Goal: Task Accomplishment & Management: Complete application form

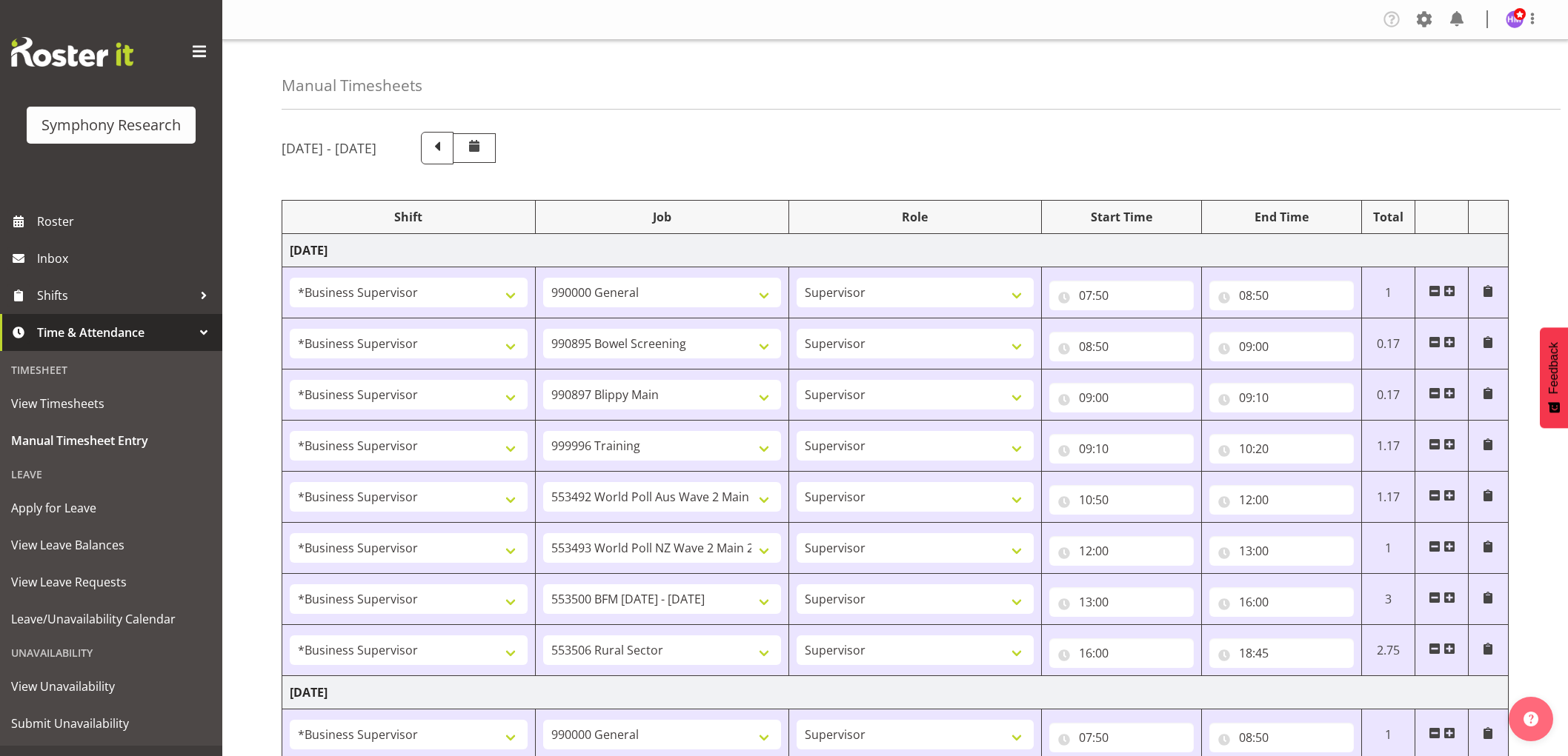
select select "1607"
select select "743"
select select "1607"
select select "10632"
select select "1607"
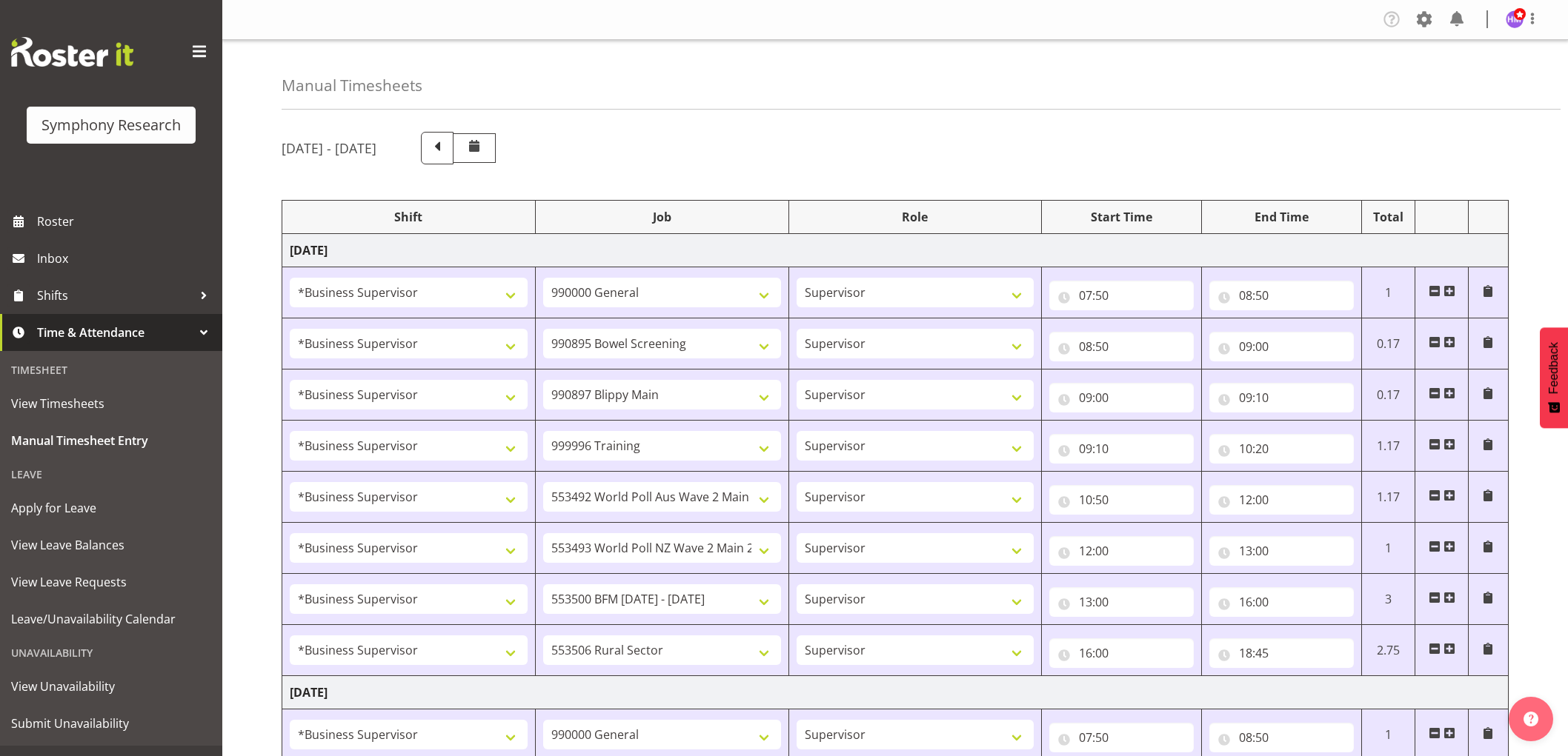
select select "10631"
select select "1607"
select select "757"
select select "1607"
select select "10499"
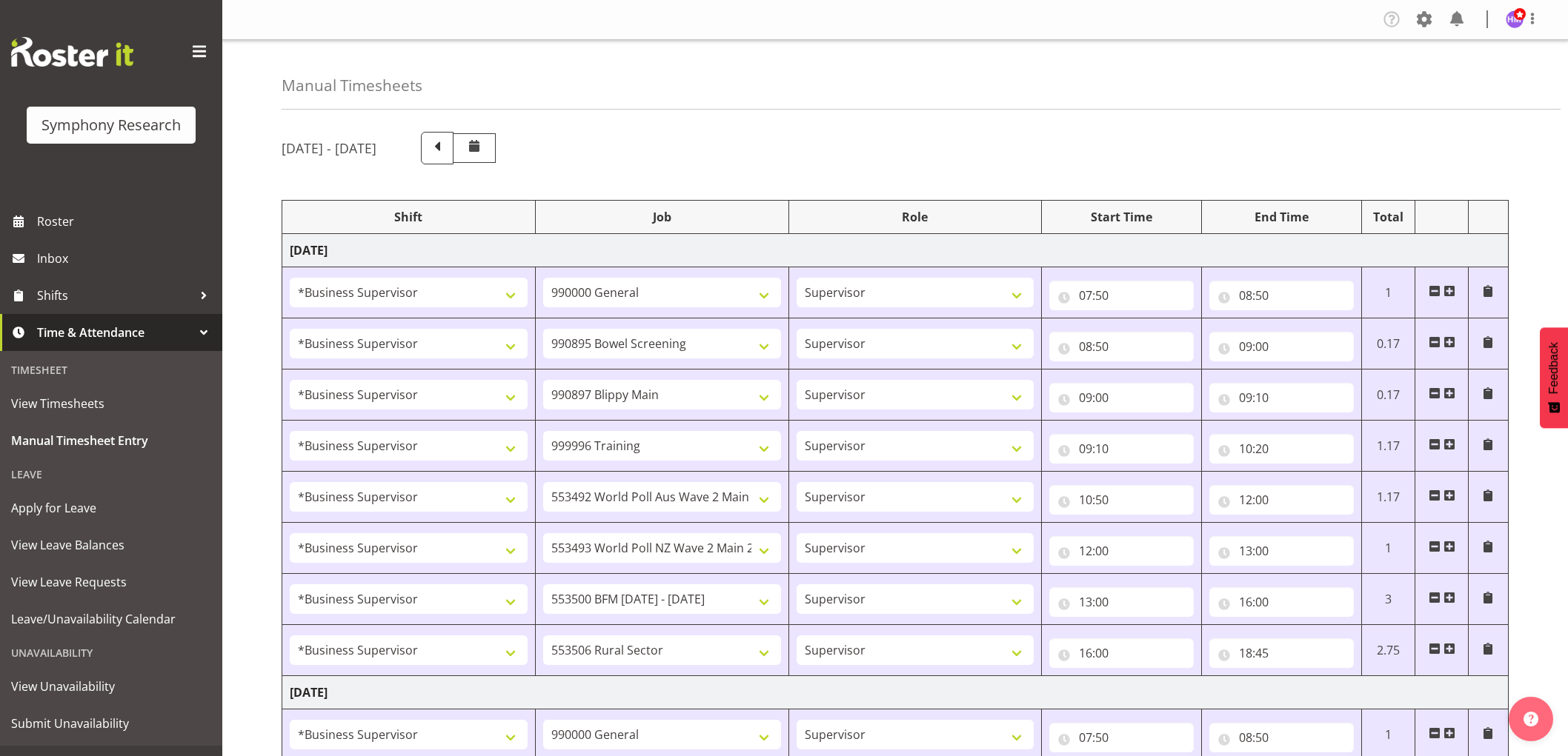
select select "1607"
select select "10527"
select select "1607"
select select "10242"
select select "1607"
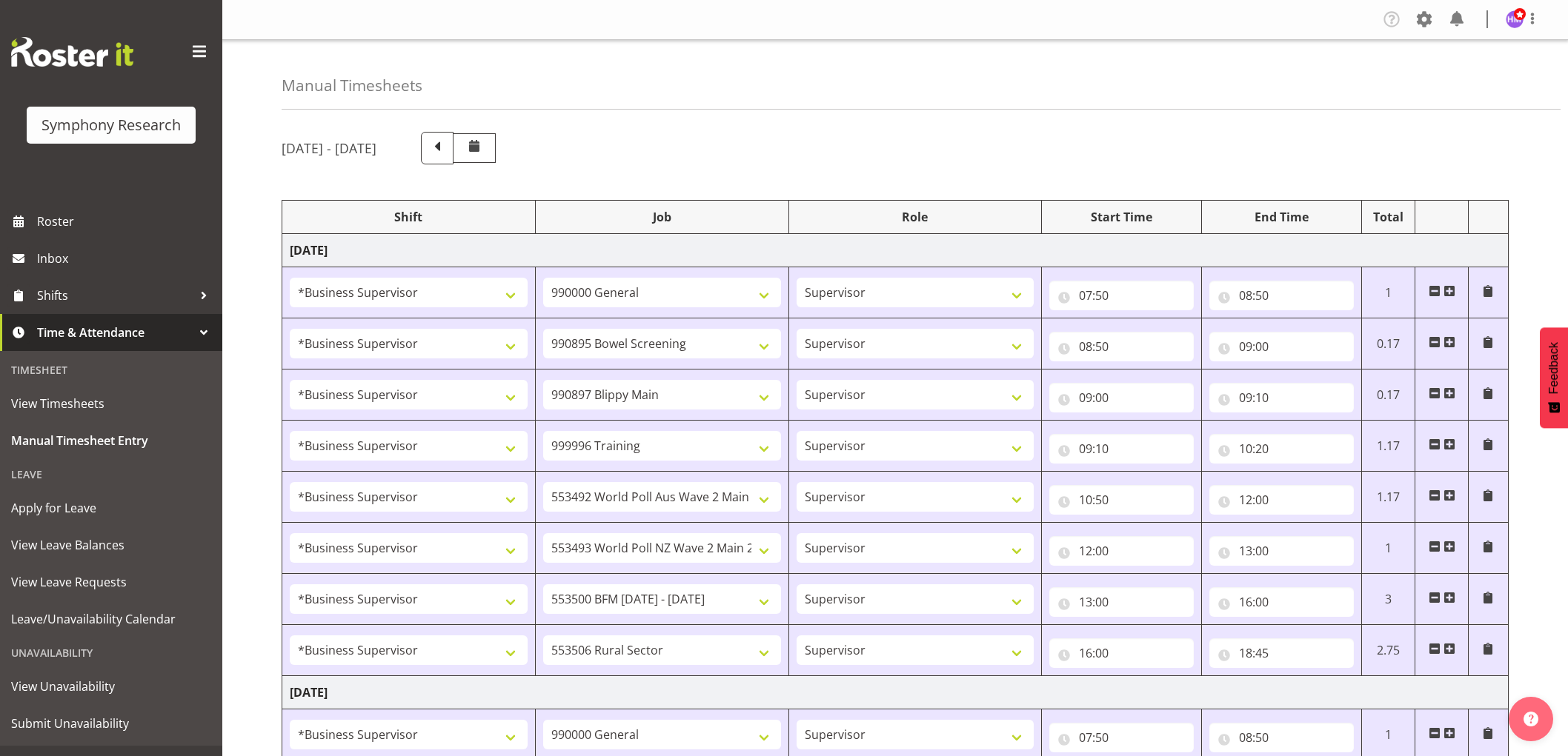
select select "10587"
select select "1607"
select select "743"
select select "1607"
select select "10631"
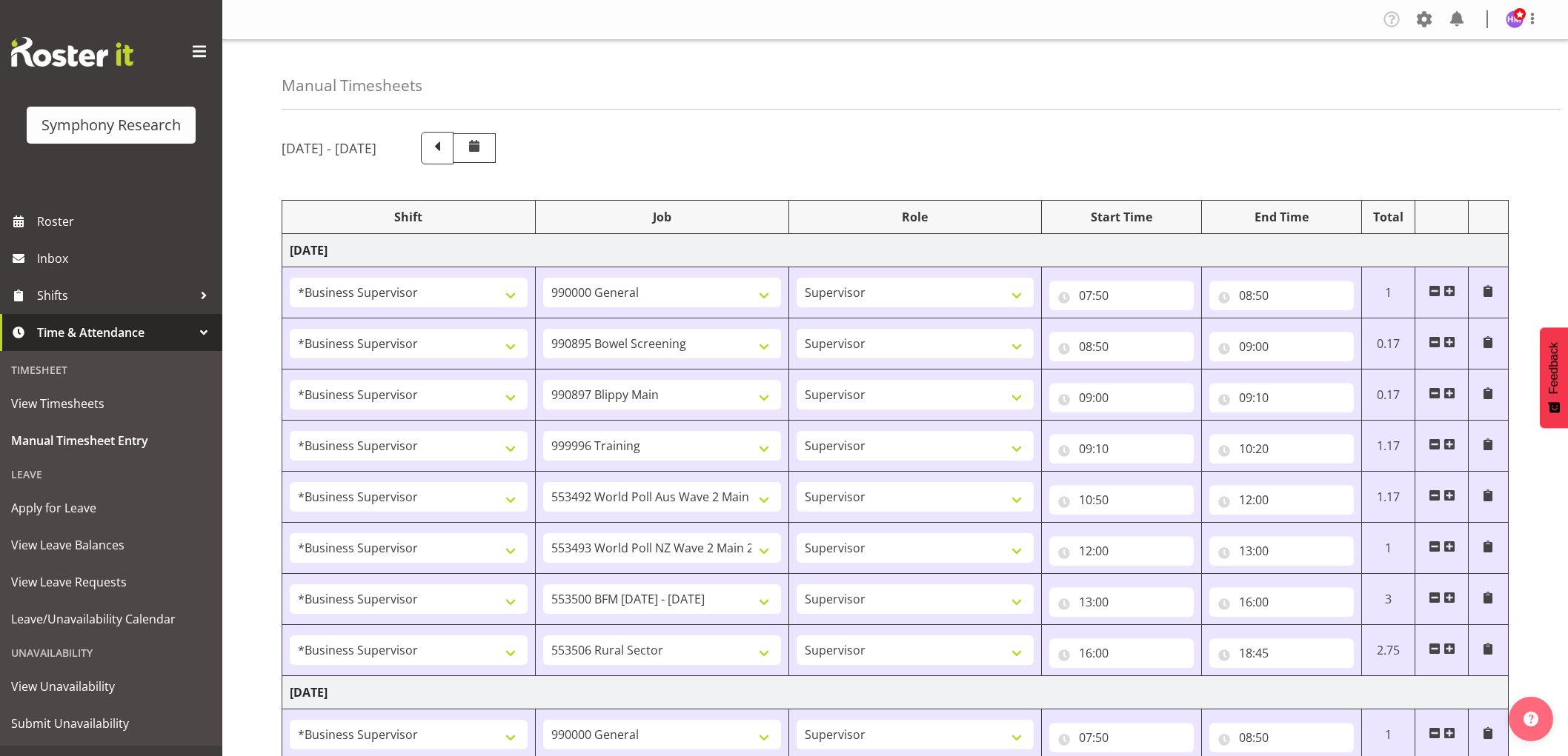
select select "1607"
select select "10633"
select select "1607"
select select "10585"
select select "1607"
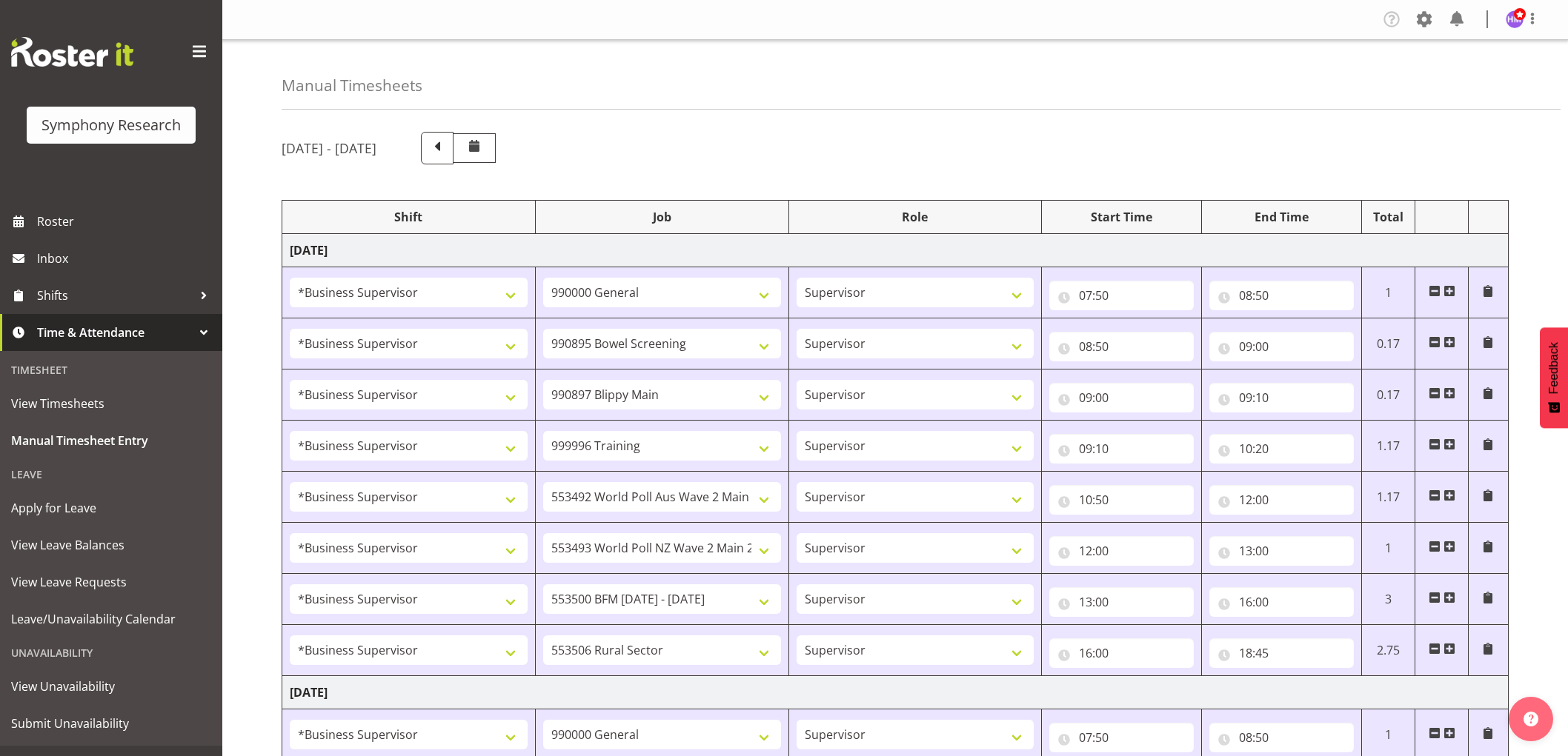
select select "10499"
select select "1607"
select select "10527"
select select "1607"
select select "10485"
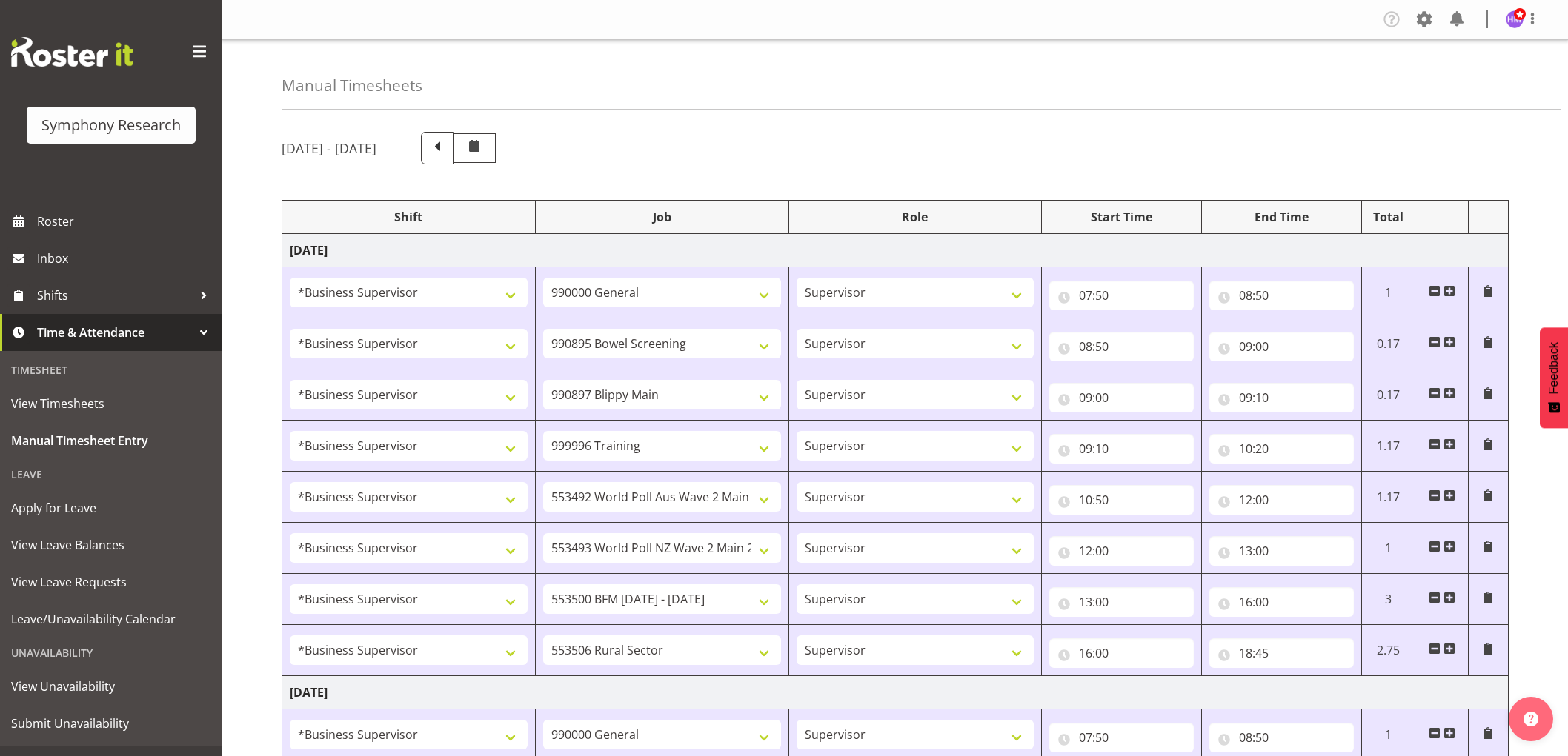
select select "1607"
select select "10632"
select select "1607"
select select "10242"
select select "1607"
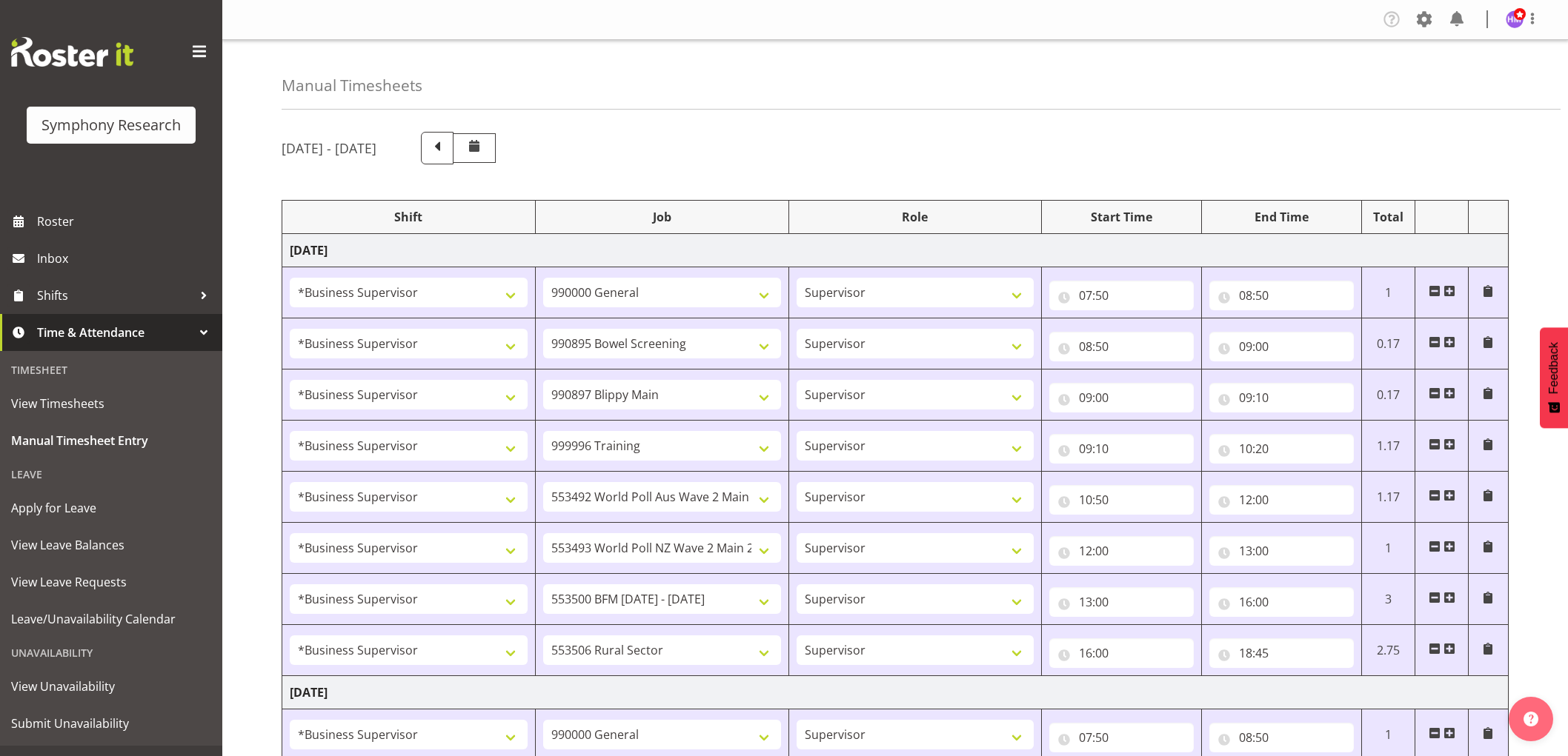
select select "10587"
select select "1607"
select select "10527"
select select "1607"
select select "10587"
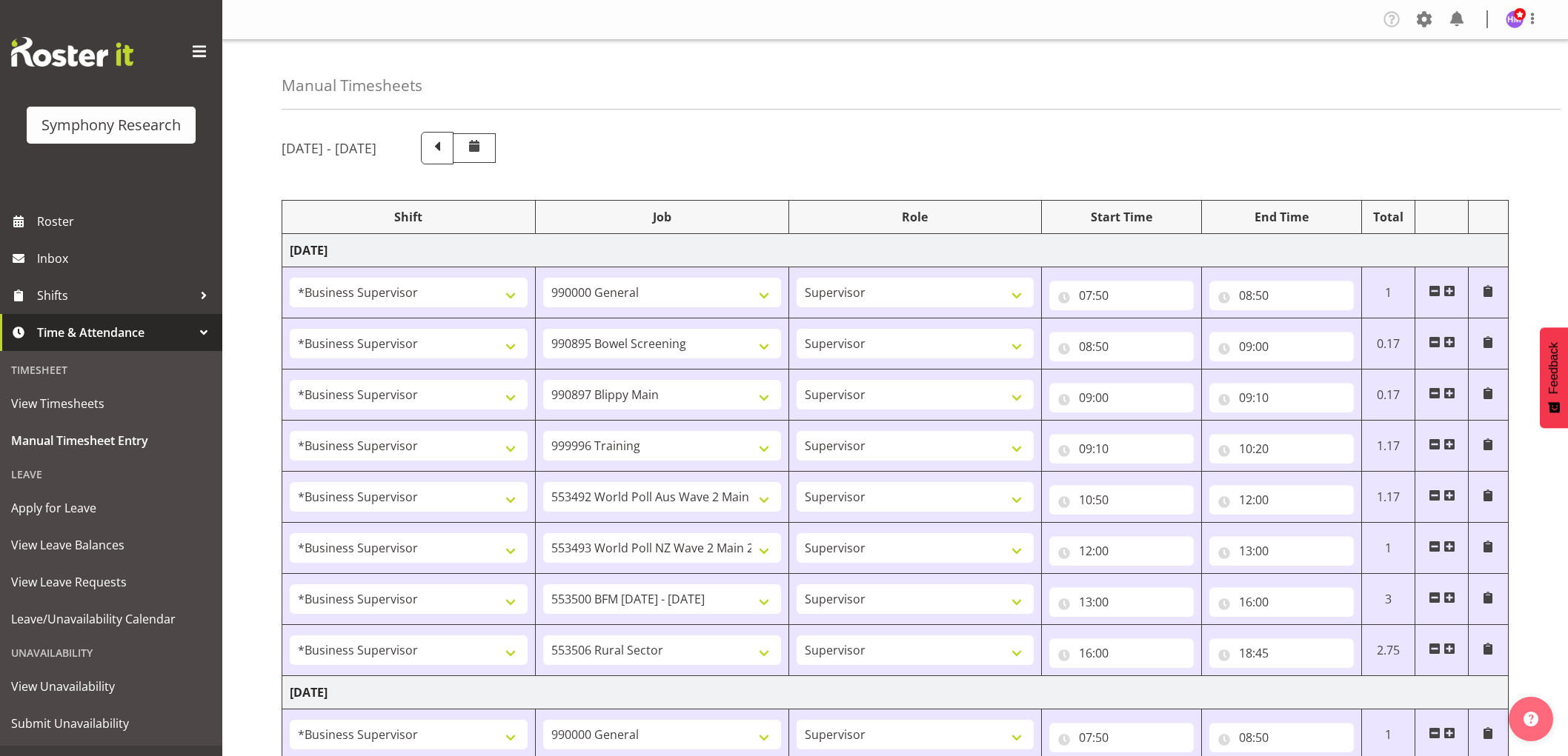
select select "1607"
select select "10499"
select select "1607"
select select "10527"
select select "1607"
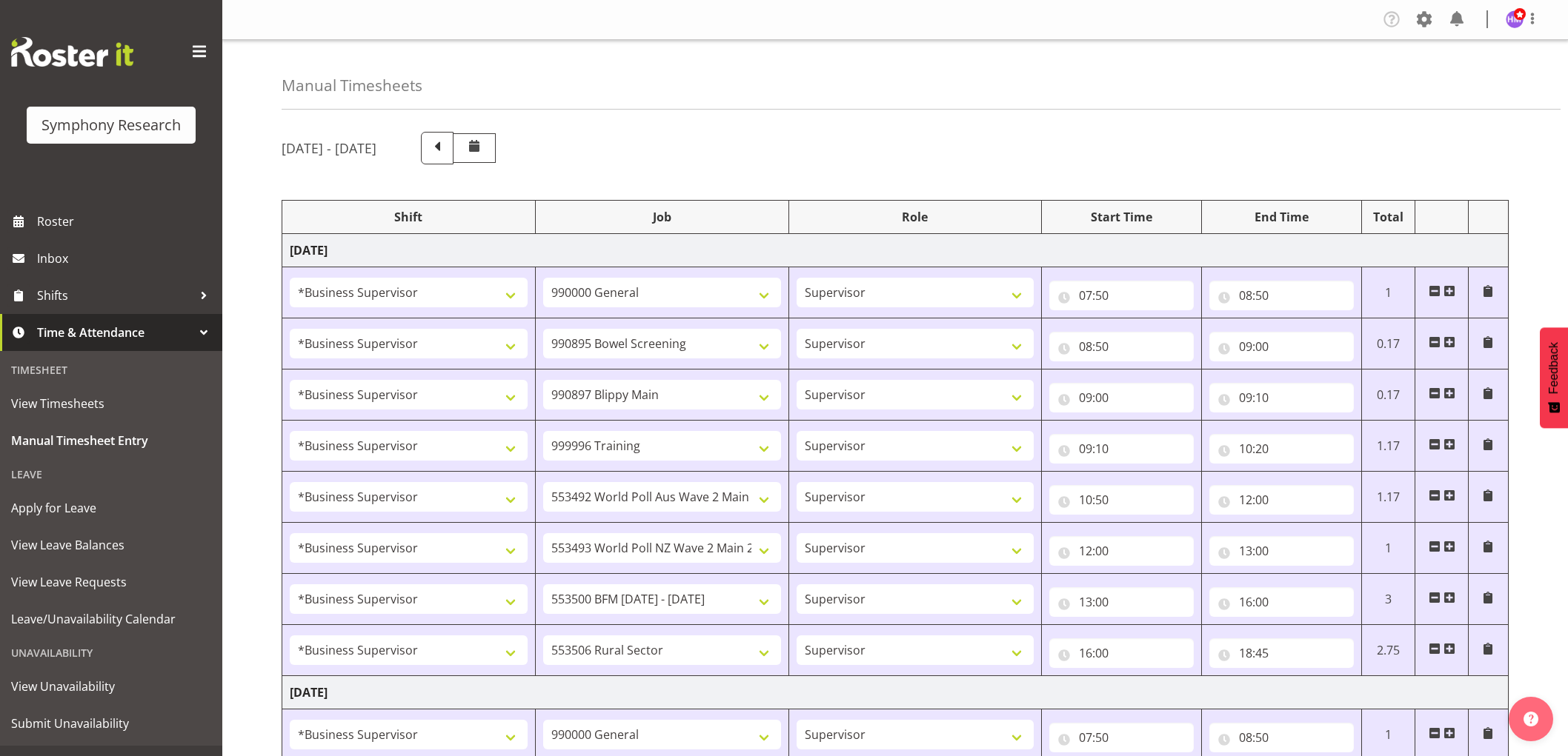
select select "10587"
select select "15"
select select "30"
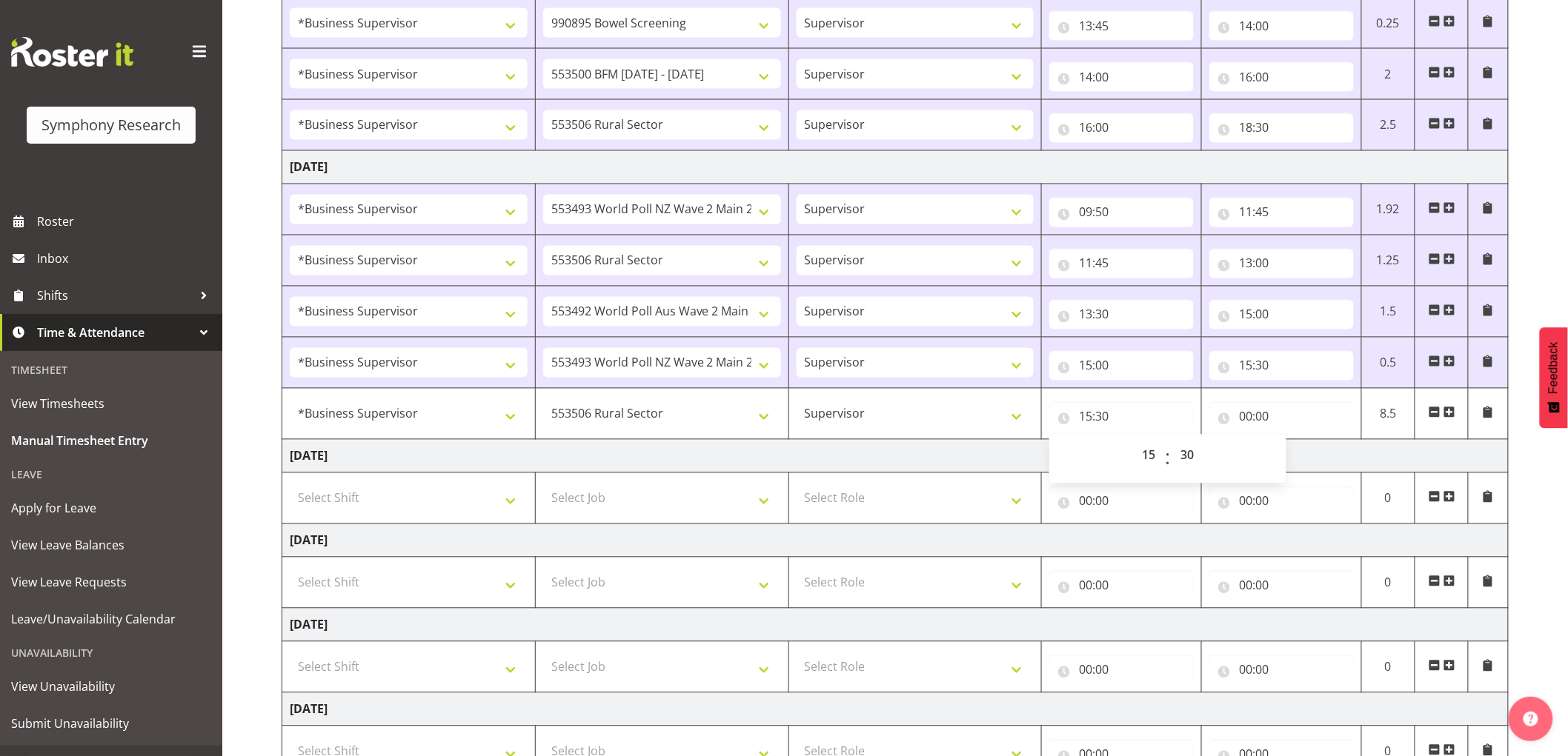
scroll to position [1070, 0]
drag, startPoint x: 1378, startPoint y: 470, endPoint x: 1369, endPoint y: 463, distance: 11.4
click at [1376, 469] on td "[DATE]" at bounding box center [895, 456] width 1226 height 33
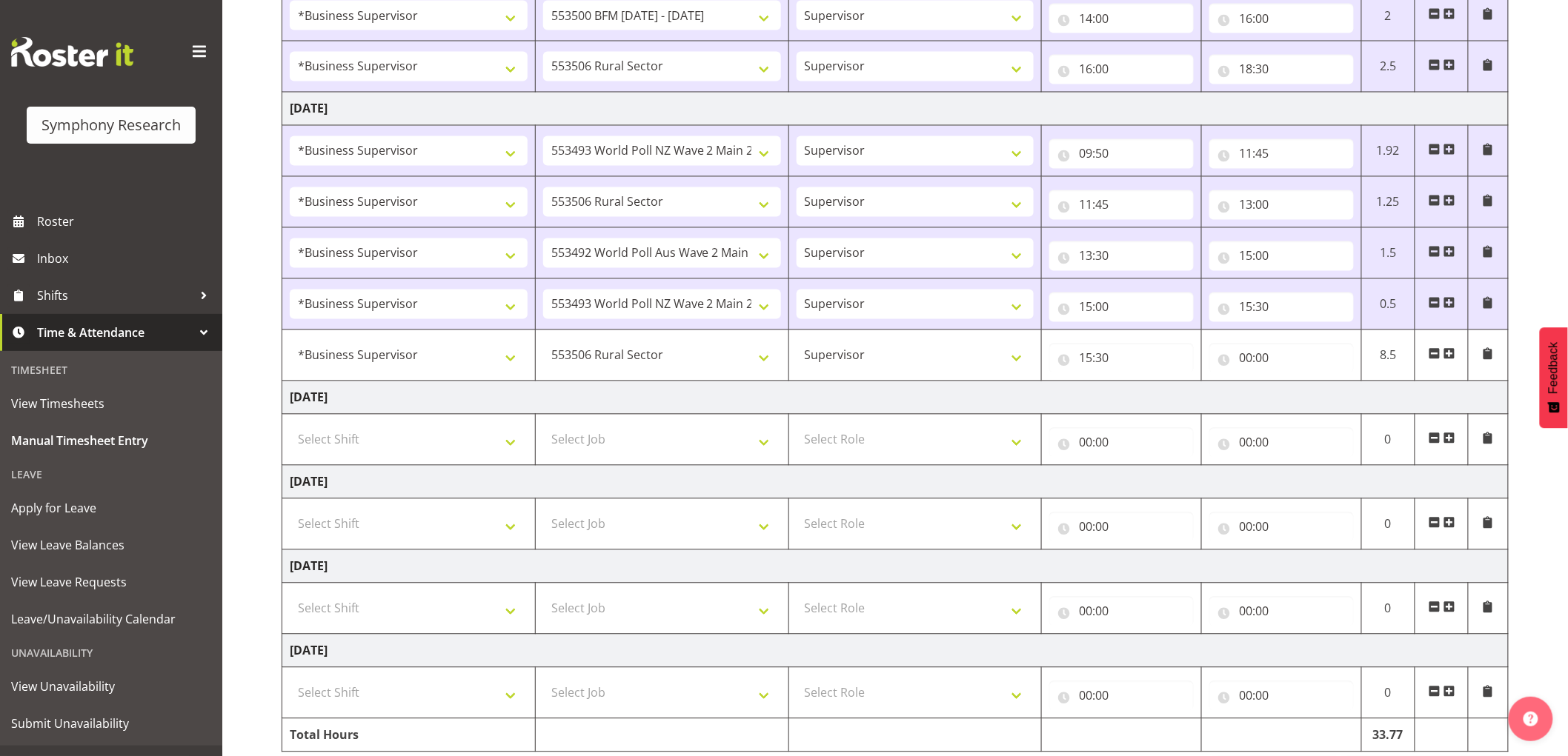
scroll to position [1189, 0]
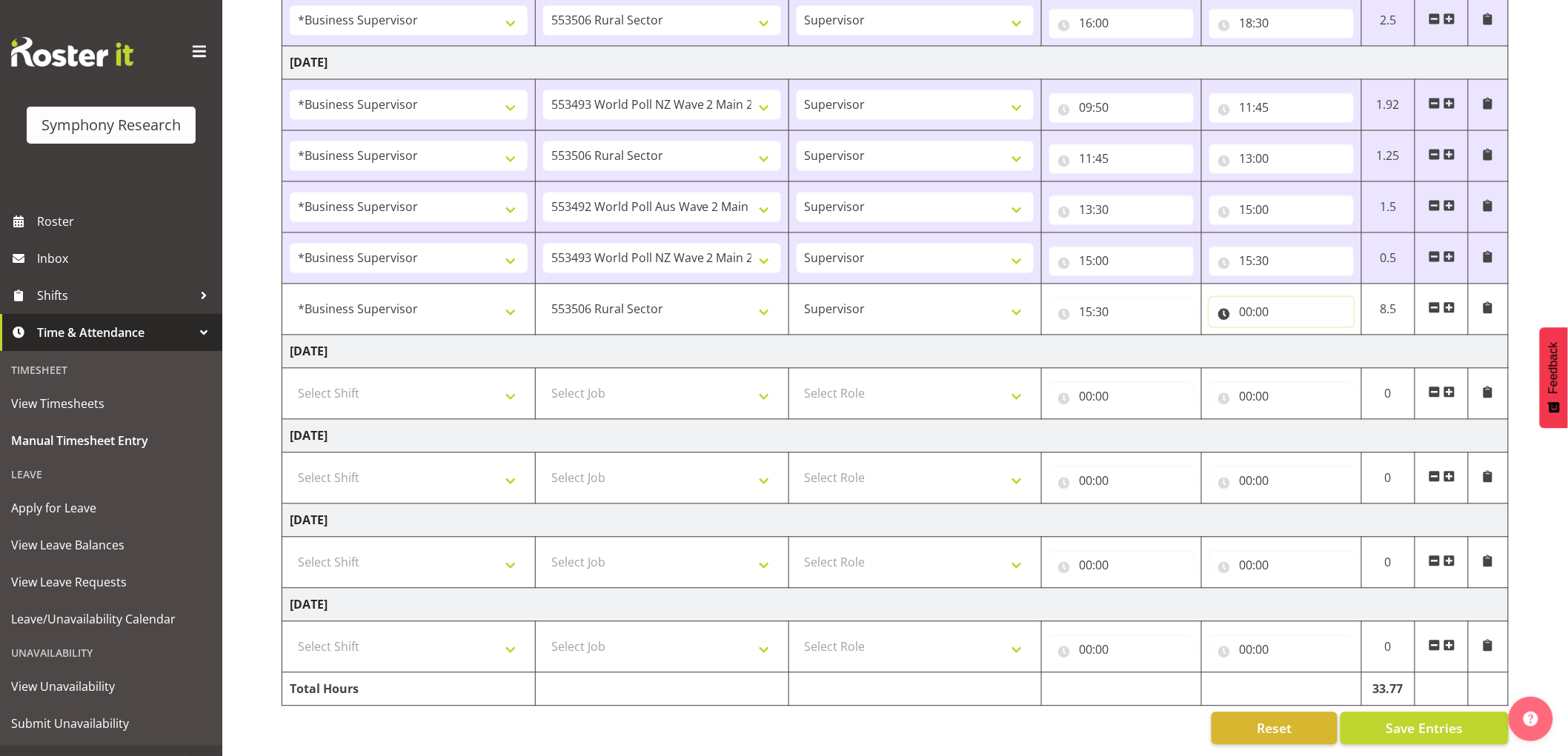
click at [1243, 302] on input "00:00" at bounding box center [1281, 312] width 144 height 29
drag, startPoint x: 1304, startPoint y: 334, endPoint x: 1295, endPoint y: 432, distance: 98.4
click at [1307, 336] on select "00 01 02 03 04 05 06 07 08 09 10 11 12 13 14 15 16 17 18 19 20 21 22 23" at bounding box center [1309, 350] width 33 height 29
select select "21"
click at [1293, 336] on select "00 01 02 03 04 05 06 07 08 09 10 11 12 13 14 15 16 17 18 19 20 21 22 23" at bounding box center [1309, 350] width 33 height 29
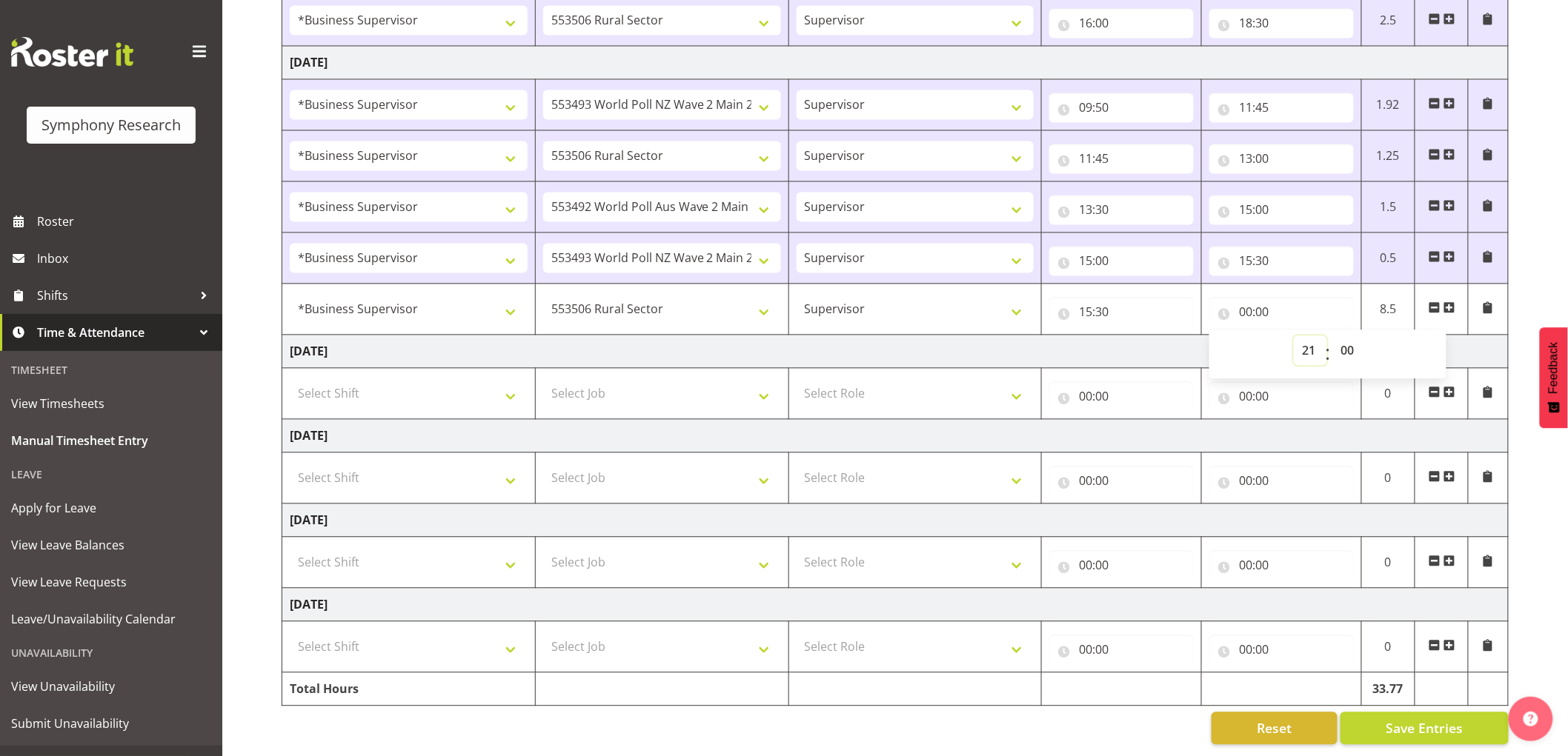
type input "21:00"
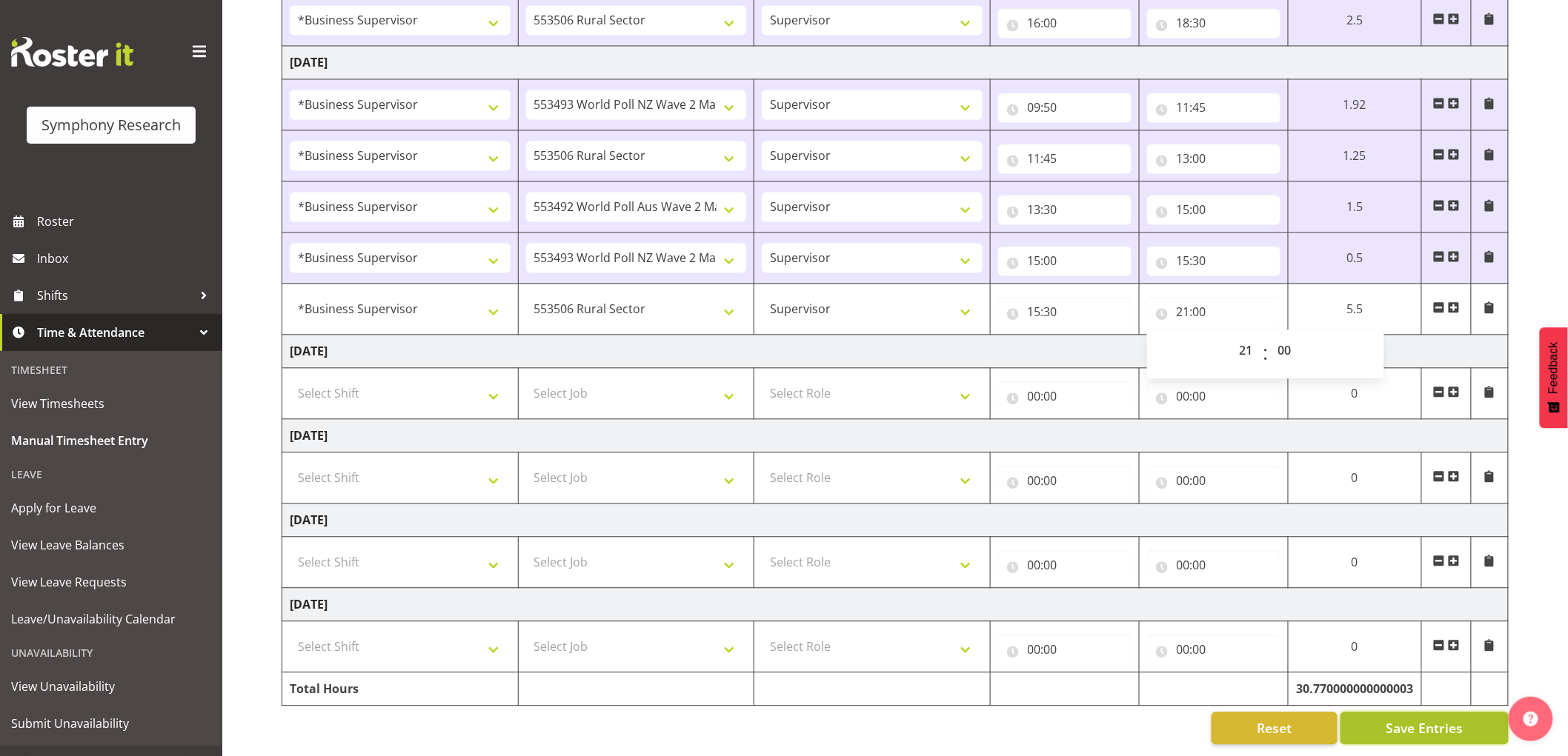
click at [1462, 720] on span "Save Entries" at bounding box center [1424, 729] width 77 height 20
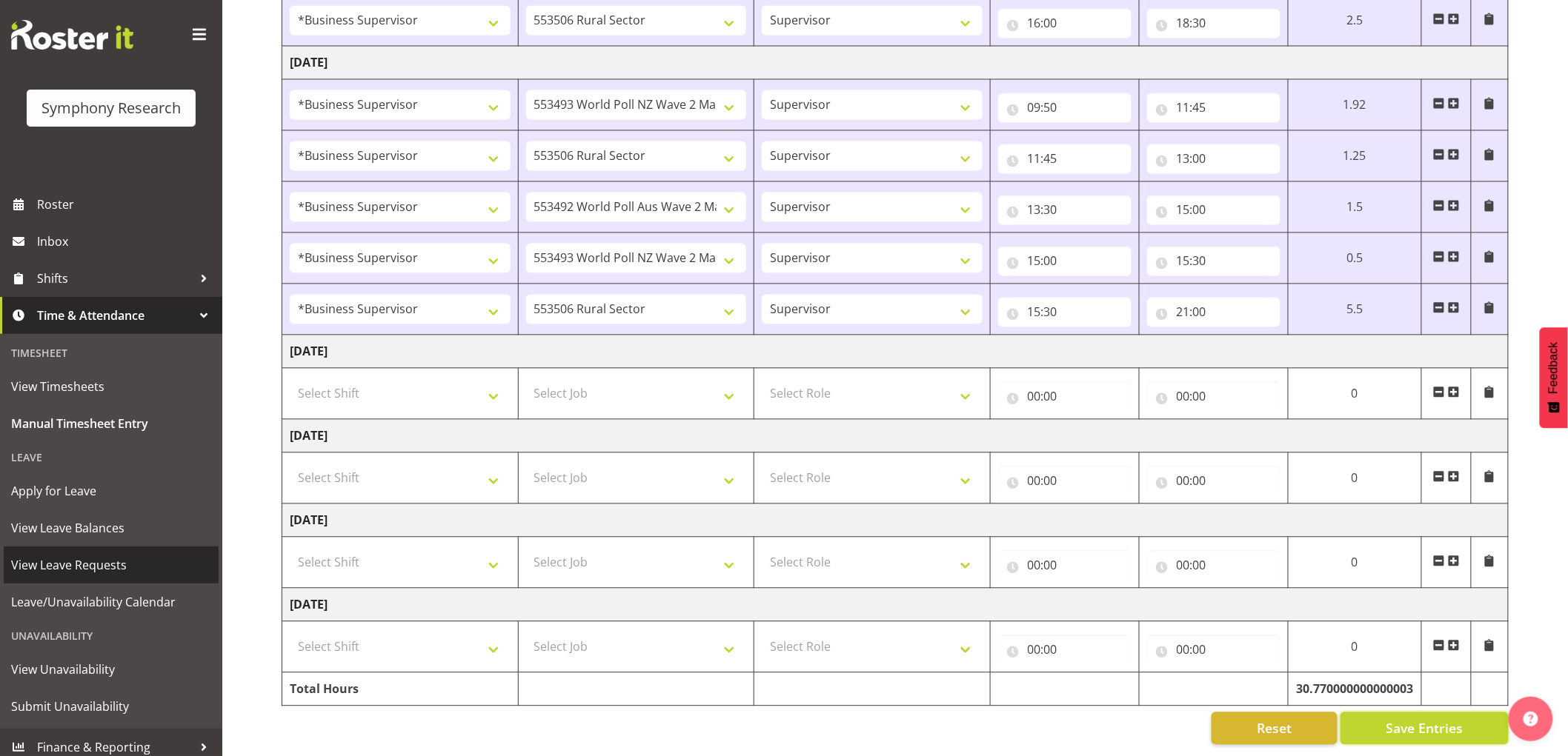
scroll to position [26, 0]
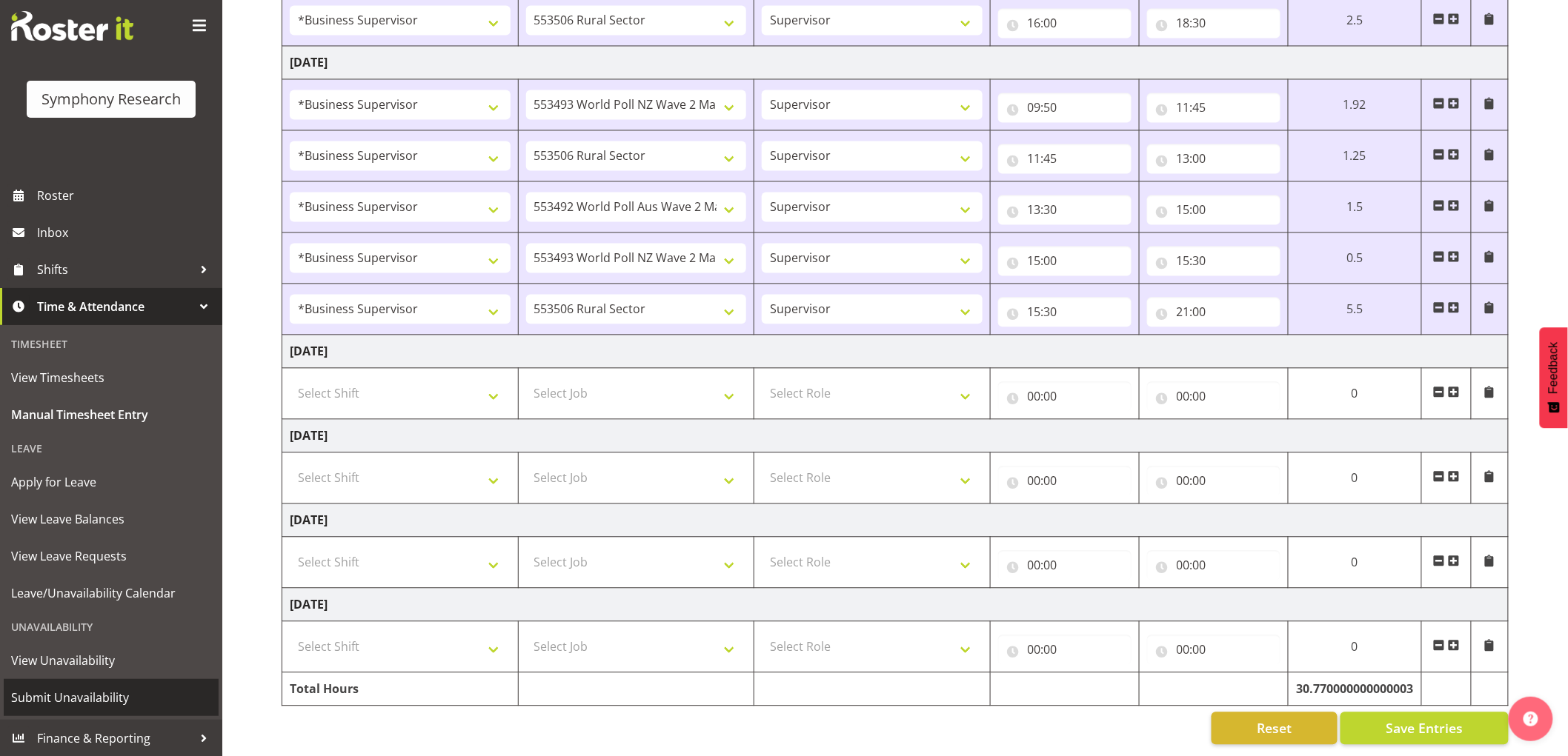
click at [87, 692] on span "Submit Unavailability" at bounding box center [110, 697] width 200 height 22
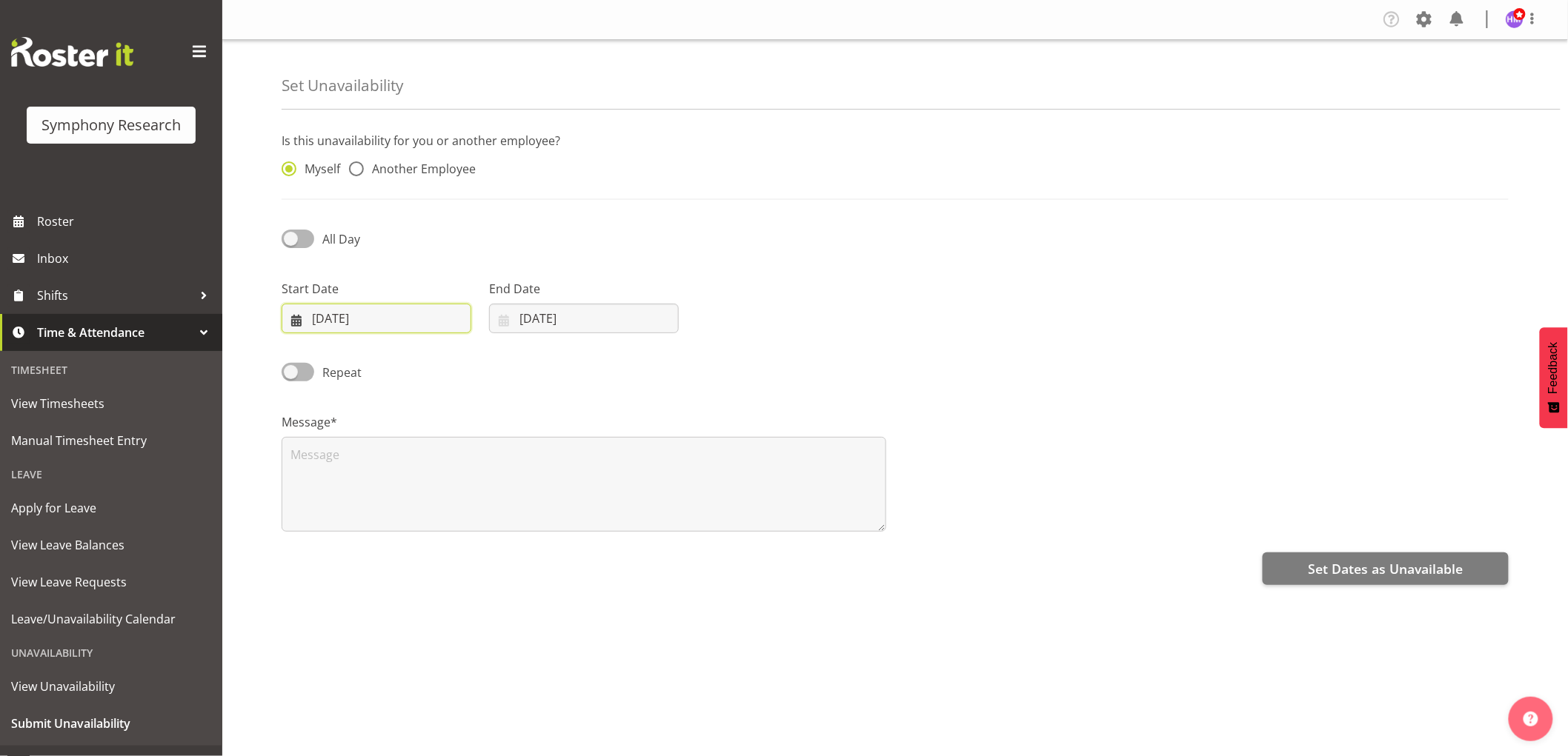
click at [353, 325] on input "[DATE]" at bounding box center [376, 318] width 189 height 29
drag, startPoint x: 343, startPoint y: 520, endPoint x: 436, endPoint y: 441, distance: 122.0
click at [343, 521] on span "22" at bounding box center [340, 523] width 12 height 14
type input "22/09/2025"
drag, startPoint x: 552, startPoint y: 329, endPoint x: 538, endPoint y: 433, distance: 104.9
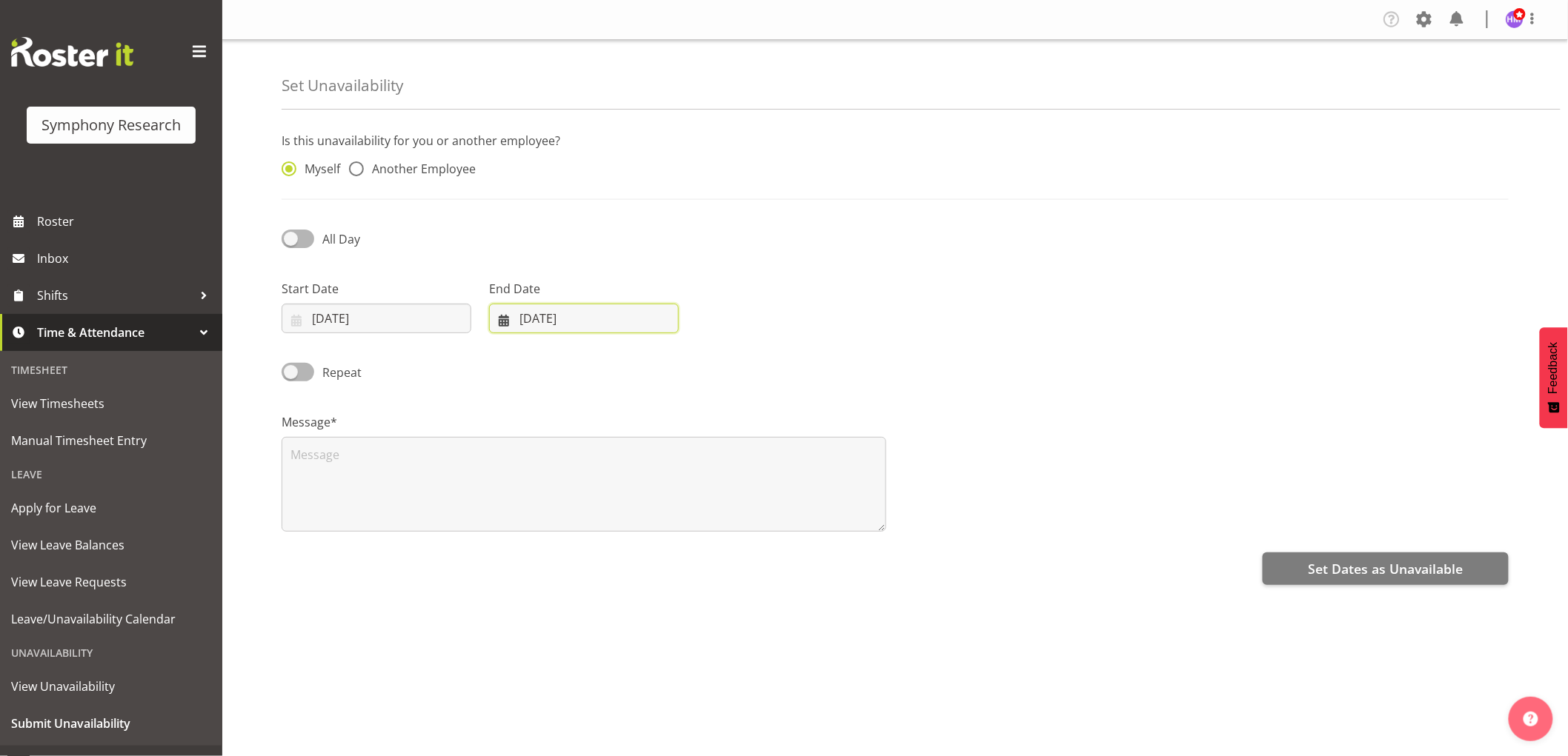
click at [552, 329] on input "17/09/2025" at bounding box center [583, 318] width 189 height 29
click at [304, 231] on span at bounding box center [298, 238] width 33 height 19
click at [291, 234] on input "All Day" at bounding box center [286, 238] width 10 height 10
checkbox input "true"
select select "19"
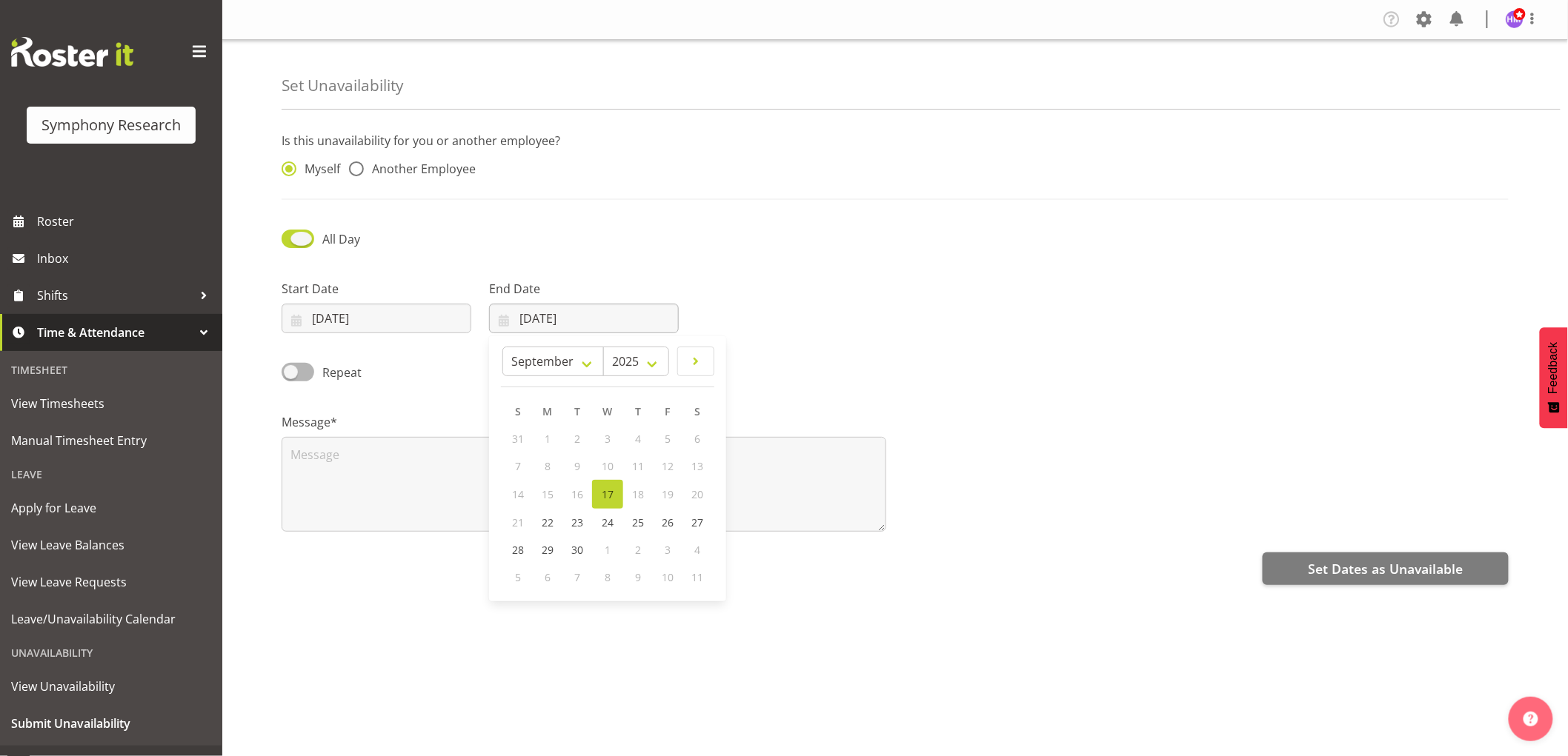
select select "3"
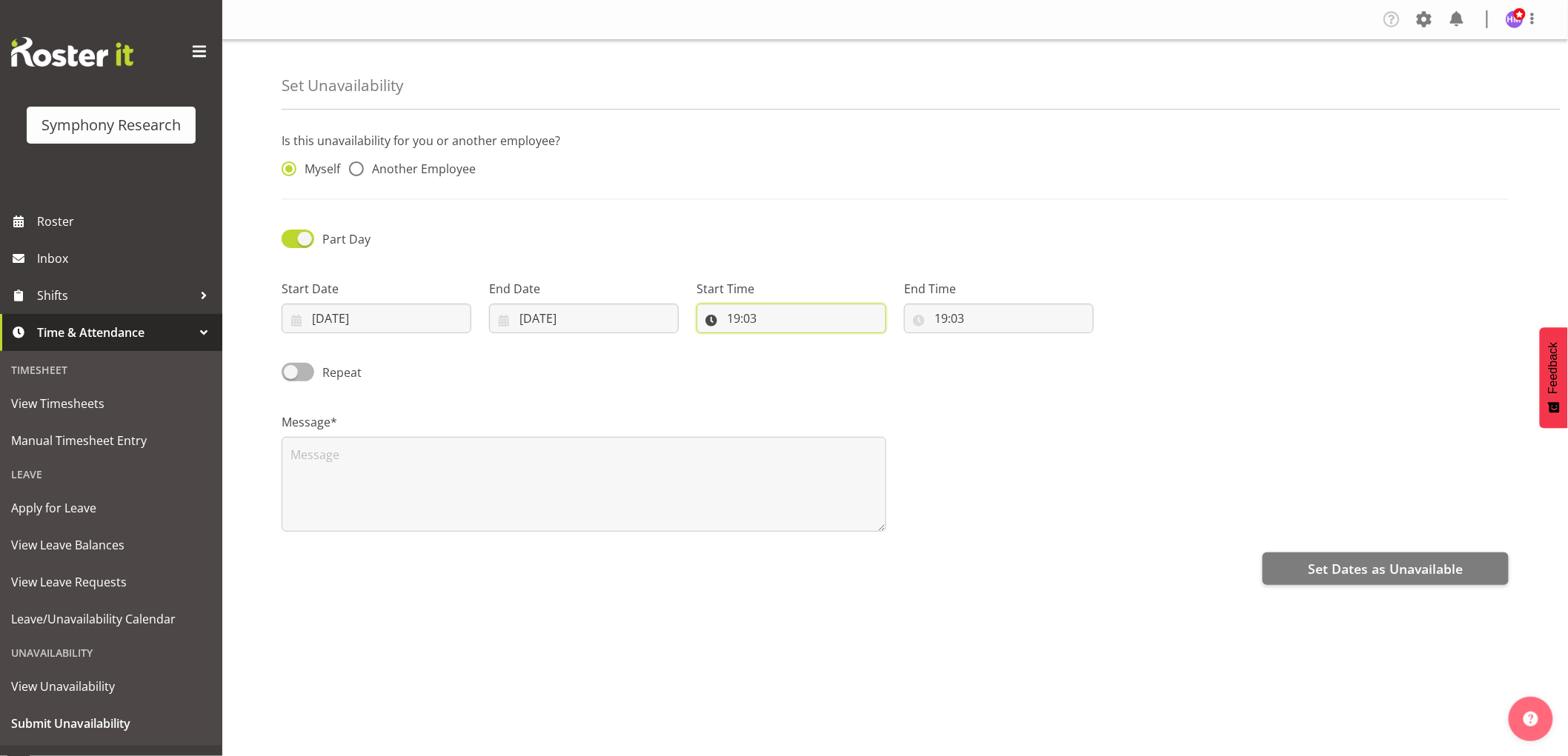
click at [752, 320] on input "19:03" at bounding box center [791, 318] width 189 height 29
click at [802, 364] on select "00 01 02 03 04 05 06 07 08 09 10 11 12 13 14 15 16 17 18 19 20 21 22 23" at bounding box center [797, 357] width 33 height 29
select select "17"
click at [781, 342] on select "00 01 02 03 04 05 06 07 08 09 10 11 12 13 14 15 16 17 18 19 20 21 22 23" at bounding box center [797, 357] width 33 height 29
type input "17:03"
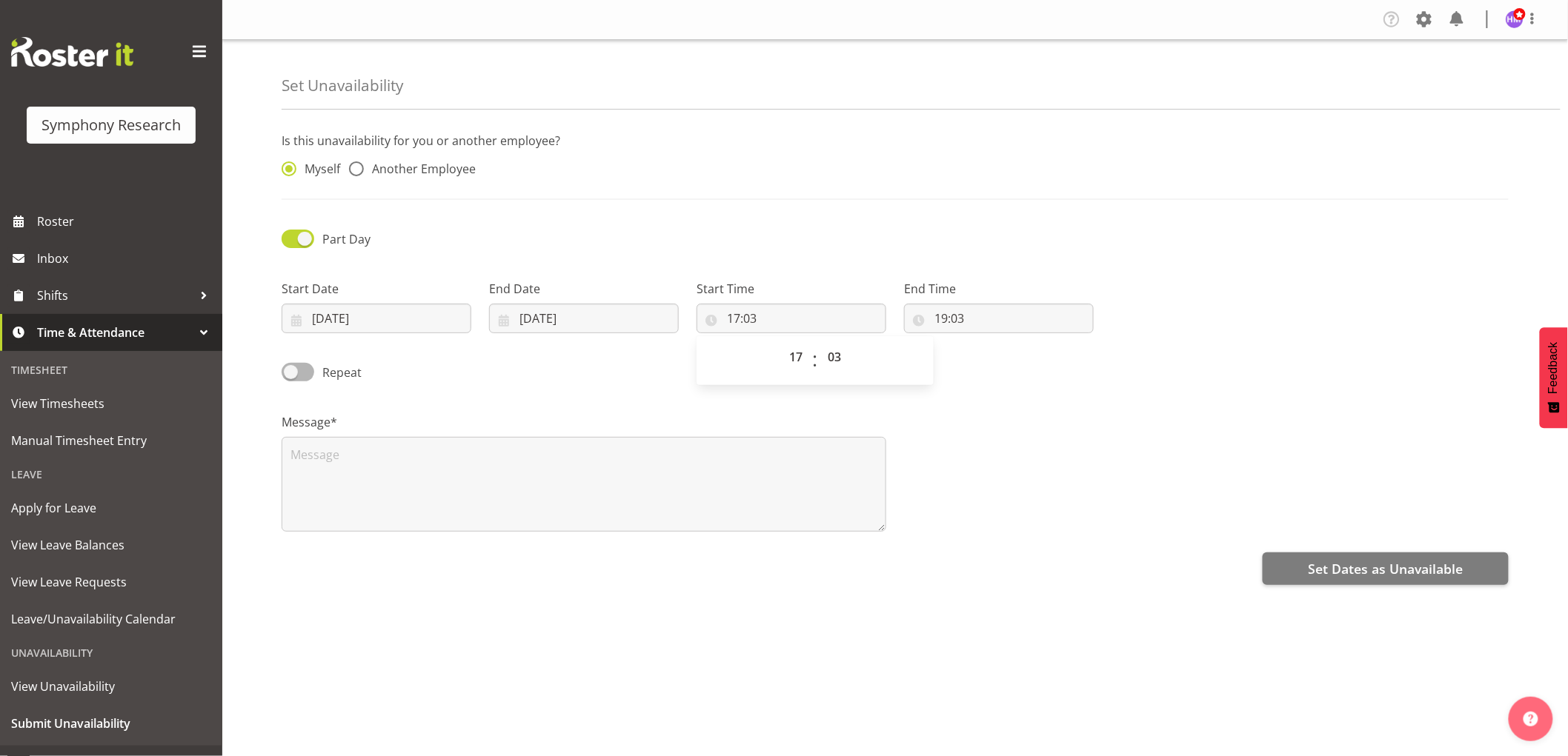
click at [855, 345] on div "00 01 02 03 04 05 06 07 08 09 10 11 12 13 14 15 16 17 18 19 20 21 22 23 : 00 01…" at bounding box center [815, 361] width 237 height 37
click at [845, 351] on select "00 01 02 03 04 05 06 07 08 09 10 11 12 13 14 15 16 17 18 19 20 21 22 23 24 25 2…" at bounding box center [835, 357] width 33 height 29
select select "1"
click at [819, 342] on select "00 01 02 03 04 05 06 07 08 09 10 11 12 13 14 15 16 17 18 19 20 21 22 23 24 25 2…" at bounding box center [835, 357] width 33 height 29
type input "17:01"
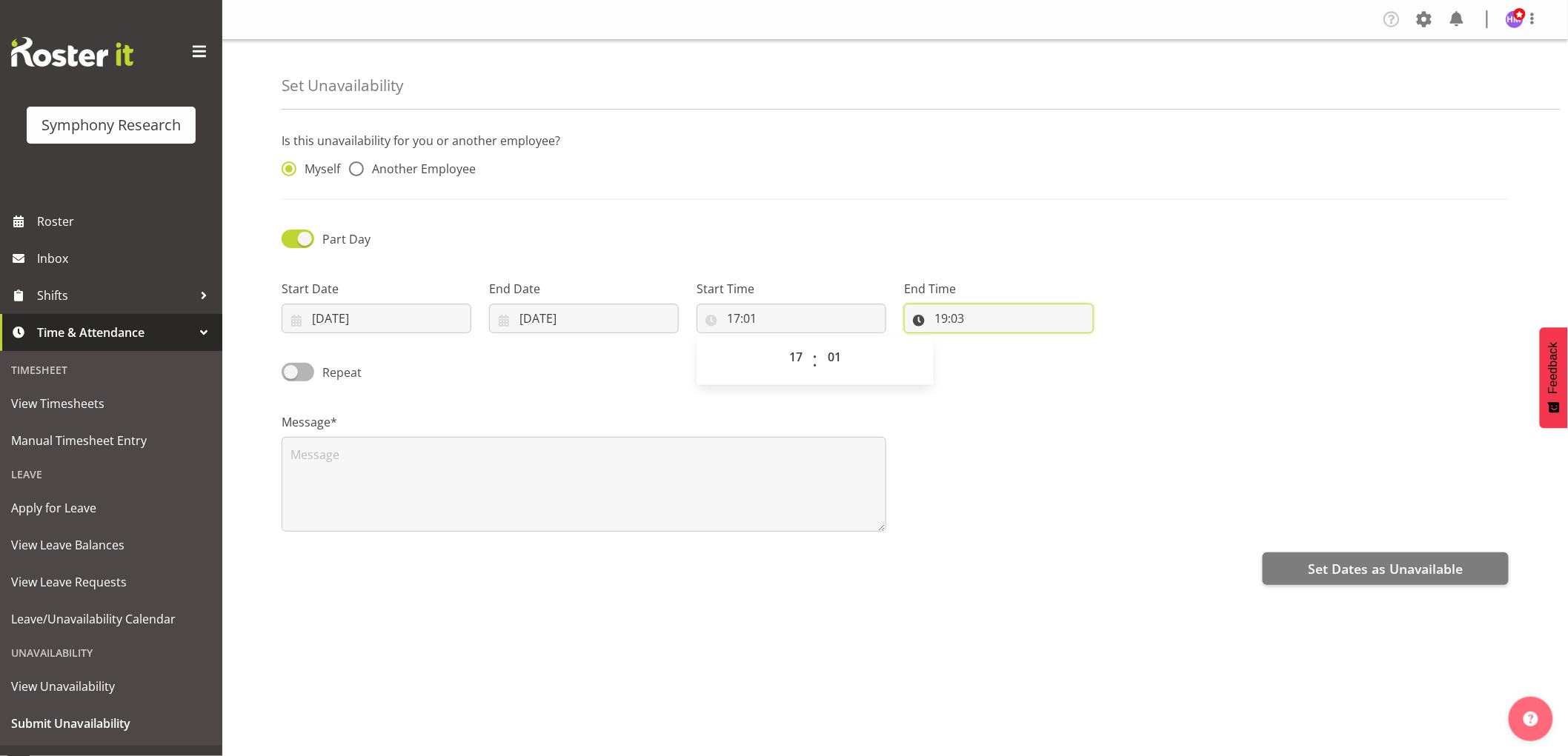
click at [937, 331] on input "19:03" at bounding box center [998, 318] width 189 height 29
drag, startPoint x: 1013, startPoint y: 363, endPoint x: 991, endPoint y: 410, distance: 51.9
click at [1013, 363] on select "00 01 02 03 04 05 06 07 08 09 10 11 12 13 14 15 16 17 18 19 20 21 22 23" at bounding box center [1004, 357] width 33 height 29
select select "23"
click at [988, 342] on select "00 01 02 03 04 05 06 07 08 09 10 11 12 13 14 15 16 17 18 19 20 21 22 23" at bounding box center [1004, 357] width 33 height 29
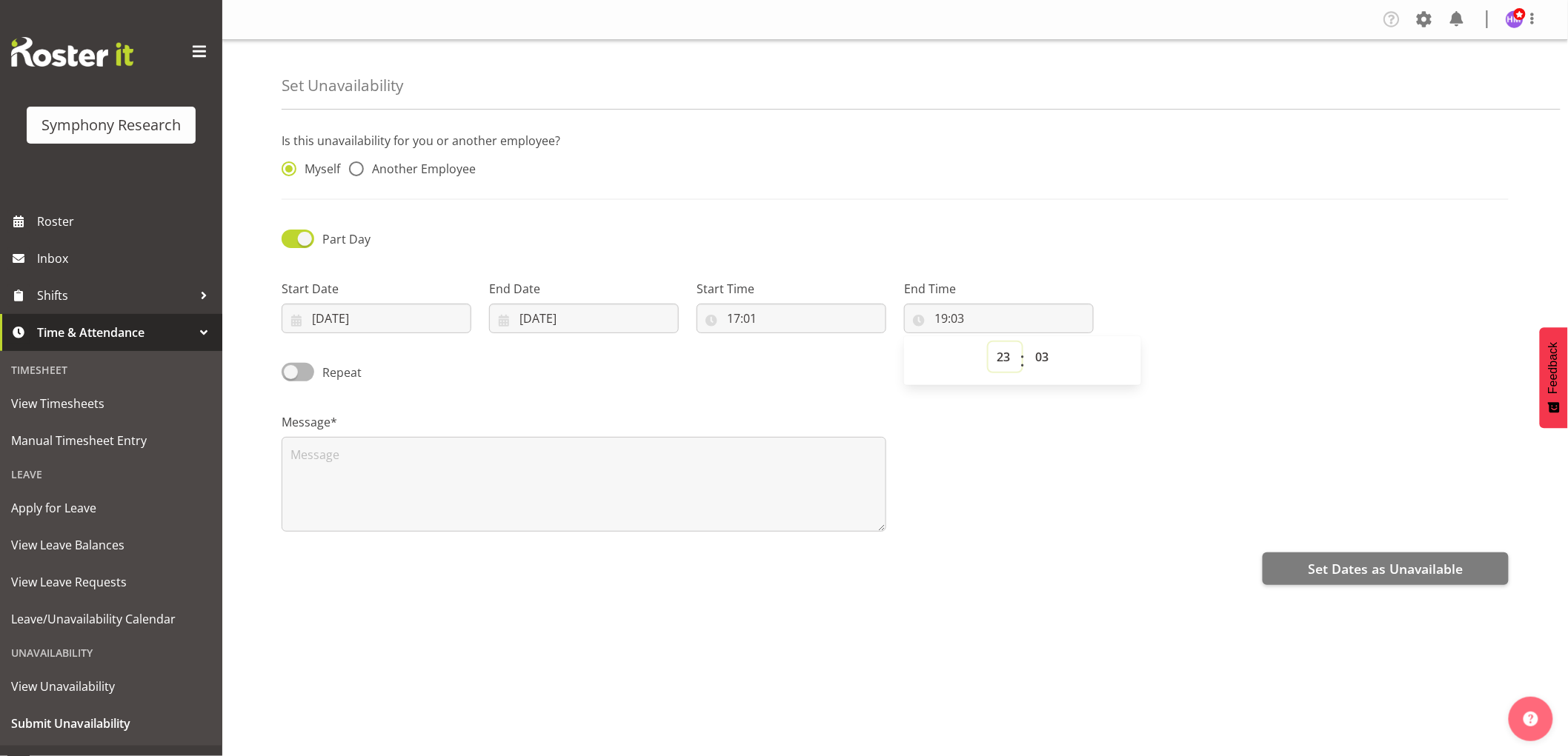
type input "23:03"
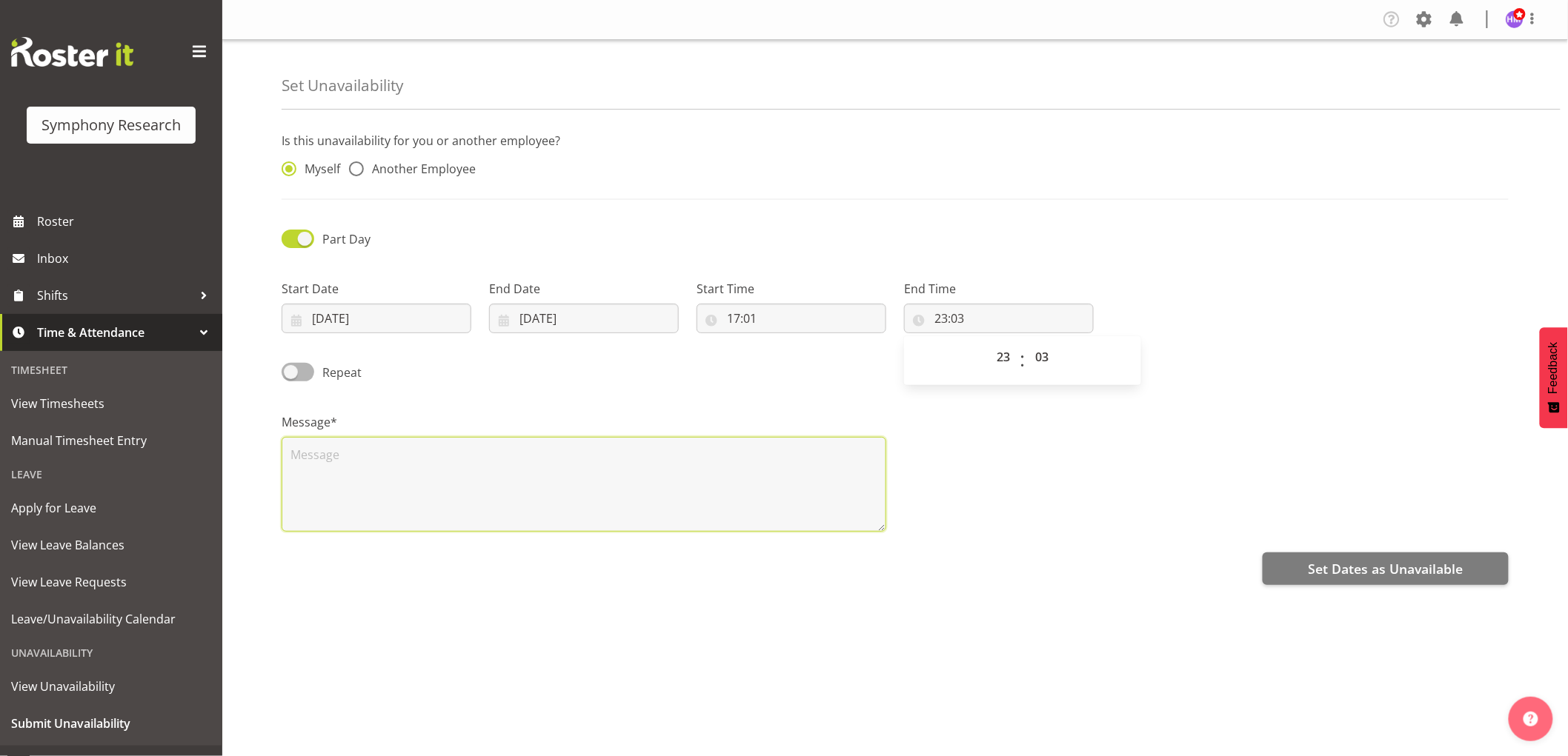
click at [712, 497] on textarea at bounding box center [584, 484] width 605 height 95
type textarea "df"
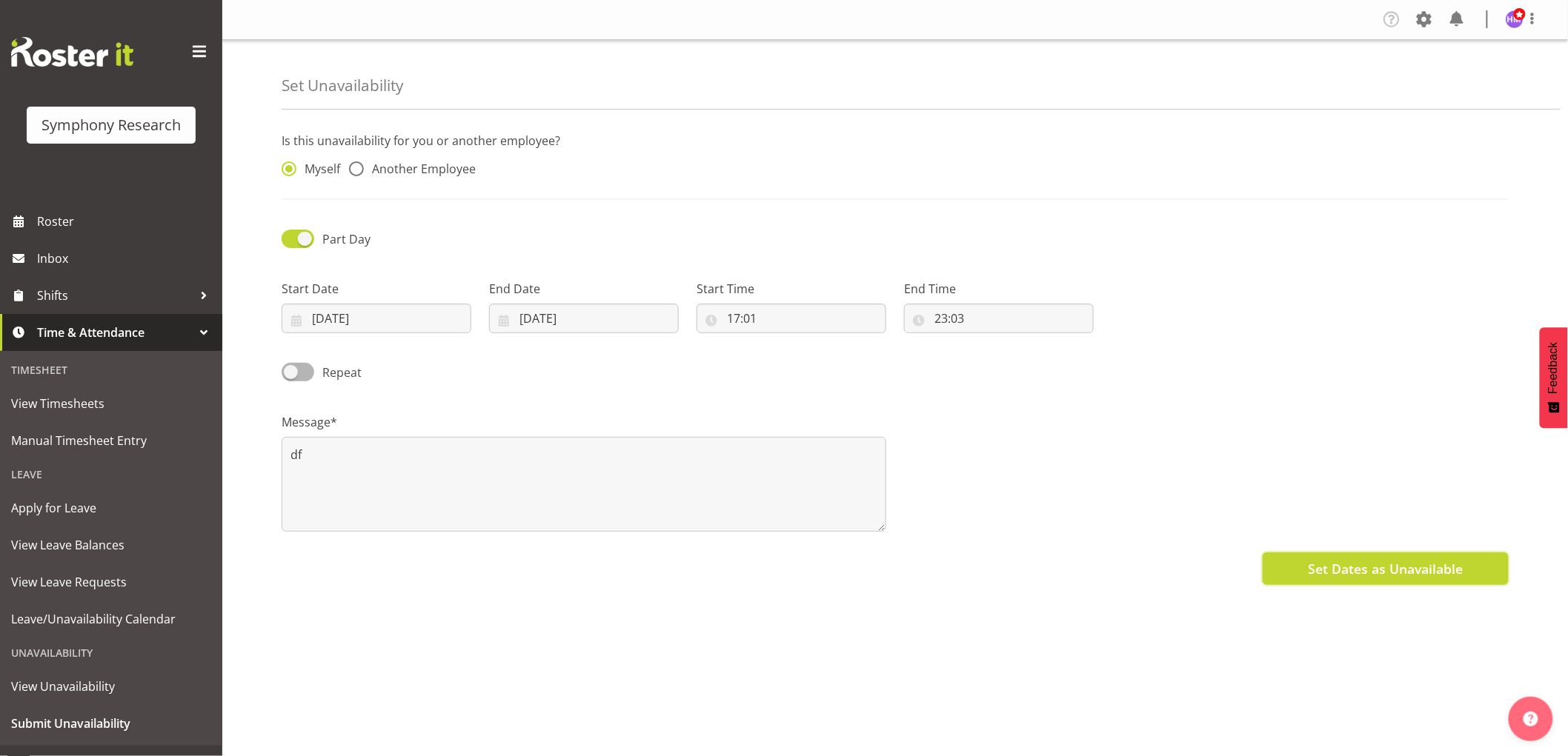
click at [1362, 553] on button "Set Dates as Unavailable" at bounding box center [1385, 568] width 246 height 33
click at [1362, 553] on div "Set Dates as Unavailable" at bounding box center [895, 567] width 1226 height 36
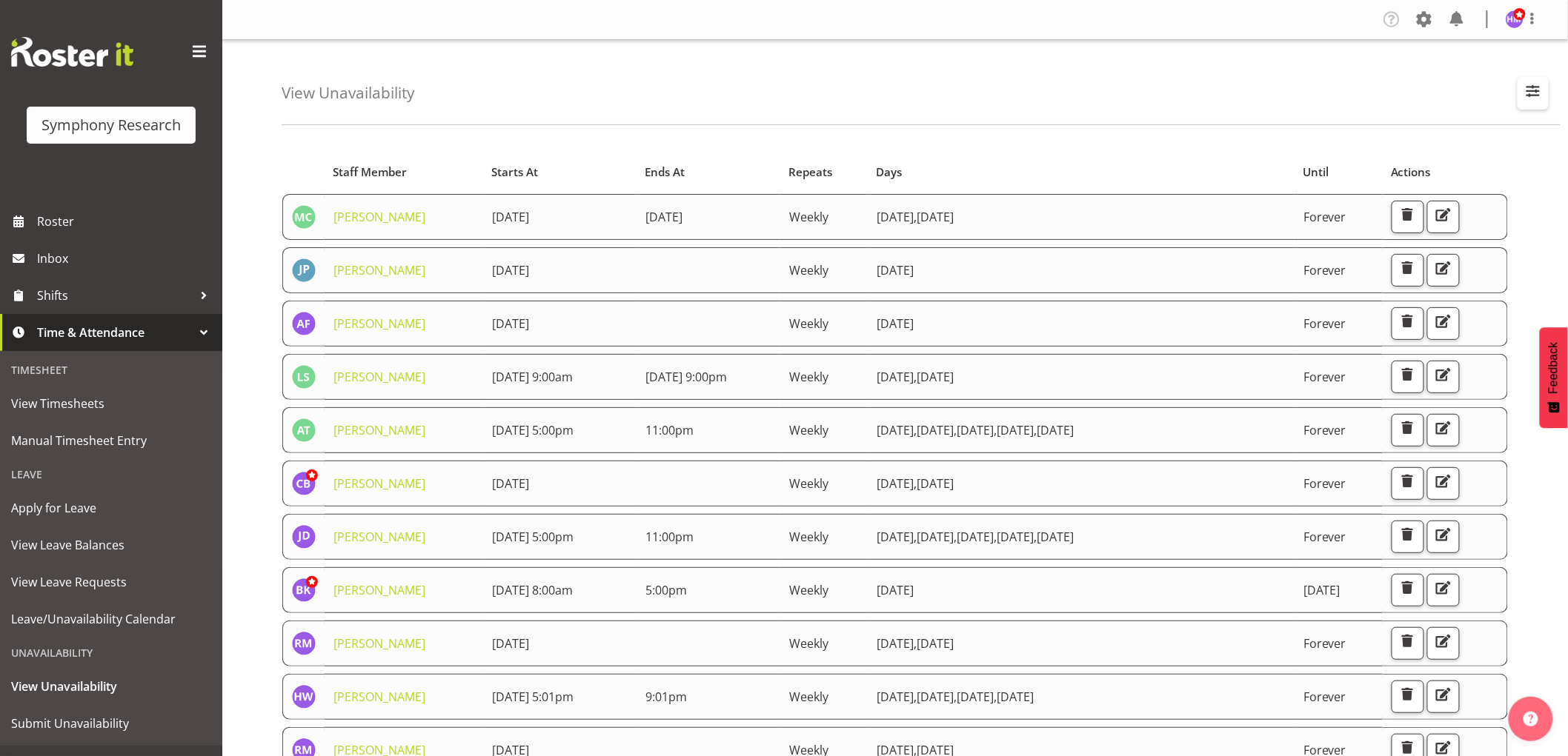
click at [1524, 105] on button "button" at bounding box center [1532, 93] width 31 height 33
click at [86, 720] on span "Submit Unavailability" at bounding box center [110, 723] width 200 height 22
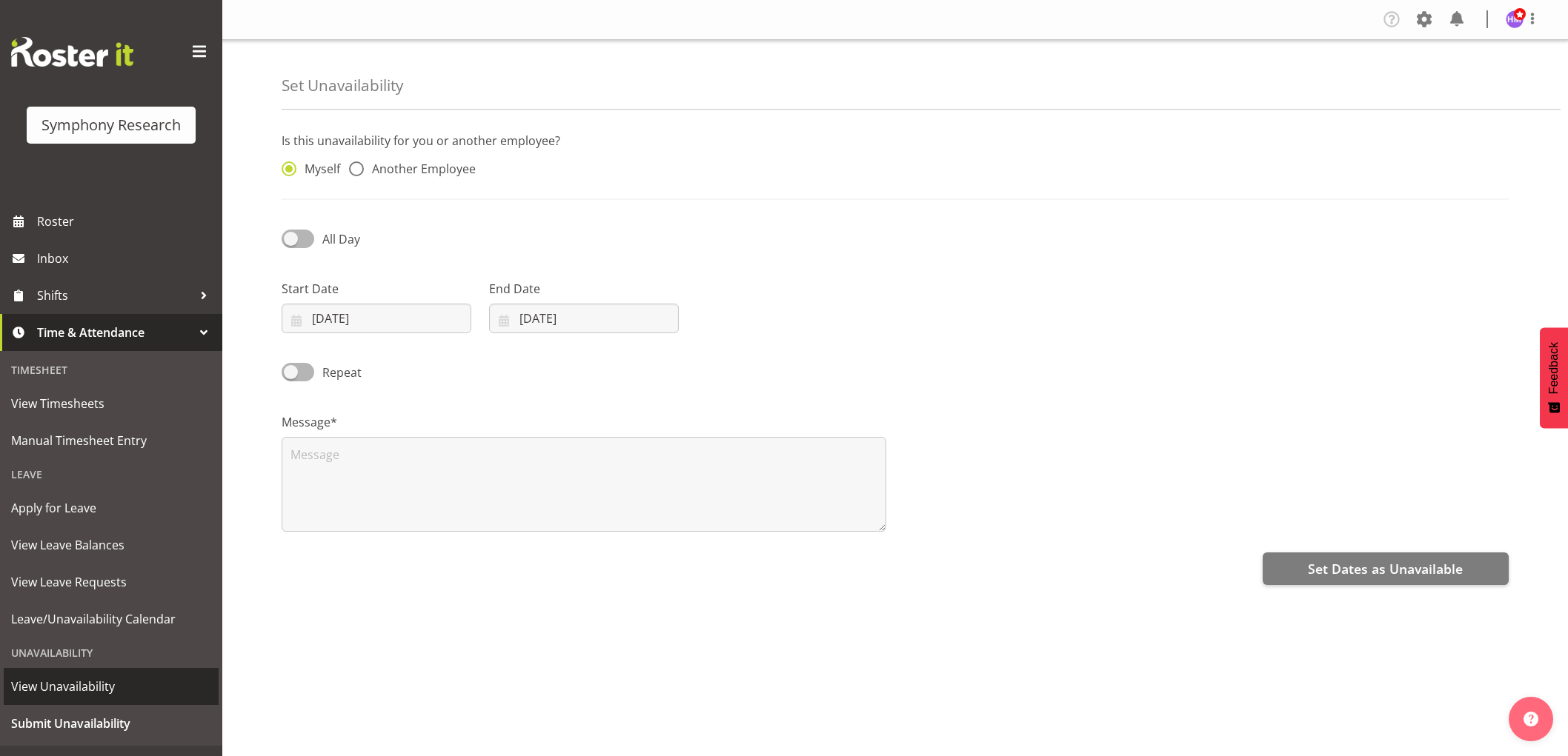
select select "8"
select select "2025"
click at [337, 318] on input "17/09/2025" at bounding box center [376, 318] width 189 height 29
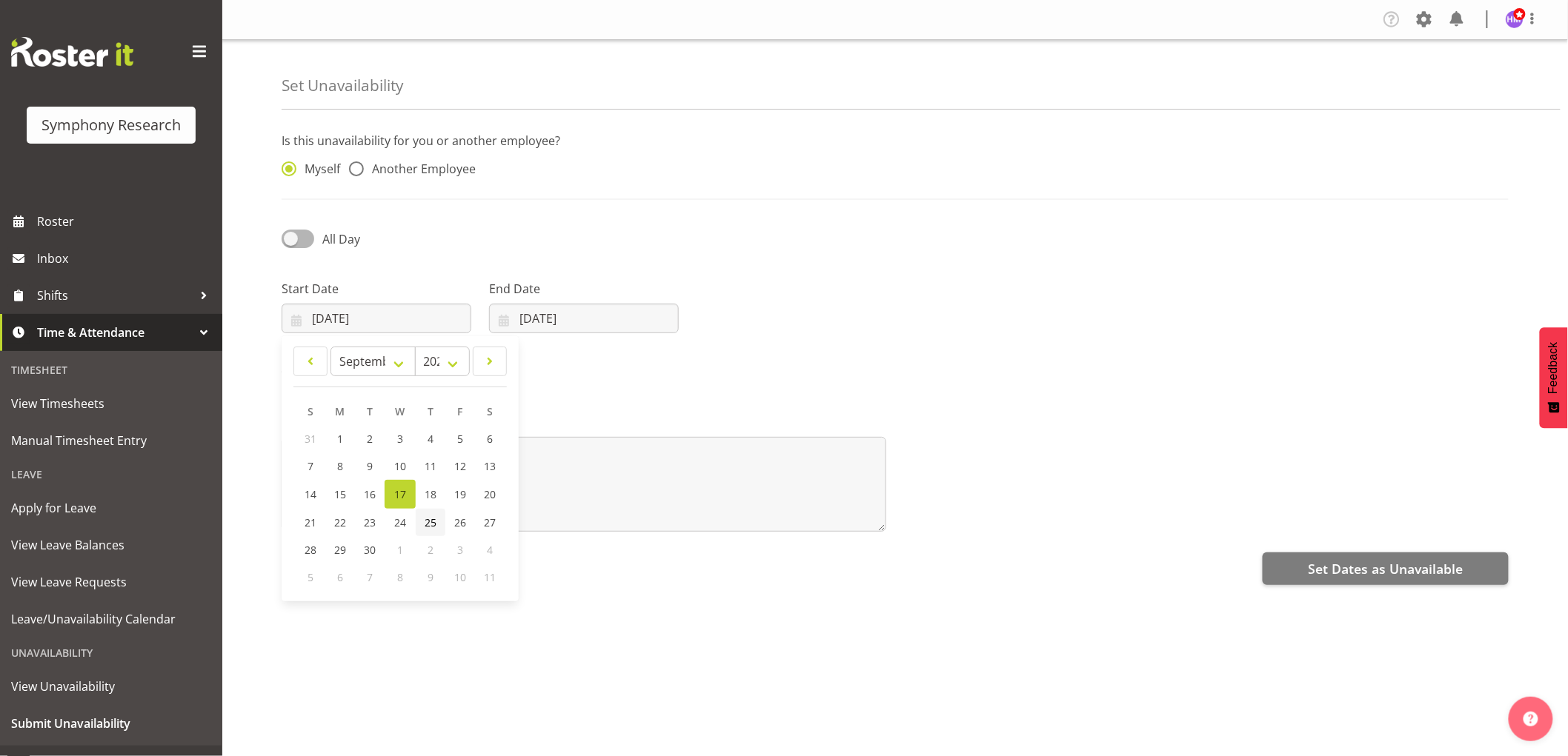
click at [424, 527] on span "25" at bounding box center [430, 523] width 12 height 14
type input "25/09/2025"
drag, startPoint x: 548, startPoint y: 304, endPoint x: 557, endPoint y: 388, distance: 84.5
click at [549, 304] on input "17/09/2025" at bounding box center [583, 318] width 189 height 29
click at [639, 520] on span "25" at bounding box center [638, 523] width 12 height 14
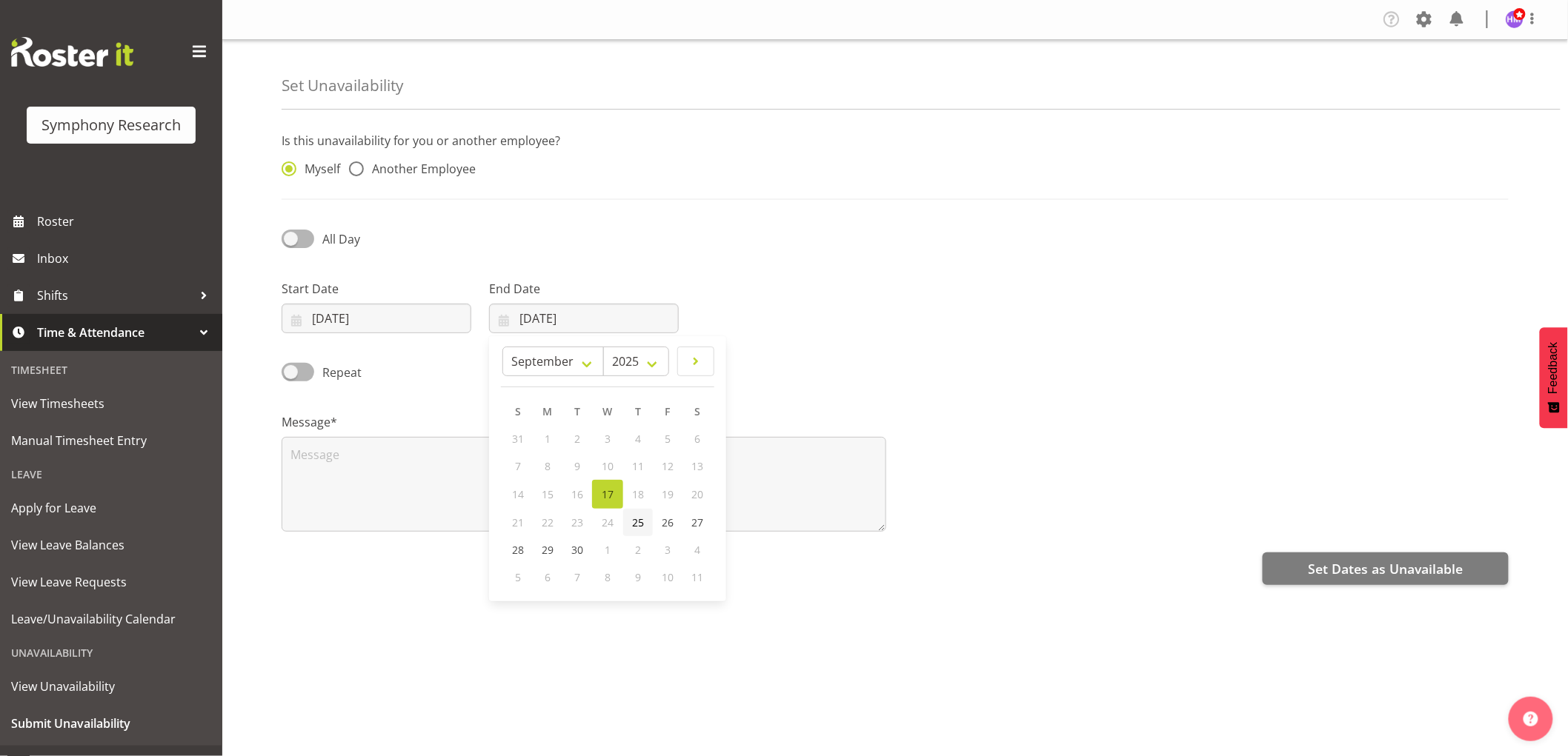
type input "25/09/2025"
click at [313, 253] on div "All Day" at bounding box center [429, 234] width 311 height 51
click at [318, 242] on span "All Day" at bounding box center [337, 239] width 46 height 18
click at [291, 242] on input "All Day" at bounding box center [286, 238] width 10 height 10
checkbox input "true"
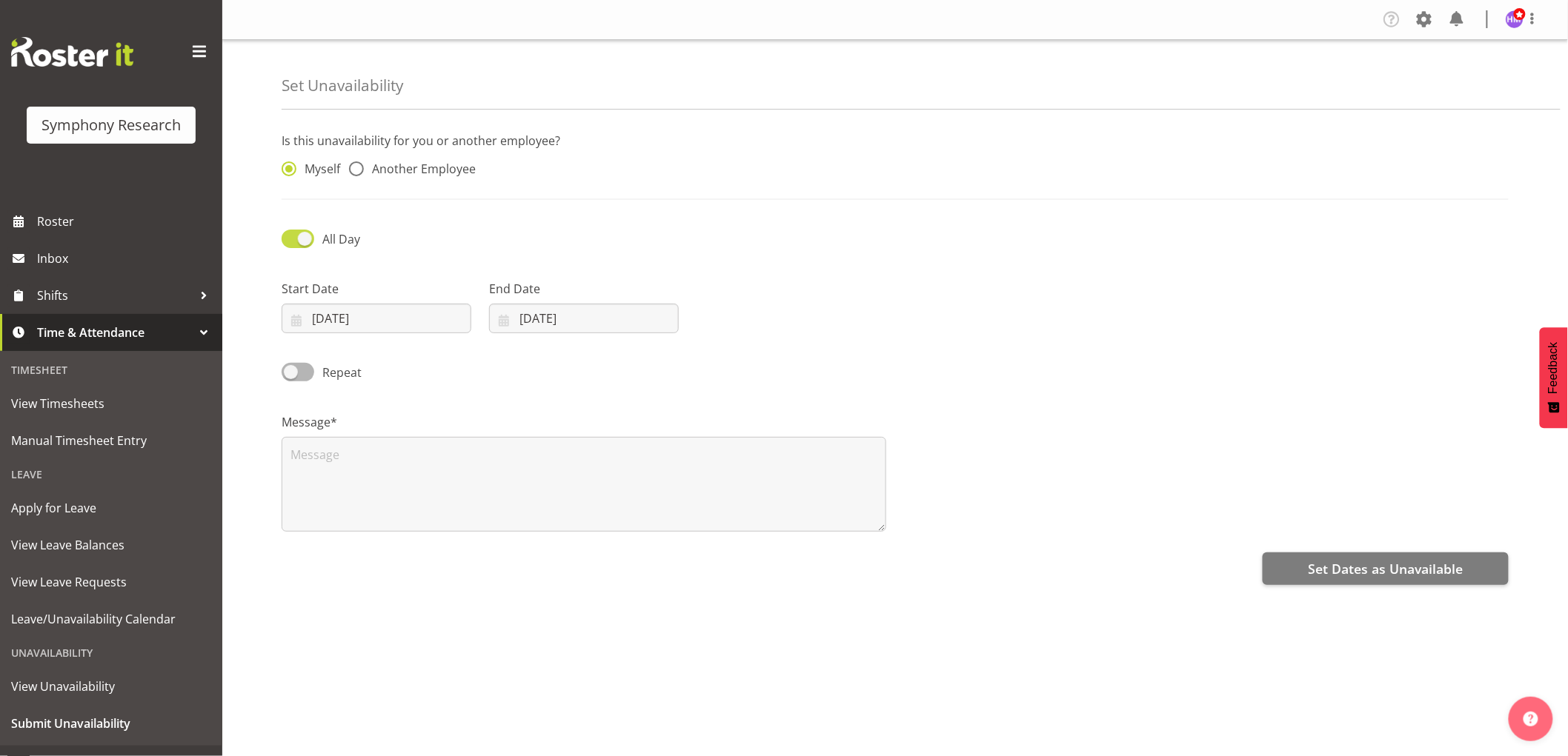
select select "19"
select select "27"
drag, startPoint x: 719, startPoint y: 316, endPoint x: 750, endPoint y: 334, distance: 35.8
click at [720, 316] on input "19:27" at bounding box center [791, 318] width 189 height 29
click at [794, 361] on select "00 01 02 03 04 05 06 07 08 09 10 11 12 13 14 15 16 17 18 19 20 21 22 23" at bounding box center [797, 357] width 33 height 29
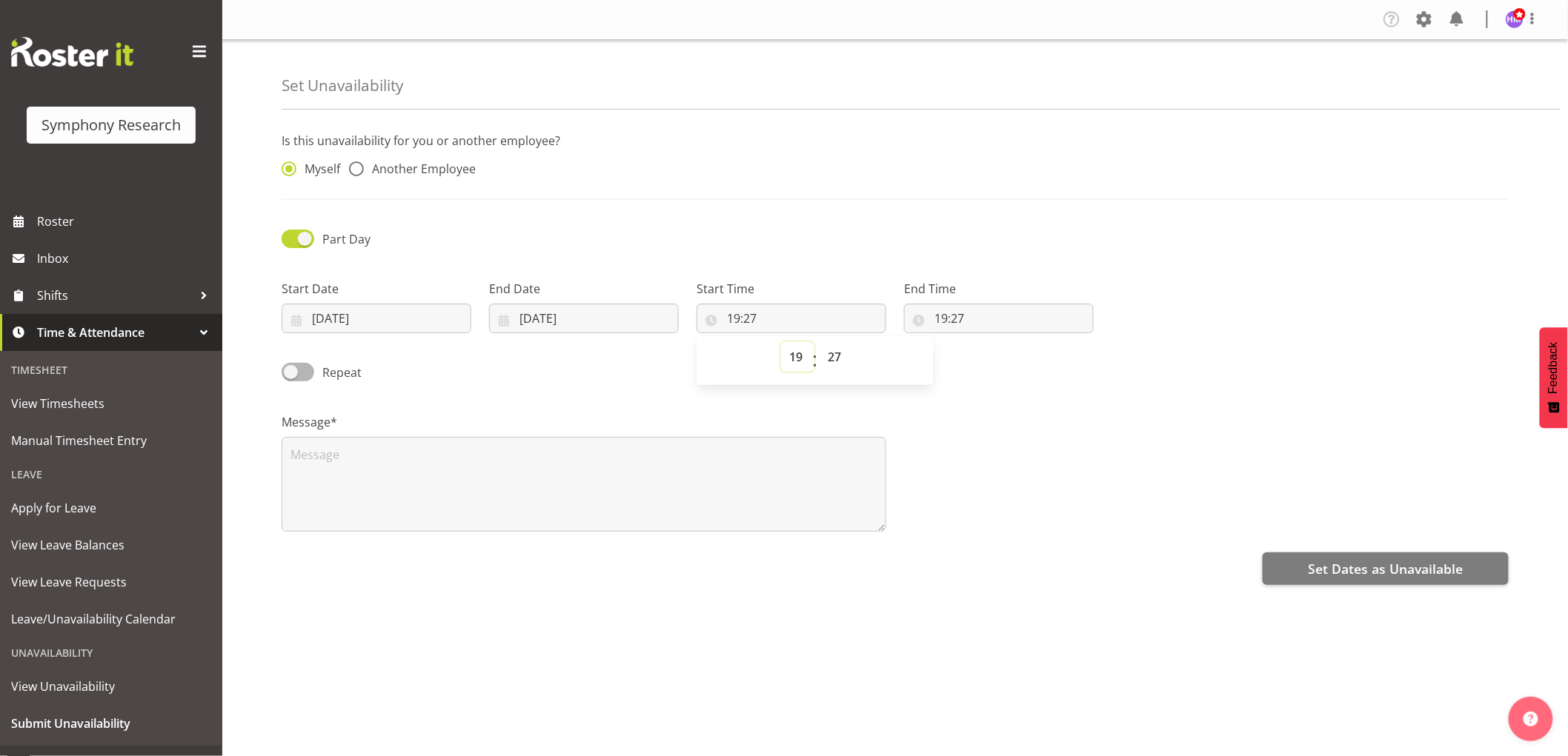
select select "17"
click at [781, 342] on select "00 01 02 03 04 05 06 07 08 09 10 11 12 13 14 15 16 17 18 19 20 21 22 23" at bounding box center [797, 357] width 33 height 29
type input "17:27"
drag, startPoint x: 827, startPoint y: 352, endPoint x: 854, endPoint y: 414, distance: 67.6
click at [831, 357] on select "00 01 02 03 04 05 06 07 08 09 10 11 12 13 14 15 16 17 18 19 20 21 22 23 24 25 2…" at bounding box center [835, 357] width 33 height 29
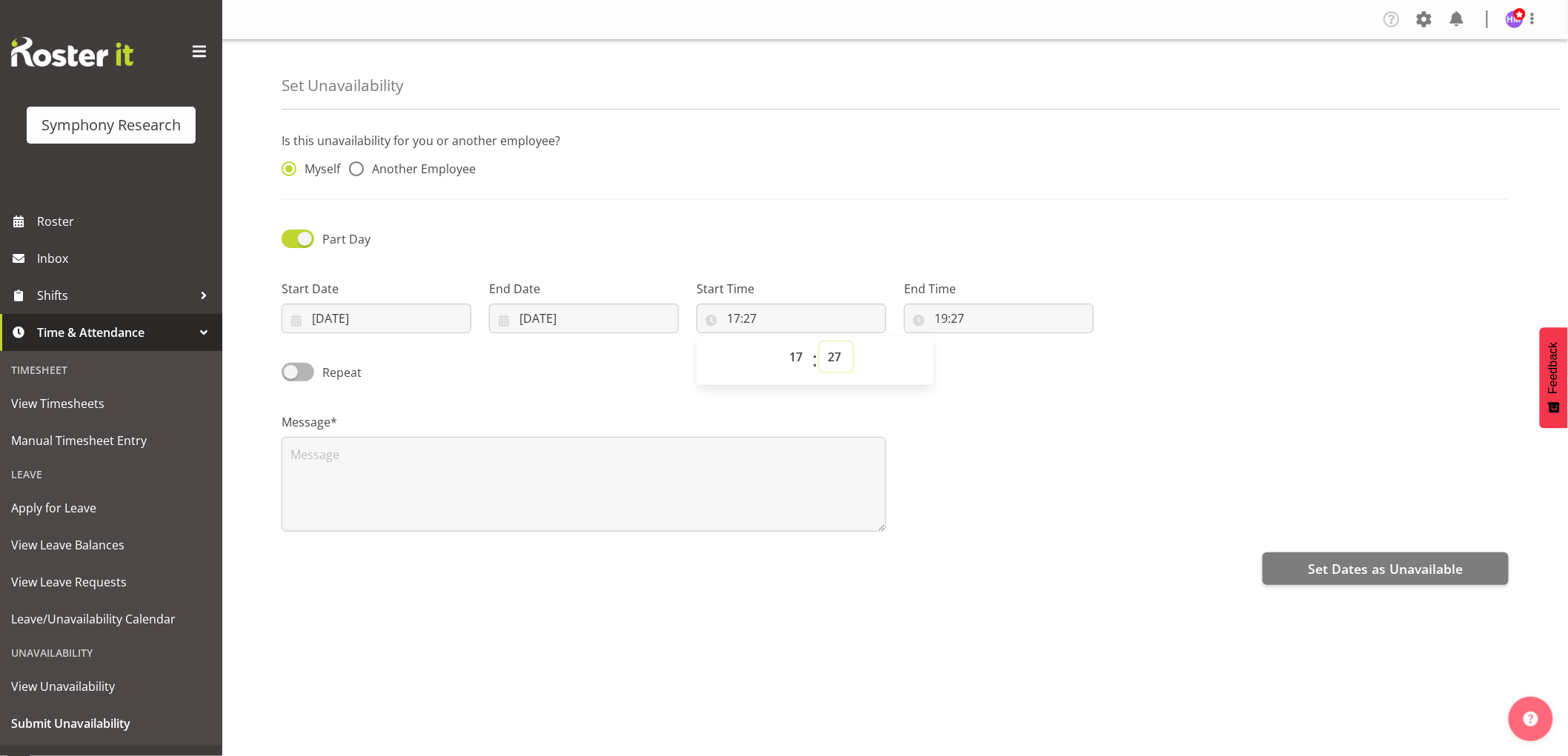
select select "3"
click at [819, 342] on select "00 01 02 03 04 05 06 07 08 09 10 11 12 13 14 15 16 17 18 19 20 21 22 23 24 25 2…" at bounding box center [835, 357] width 33 height 29
type input "17:03"
drag, startPoint x: 948, startPoint y: 311, endPoint x: 971, endPoint y: 334, distance: 32.5
click at [953, 312] on input "19:27" at bounding box center [998, 318] width 189 height 29
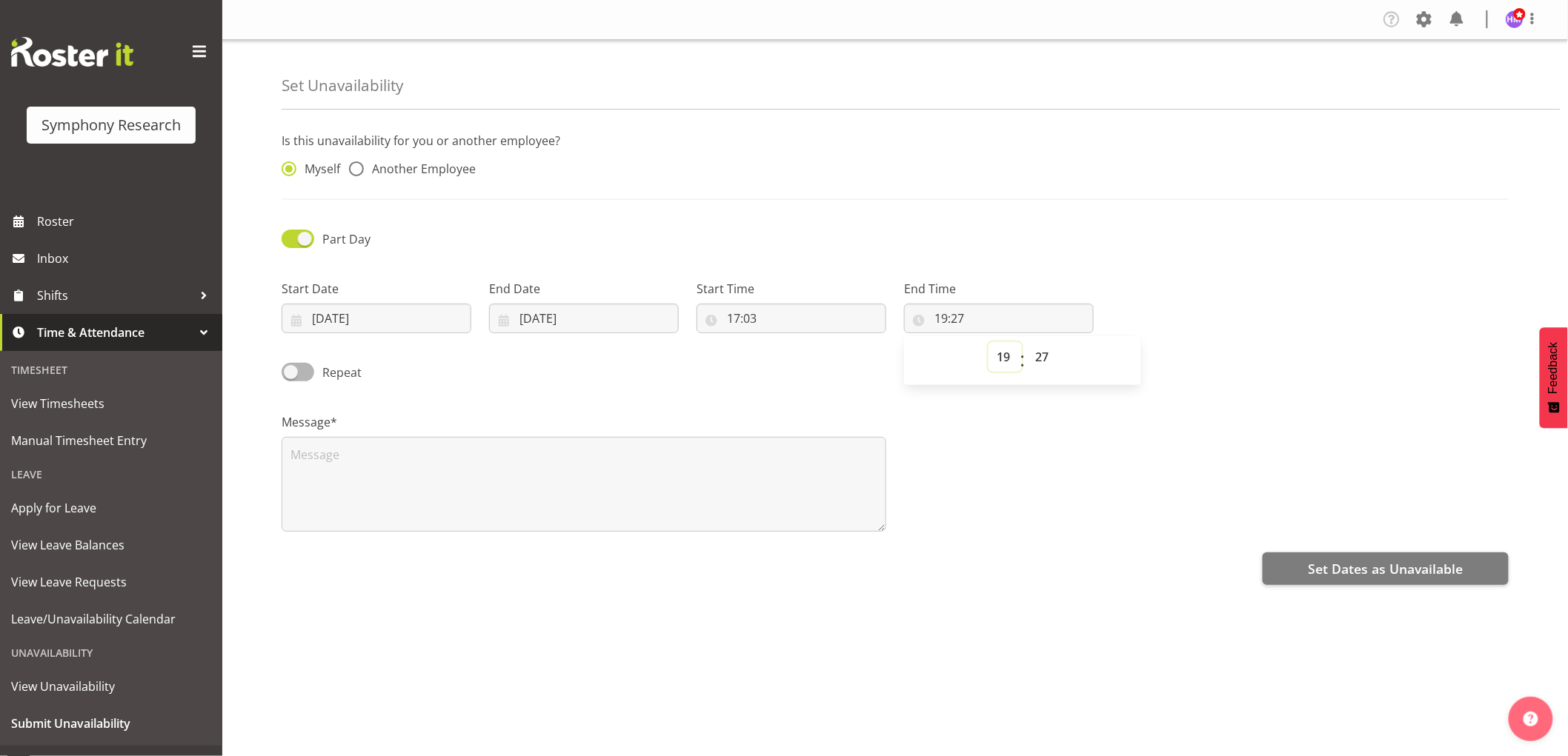
click at [1009, 371] on select "00 01 02 03 04 05 06 07 08 09 10 11 12 13 14 15 16 17 18 19 20 21 22 23" at bounding box center [1004, 357] width 33 height 29
select select "23"
click at [988, 342] on select "00 01 02 03 04 05 06 07 08 09 10 11 12 13 14 15 16 17 18 19 20 21 22 23" at bounding box center [1004, 357] width 33 height 29
type input "23:27"
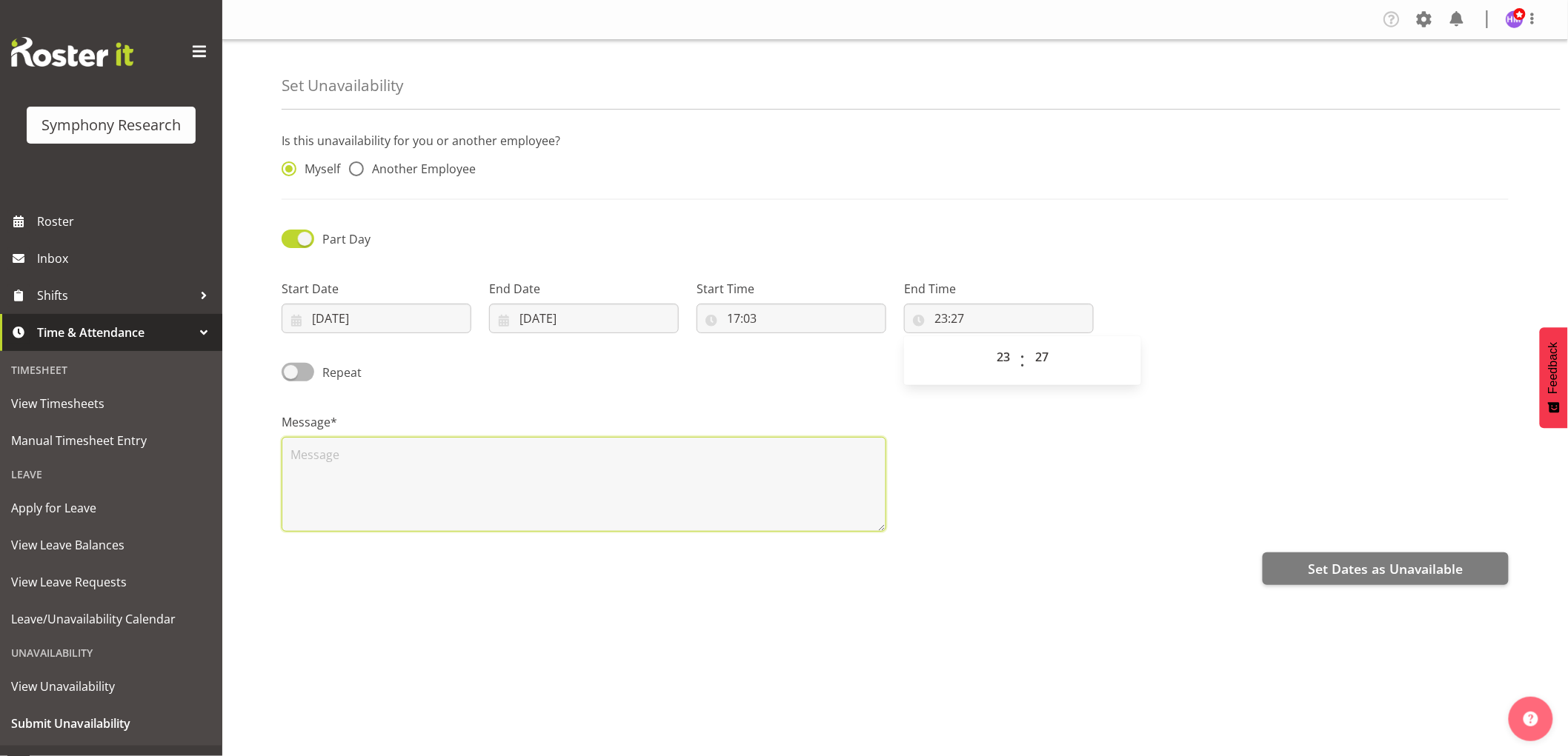
click at [712, 492] on textarea at bounding box center [584, 484] width 605 height 95
type textarea "5"
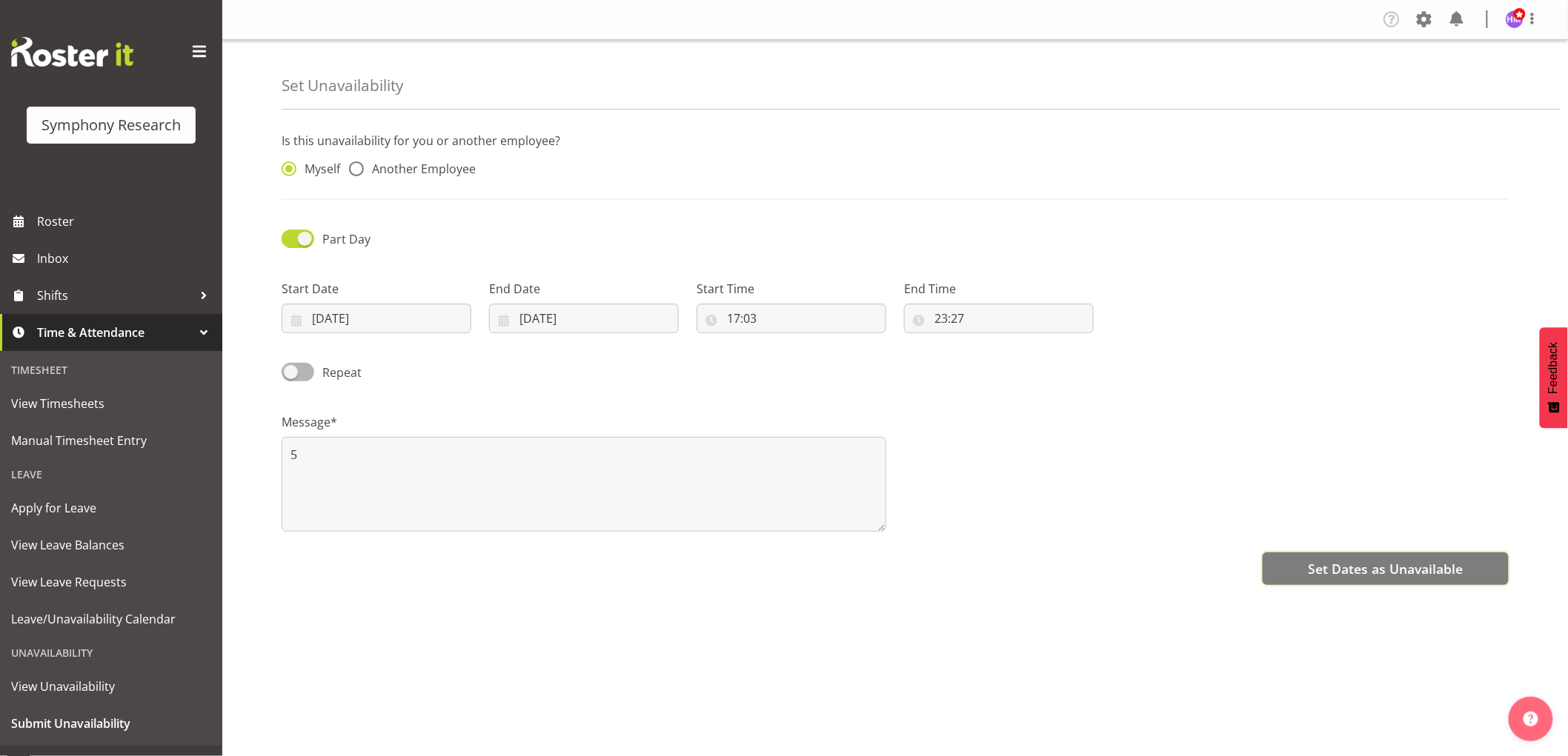
drag, startPoint x: 1293, startPoint y: 571, endPoint x: 921, endPoint y: 676, distance: 386.5
click at [1264, 583] on button "Set Dates as Unavailable" at bounding box center [1385, 568] width 246 height 33
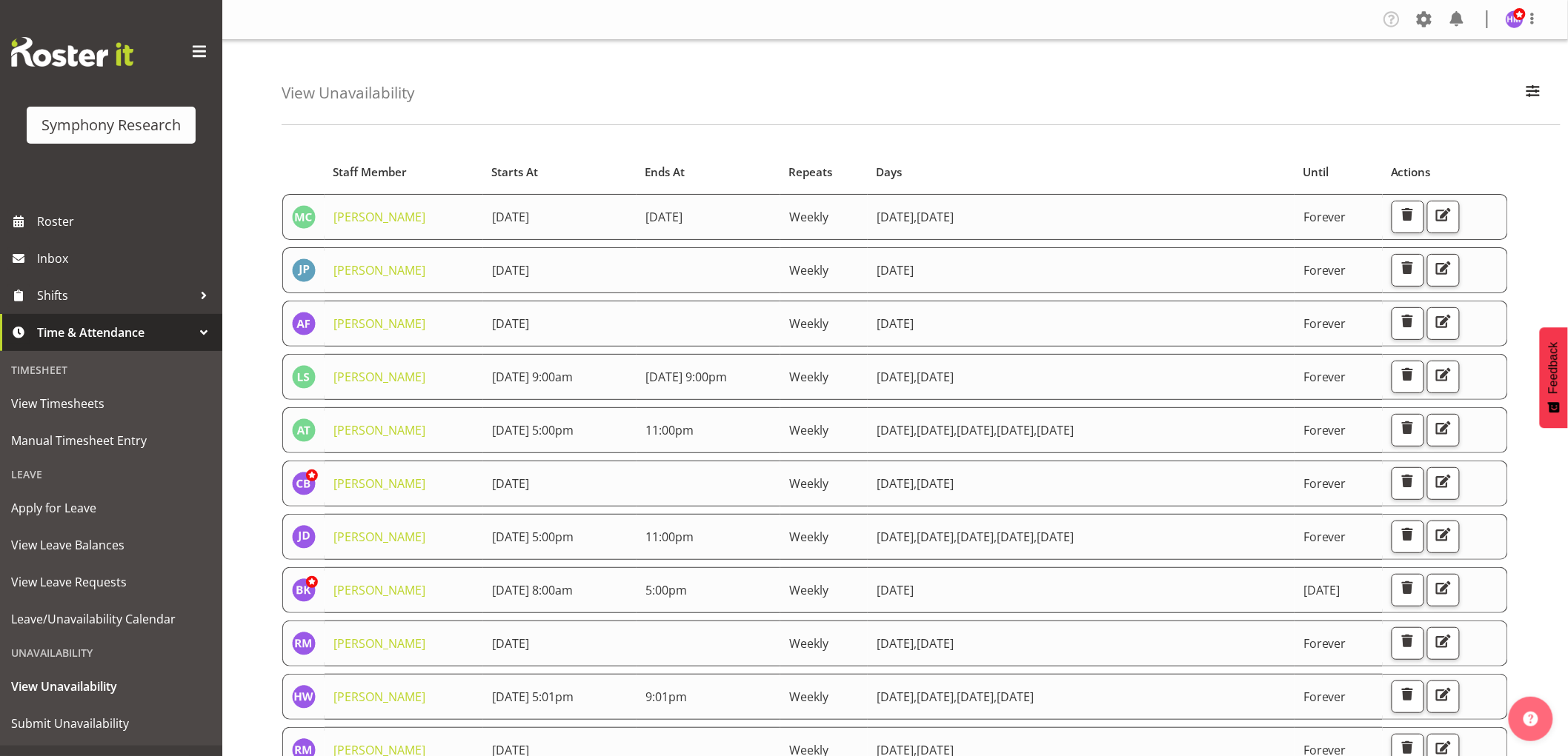
drag, startPoint x: 1541, startPoint y: 56, endPoint x: 1541, endPoint y: 75, distance: 19.0
click at [1541, 58] on div "View Unavailability Search Search for a particular employee Showing current una…" at bounding box center [921, 83] width 1279 height 85
click at [1538, 92] on span "button" at bounding box center [1533, 92] width 20 height 20
click at [76, 727] on span "Submit Unavailability" at bounding box center [110, 723] width 200 height 22
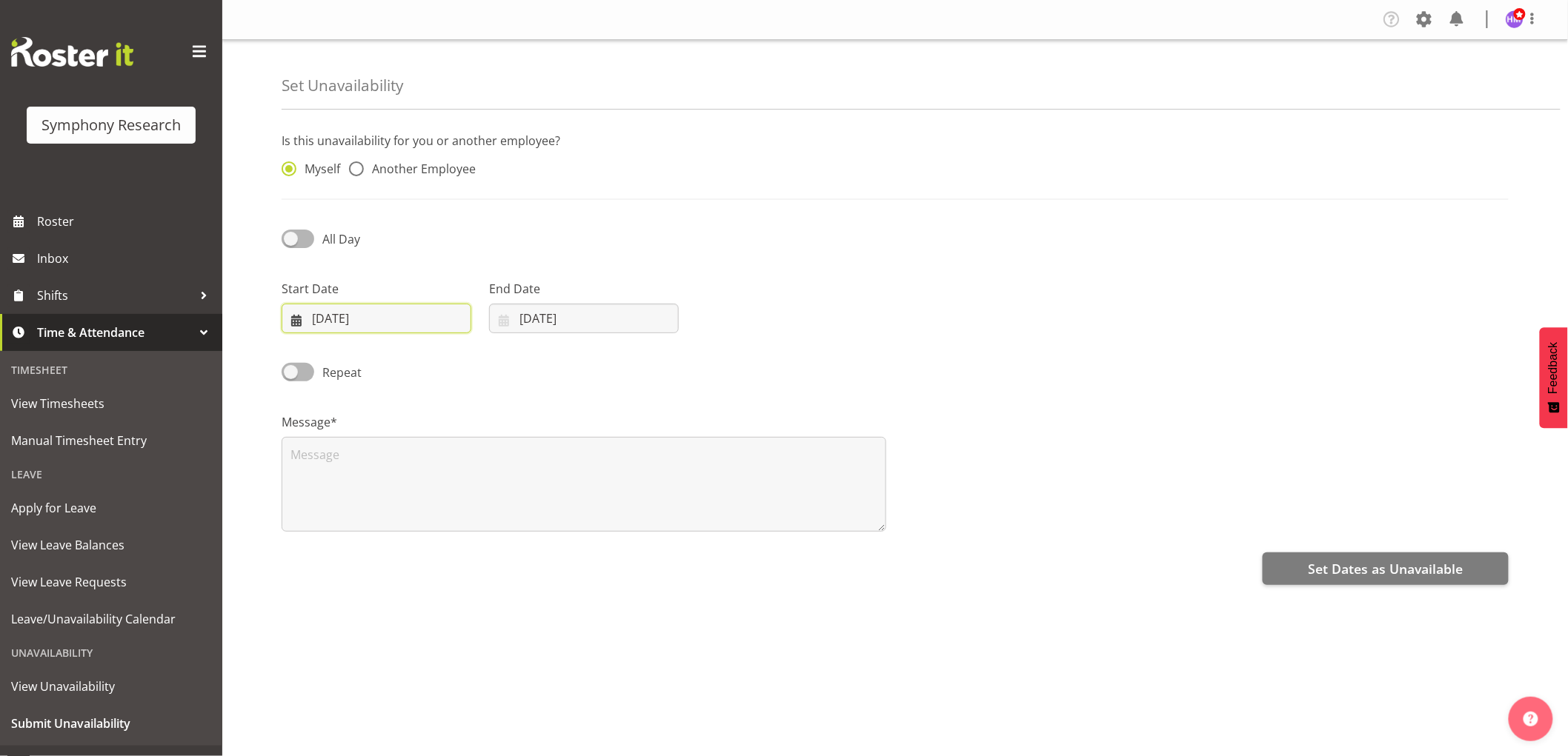
drag, startPoint x: 342, startPoint y: 310, endPoint x: 387, endPoint y: 357, distance: 65.1
click at [345, 310] on input "[DATE]" at bounding box center [376, 318] width 189 height 29
click at [458, 526] on span "26" at bounding box center [460, 523] width 12 height 14
type input "[DATE]"
click at [548, 322] on input "17/09/2025" at bounding box center [583, 318] width 189 height 29
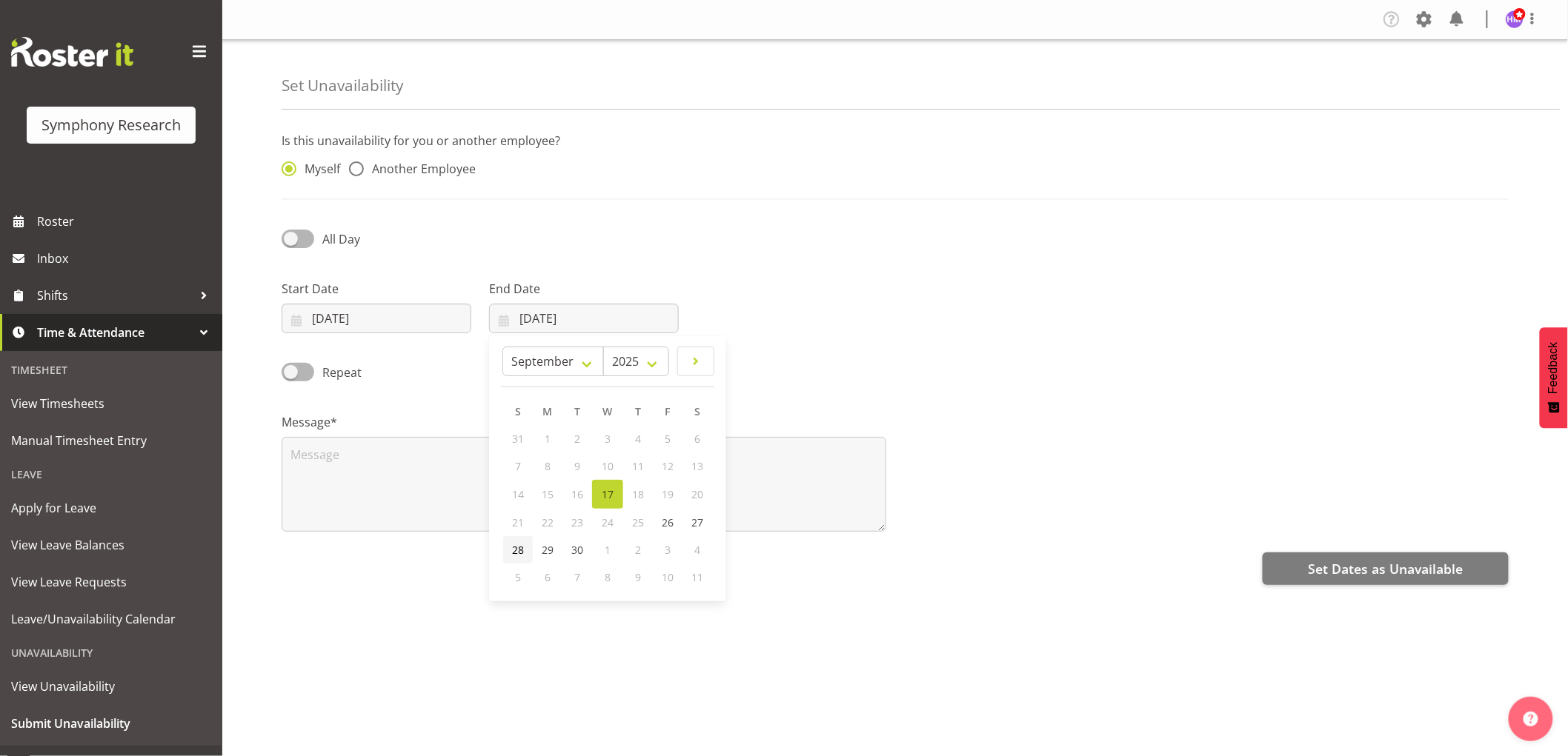
click at [512, 546] on span "28" at bounding box center [518, 551] width 12 height 14
type input "28/09/2025"
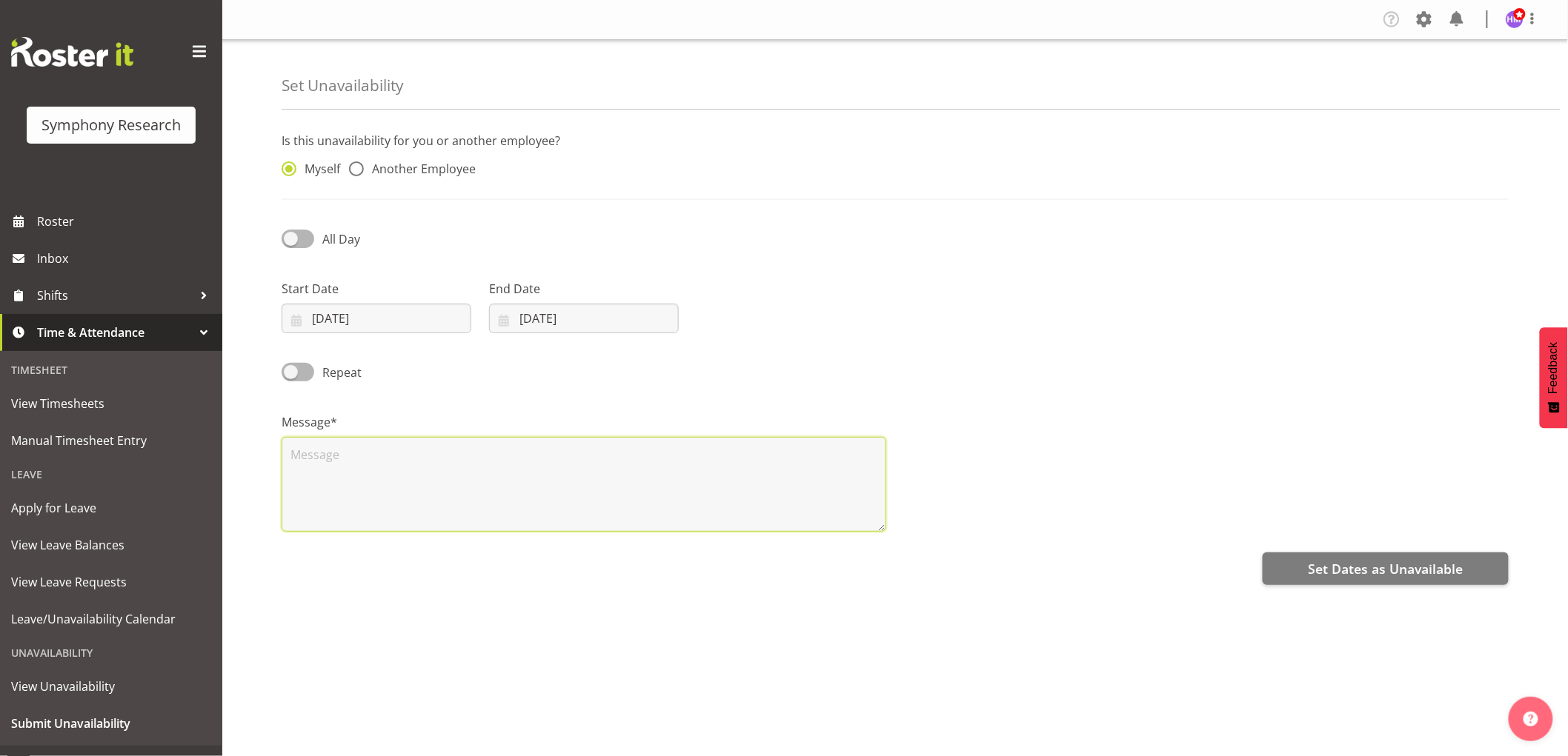
click at [517, 500] on textarea at bounding box center [584, 484] width 605 height 95
type textarea "52"
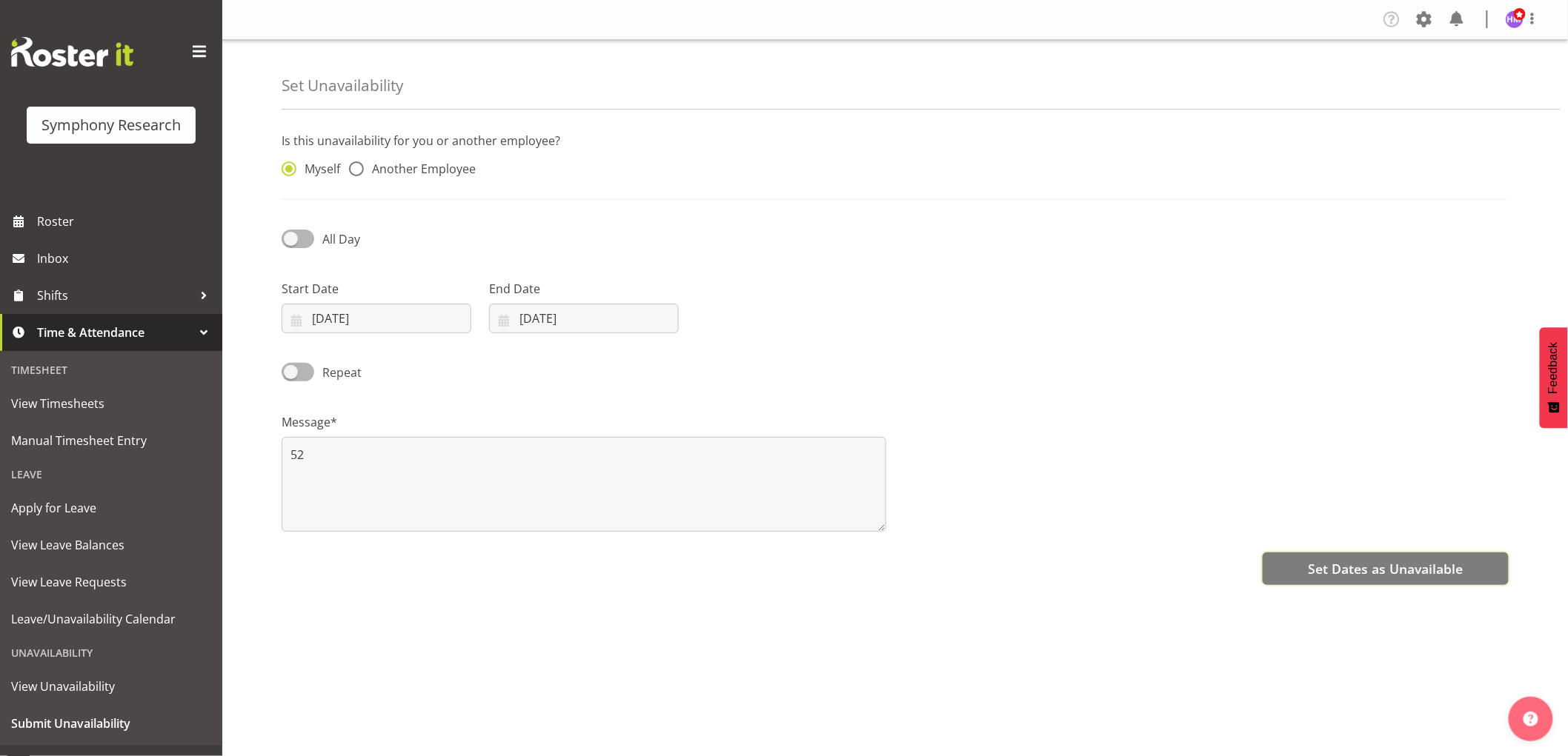
click at [1375, 563] on span "Set Dates as Unavailable" at bounding box center [1385, 569] width 155 height 20
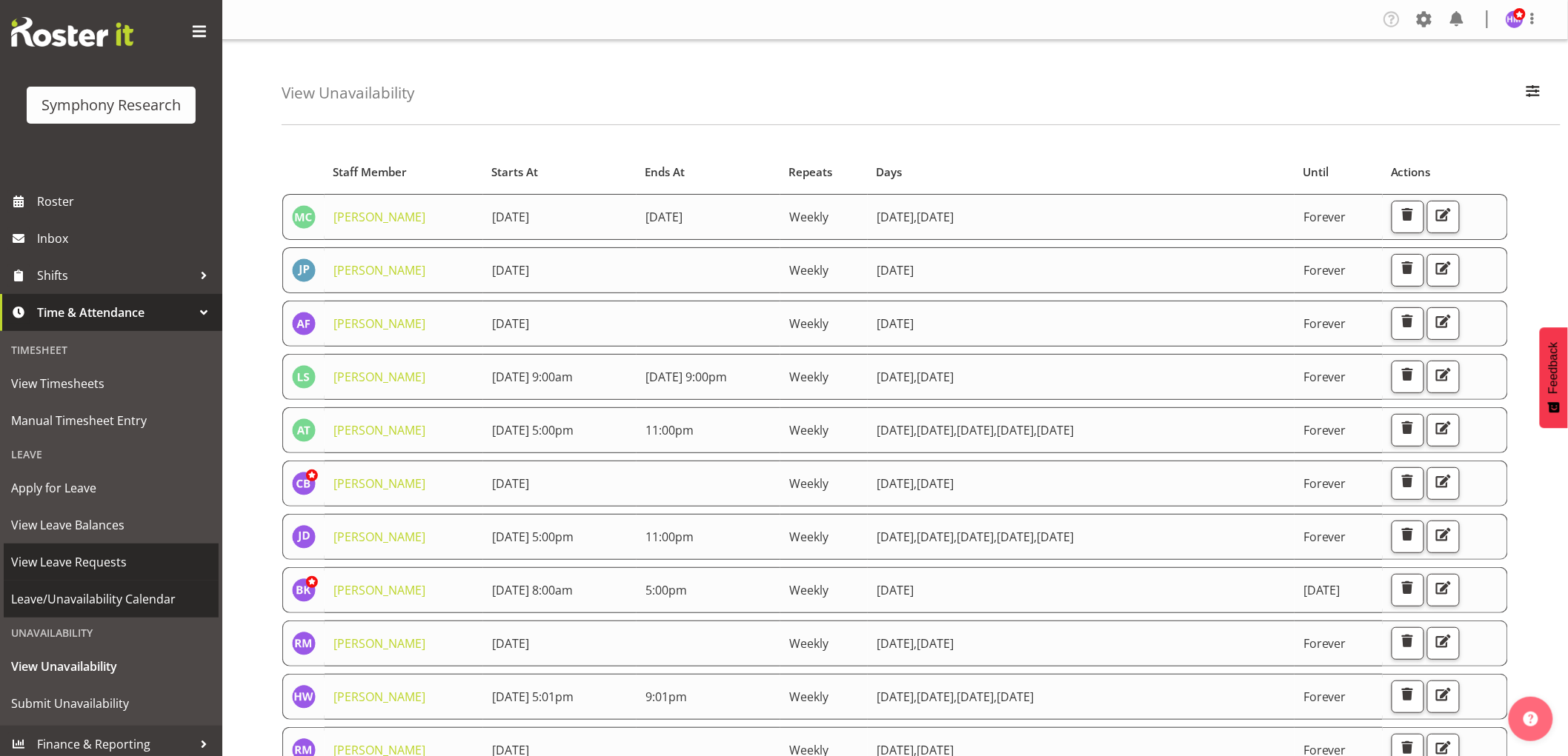
scroll to position [26, 0]
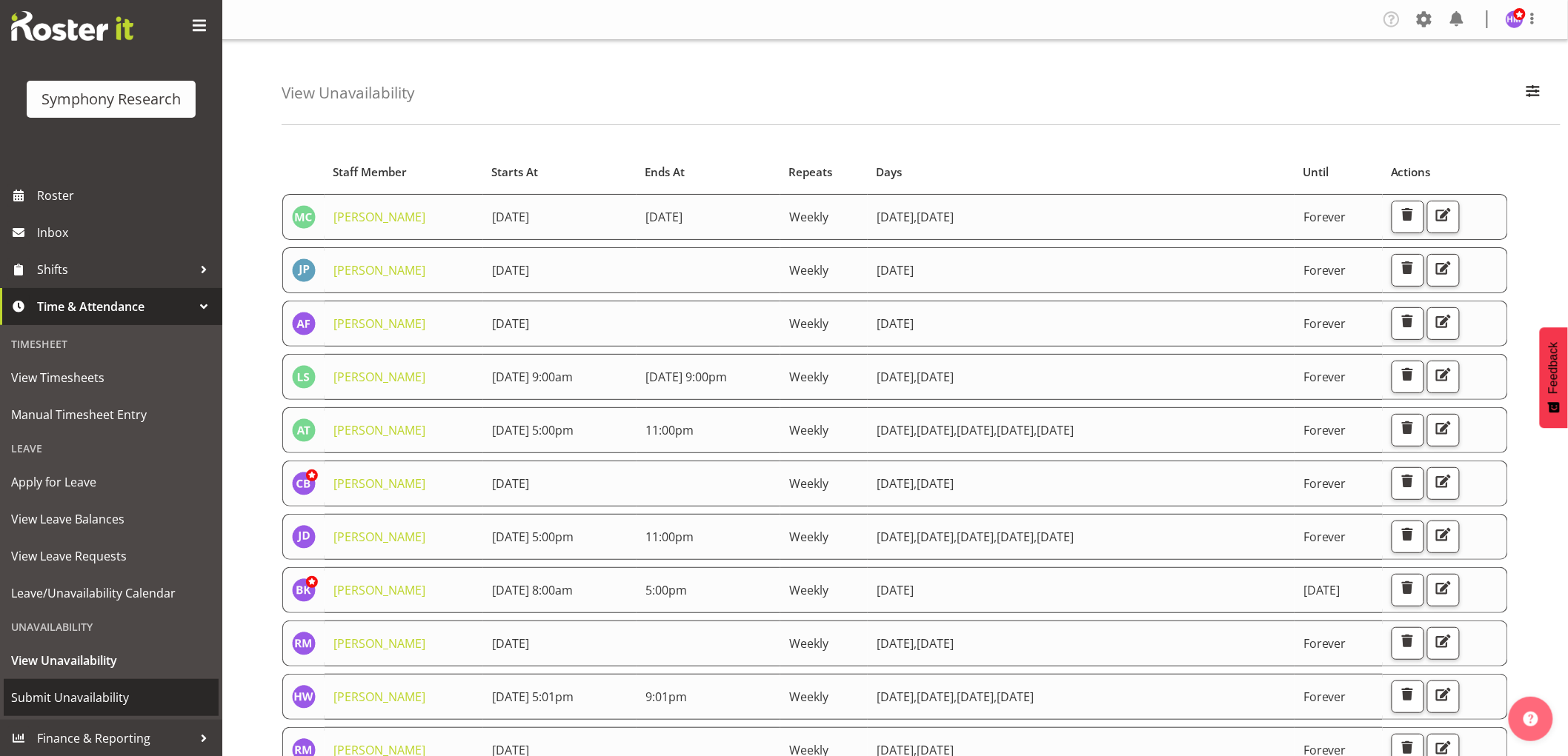
click at [68, 701] on span "Submit Unavailability" at bounding box center [110, 697] width 200 height 22
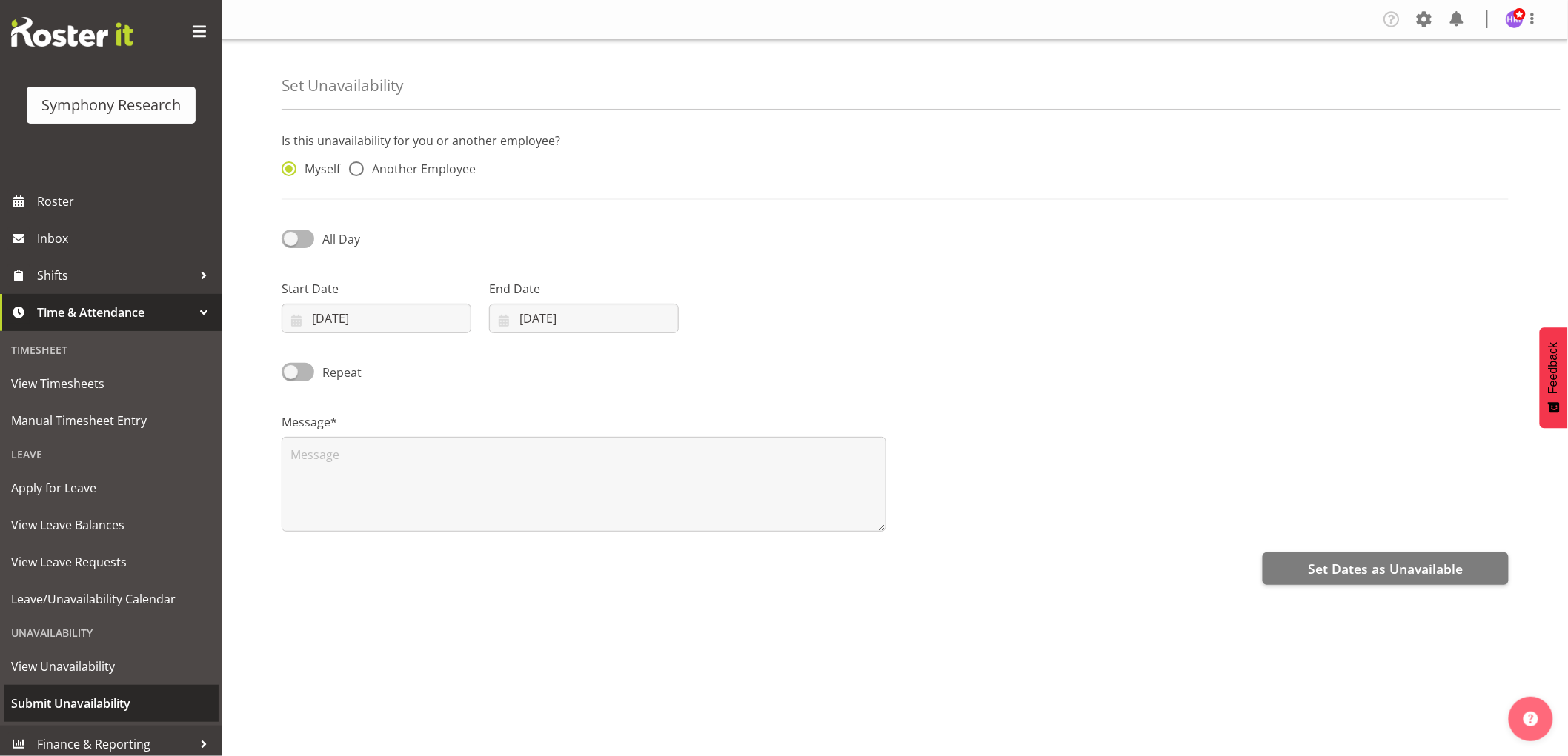
scroll to position [26, 0]
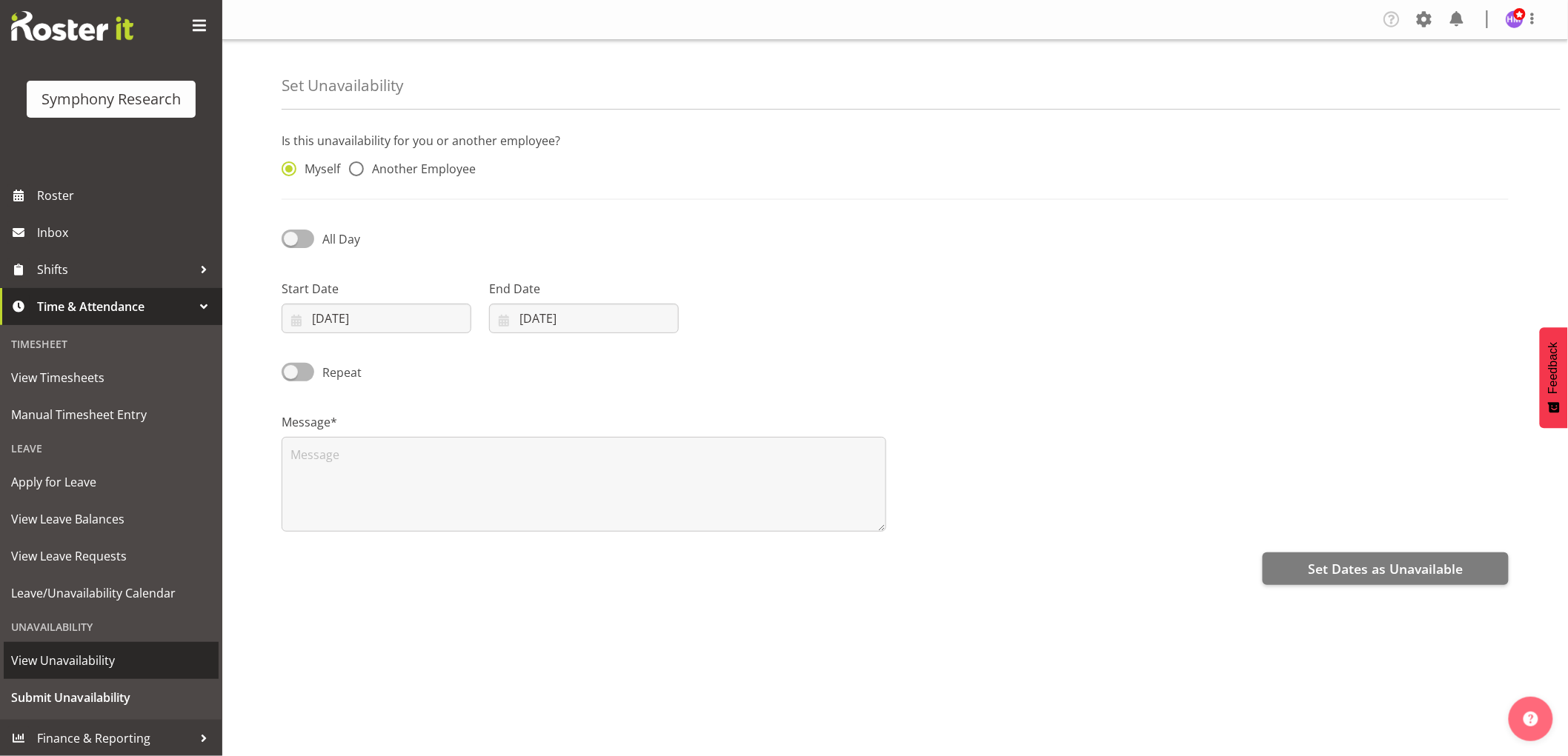
click at [64, 664] on span "View Unavailability" at bounding box center [110, 661] width 200 height 22
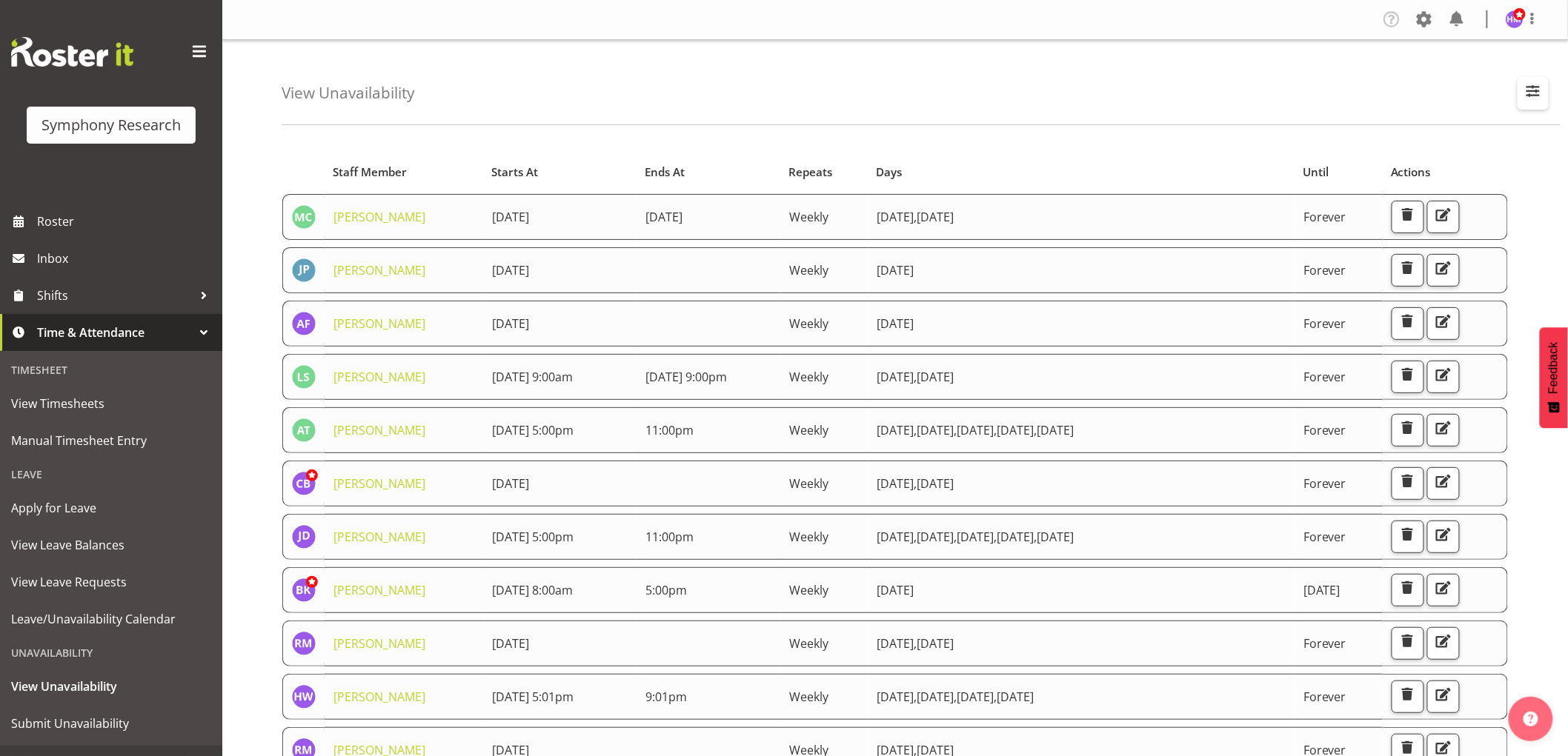
click at [1532, 91] on span "button" at bounding box center [1533, 92] width 20 height 20
click at [1462, 172] on input "text" at bounding box center [1436, 161] width 198 height 29
type input "hitesh"
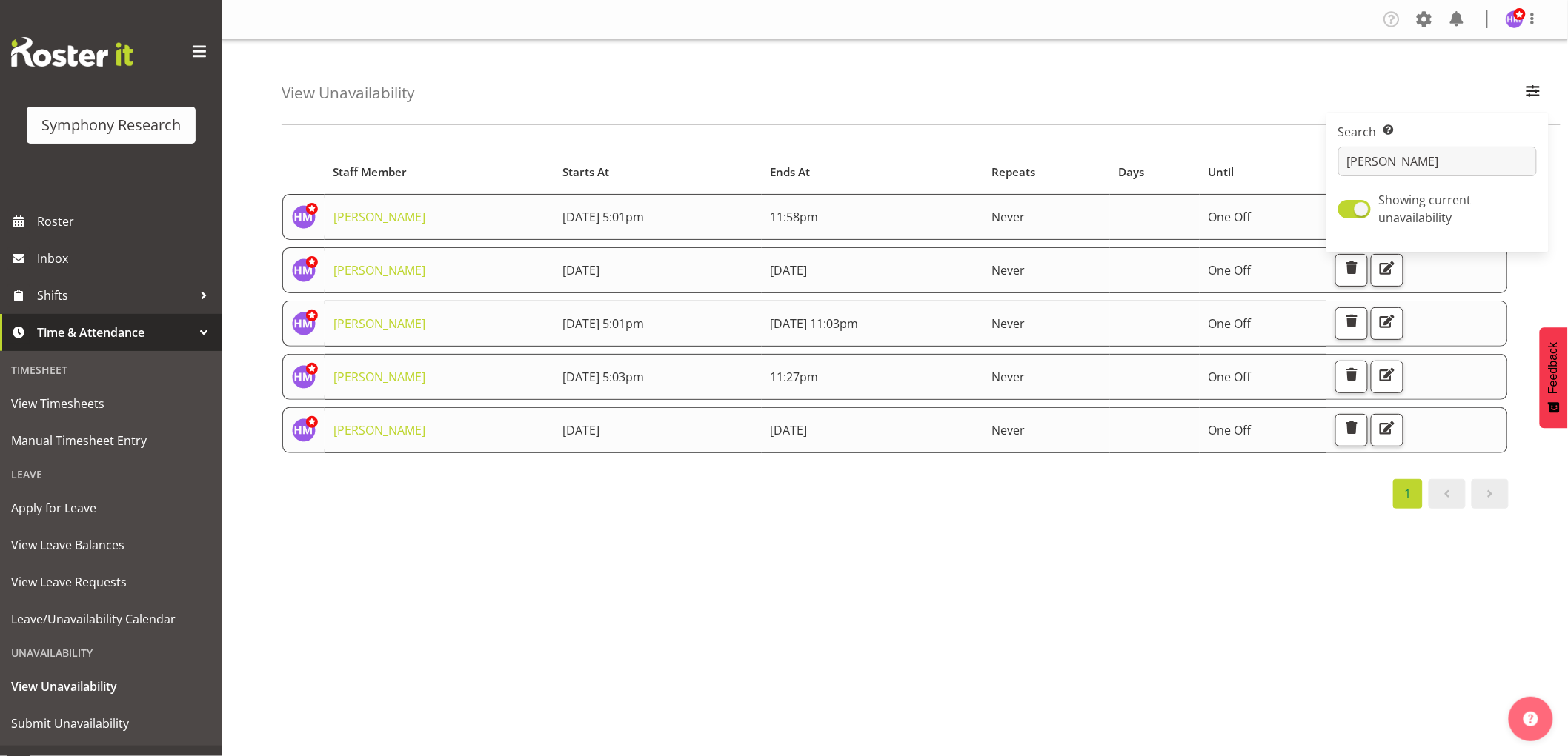
click at [878, 337] on td "17th September 2025 11:03pm" at bounding box center [872, 324] width 221 height 46
click at [689, 634] on div "Starts At Staff Member Starts At Ends At Repeats Days Until Actions Hitesh Maka…" at bounding box center [925, 432] width 1286 height 592
click at [1396, 322] on span "button" at bounding box center [1387, 322] width 20 height 20
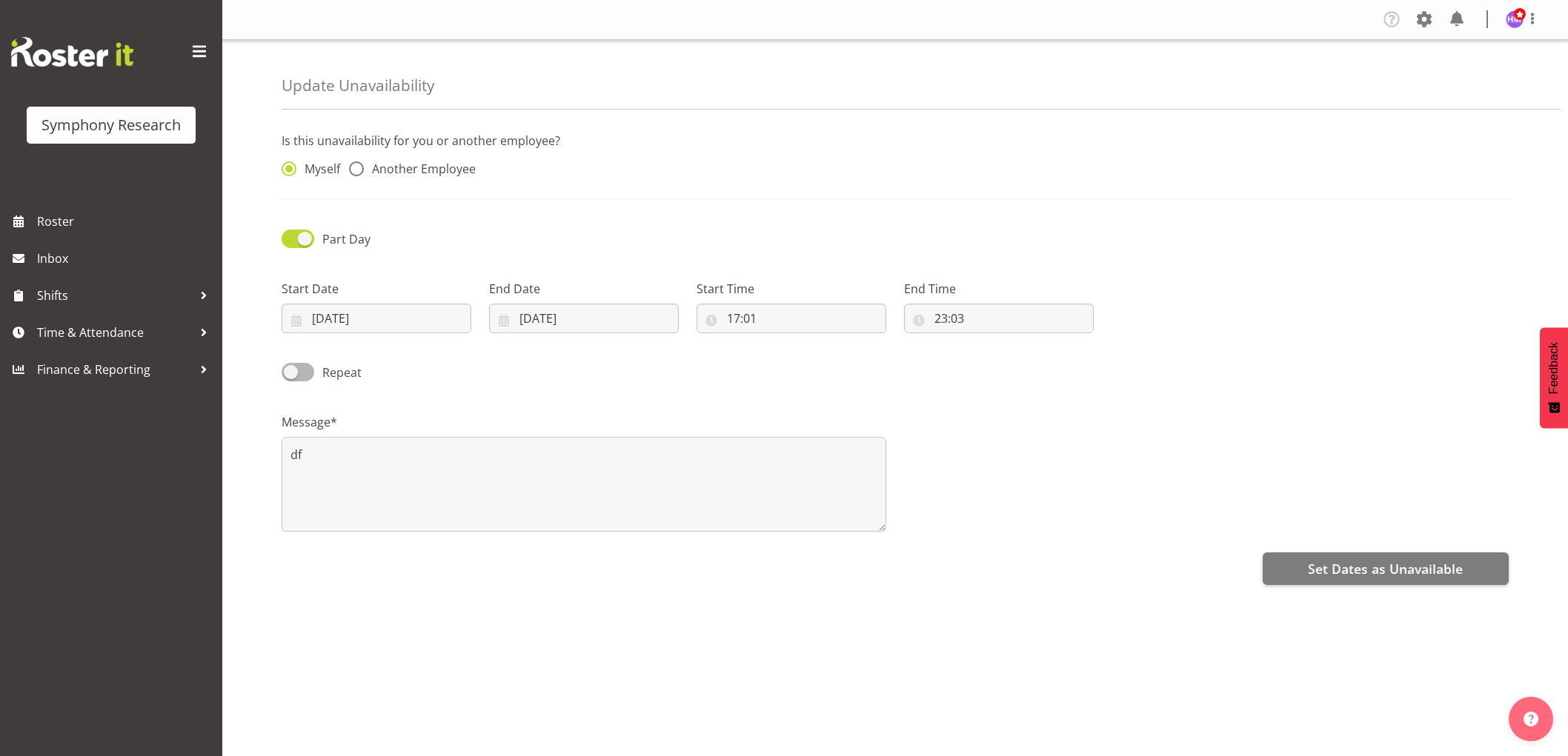
select select "8"
select select "2025"
click at [329, 322] on input "[DATE]" at bounding box center [376, 318] width 189 height 29
click at [342, 519] on span "22" at bounding box center [340, 523] width 12 height 14
drag, startPoint x: 544, startPoint y: 313, endPoint x: 550, endPoint y: 323, distance: 11.7
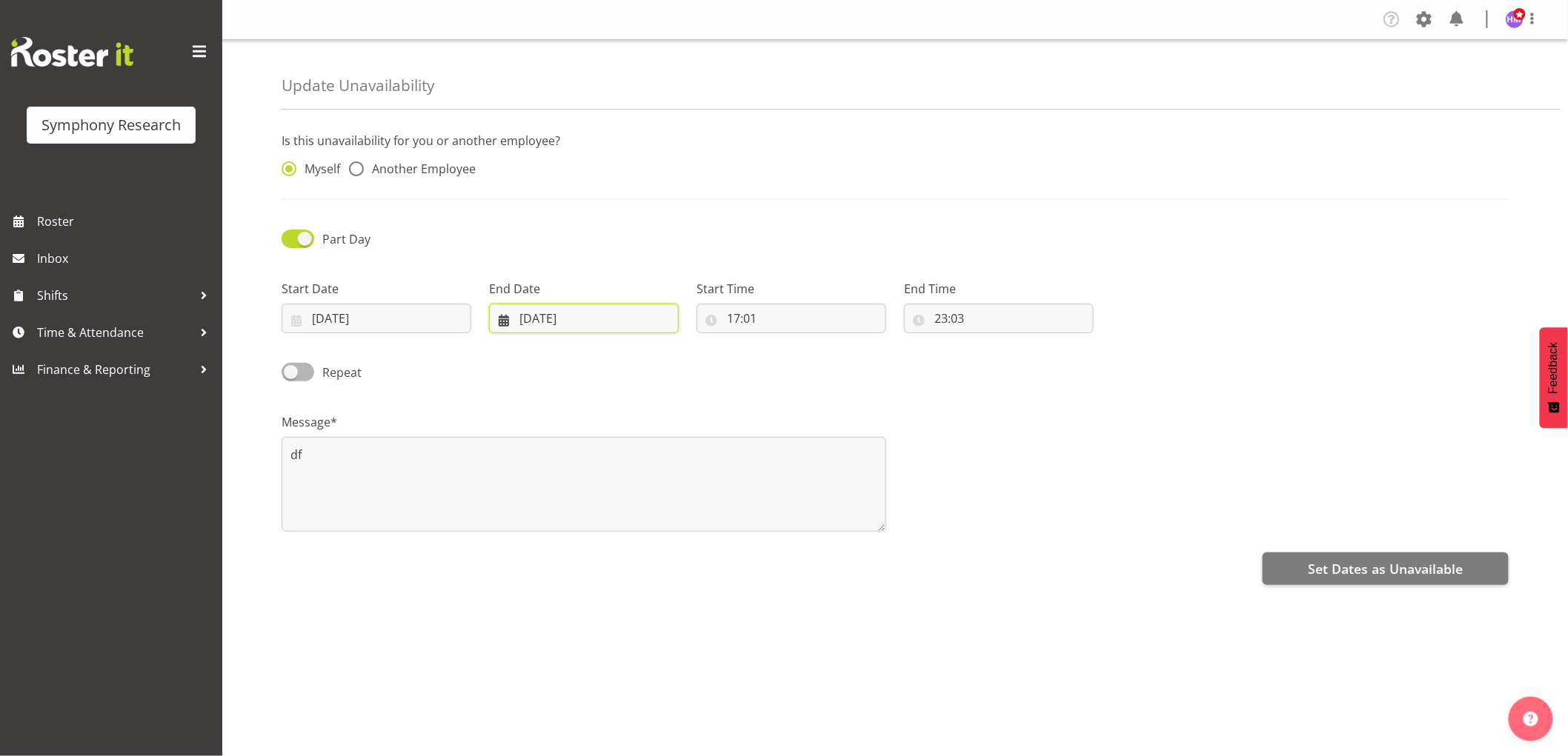
click at [546, 313] on input "17/09/2025" at bounding box center [583, 318] width 189 height 29
click at [545, 522] on span "22" at bounding box center [547, 523] width 12 height 14
type input "22/09/2025"
click at [1395, 535] on div "Message* df" at bounding box center [895, 466] width 1244 height 149
click at [1390, 579] on span "Set Dates as Unavailable" at bounding box center [1385, 569] width 155 height 20
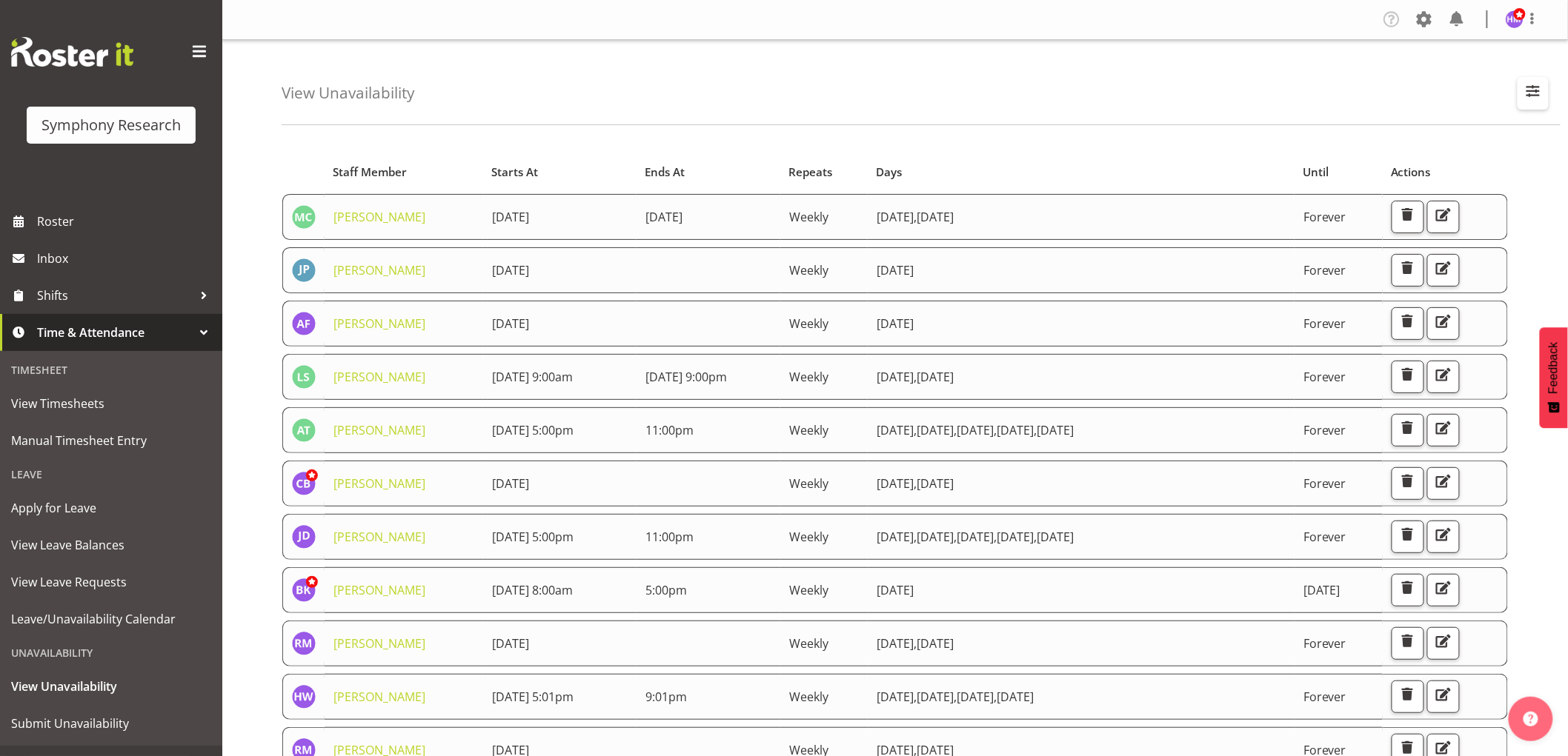
click at [1532, 98] on span "button" at bounding box center [1533, 92] width 20 height 20
drag, startPoint x: 1480, startPoint y: 158, endPoint x: 1526, endPoint y: 150, distance: 46.7
click at [1486, 158] on input "text" at bounding box center [1436, 161] width 198 height 29
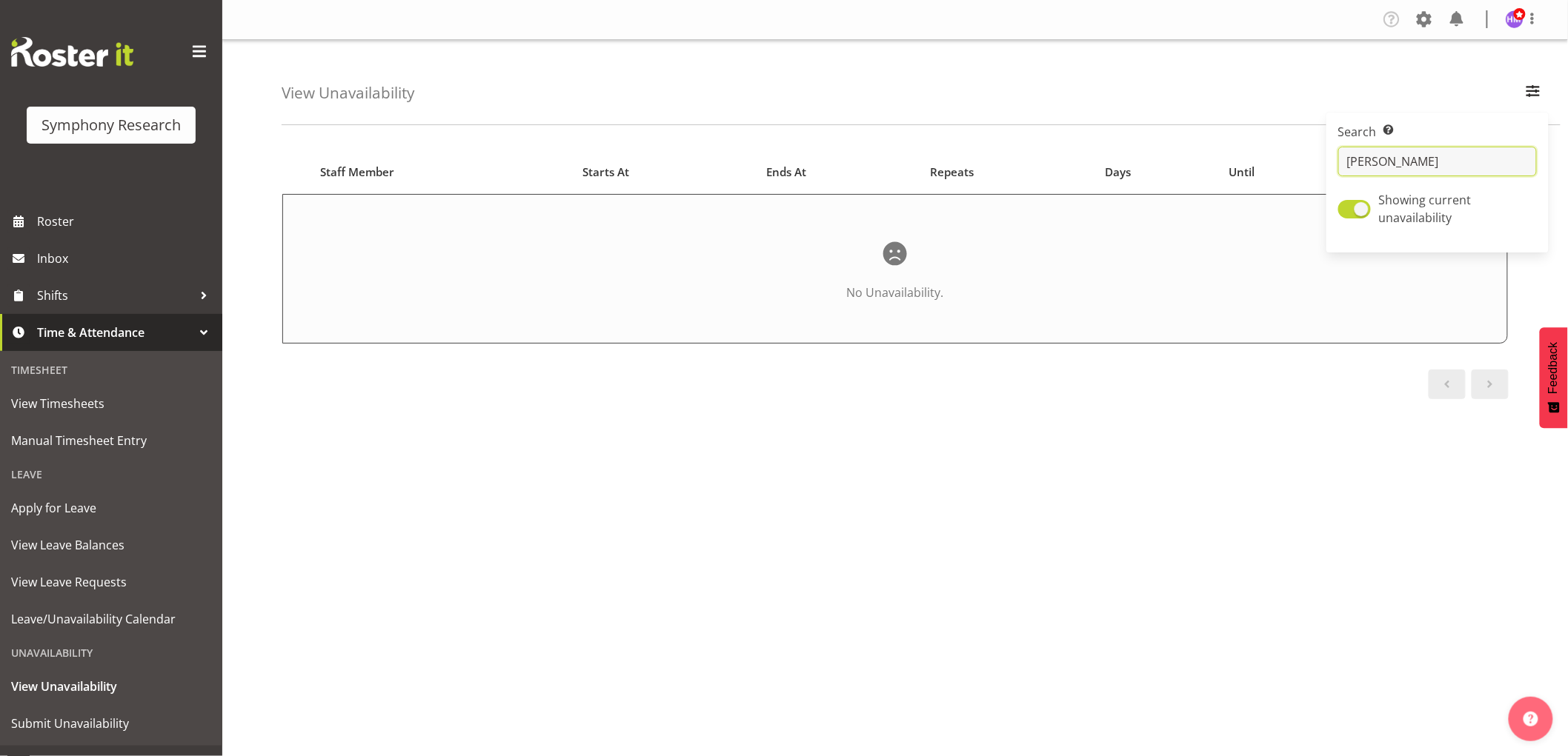
type input "hitesh"
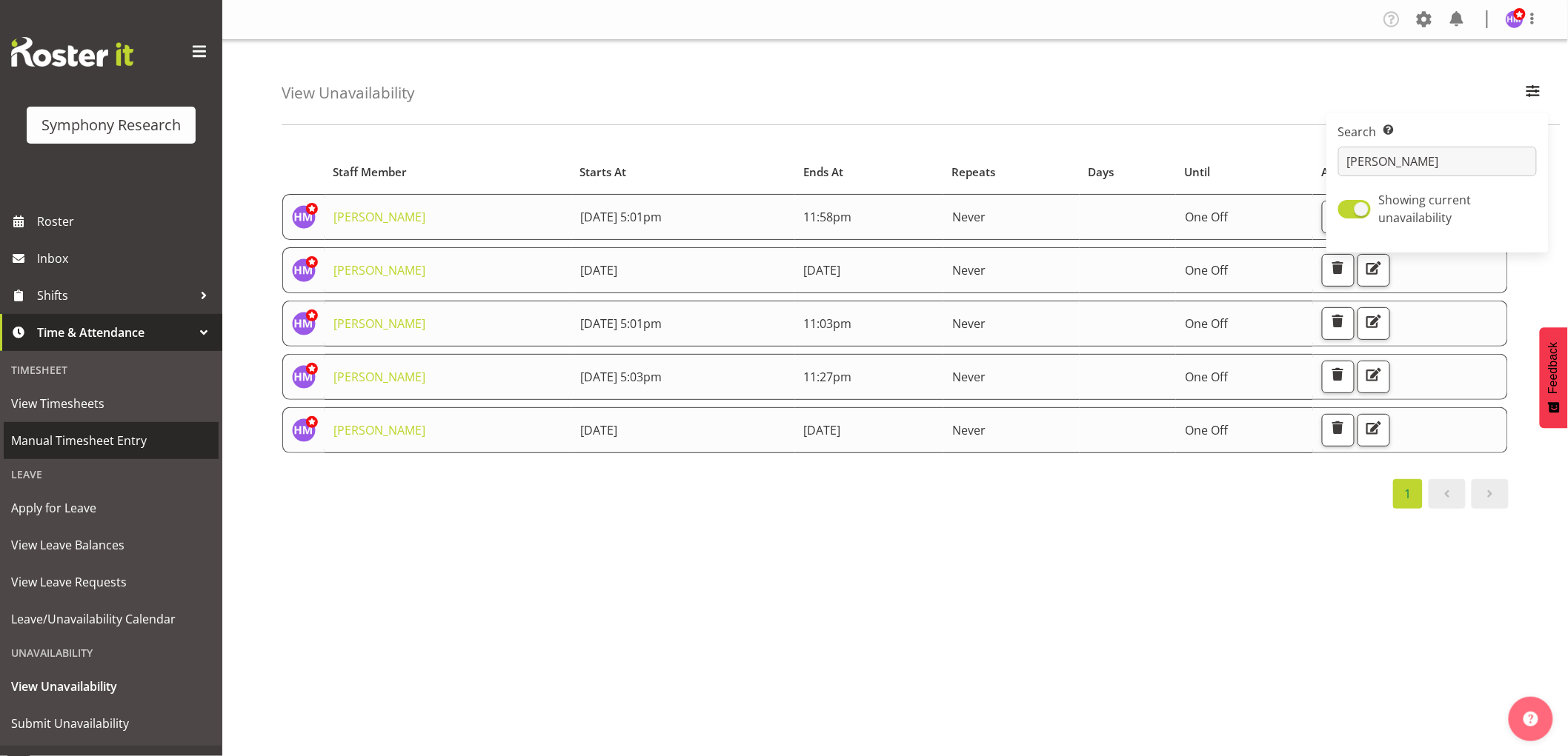
click at [68, 442] on span "Manual Timesheet Entry" at bounding box center [110, 440] width 200 height 22
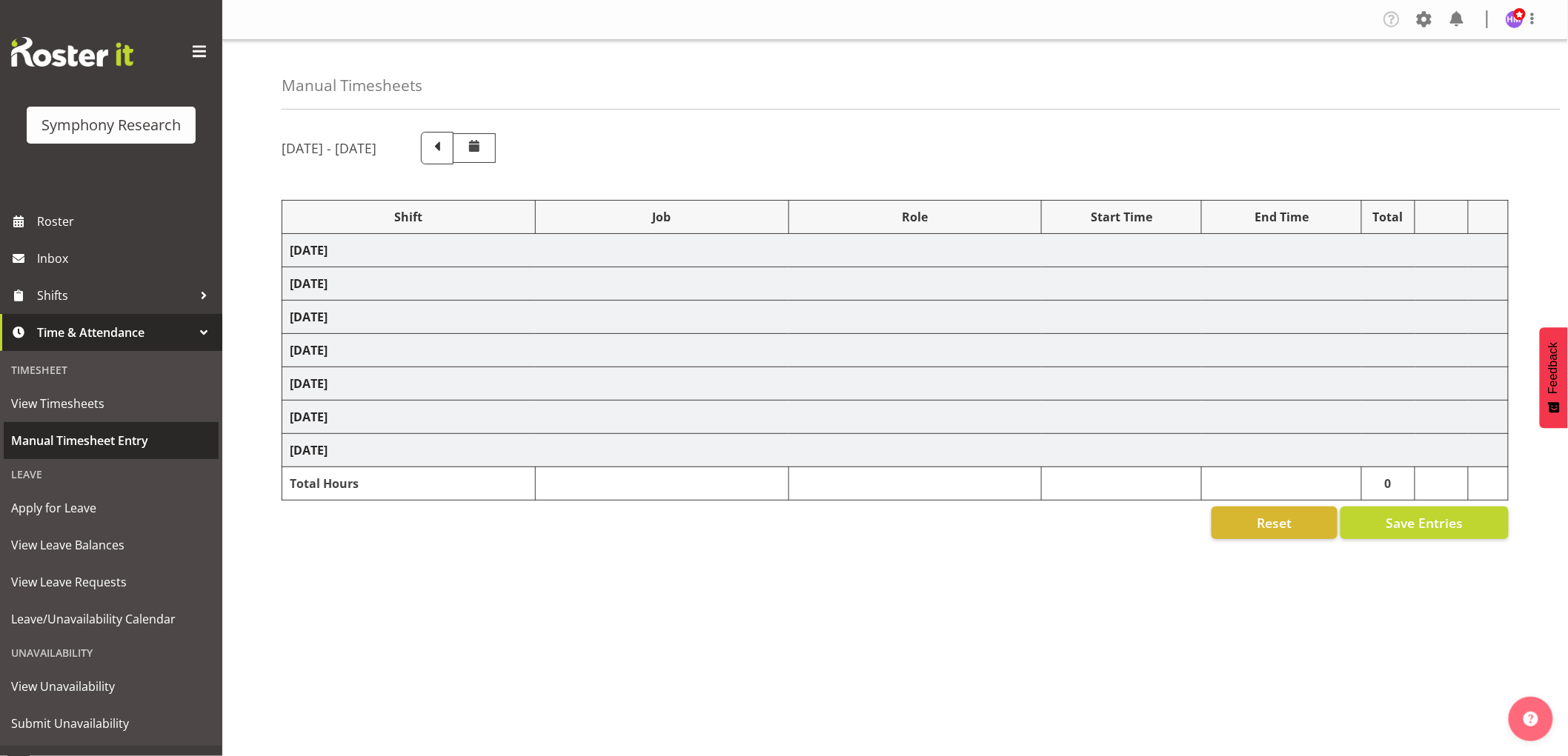
select select "1607"
select select "743"
select select "1607"
select select "10632"
select select "1607"
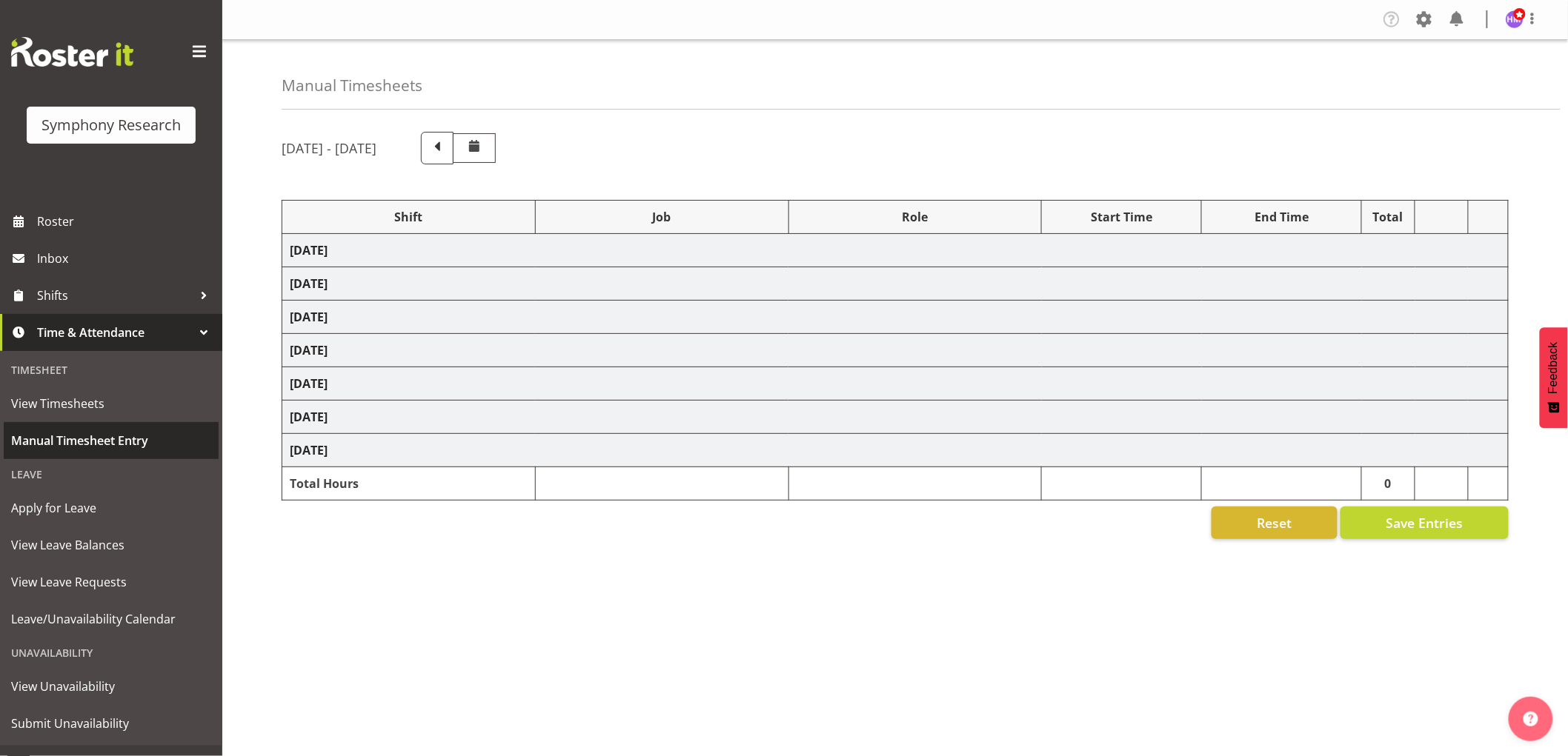
select select "10631"
select select "1607"
select select "757"
select select "1607"
select select "10499"
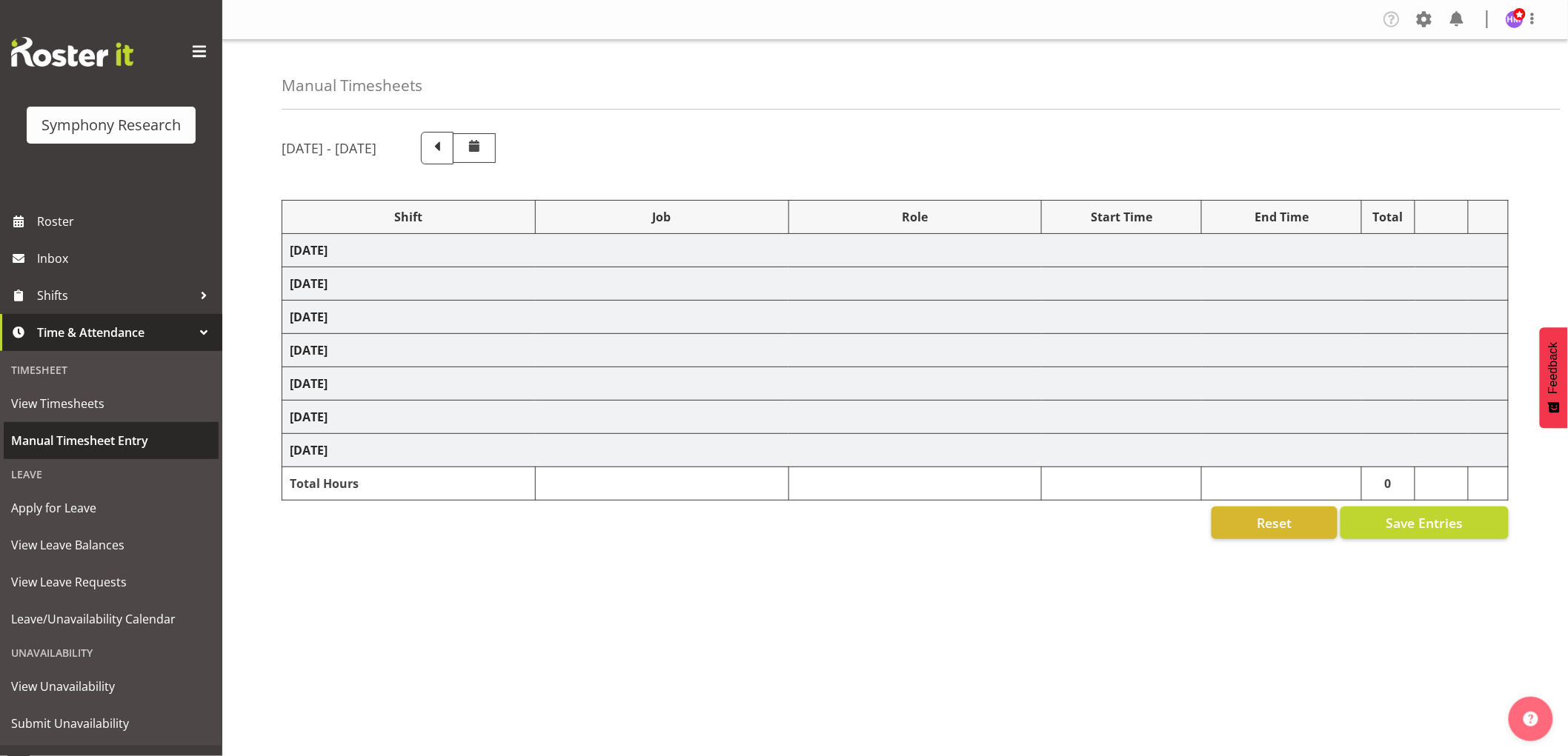
select select "1607"
select select "10527"
select select "1607"
select select "10242"
select select "1607"
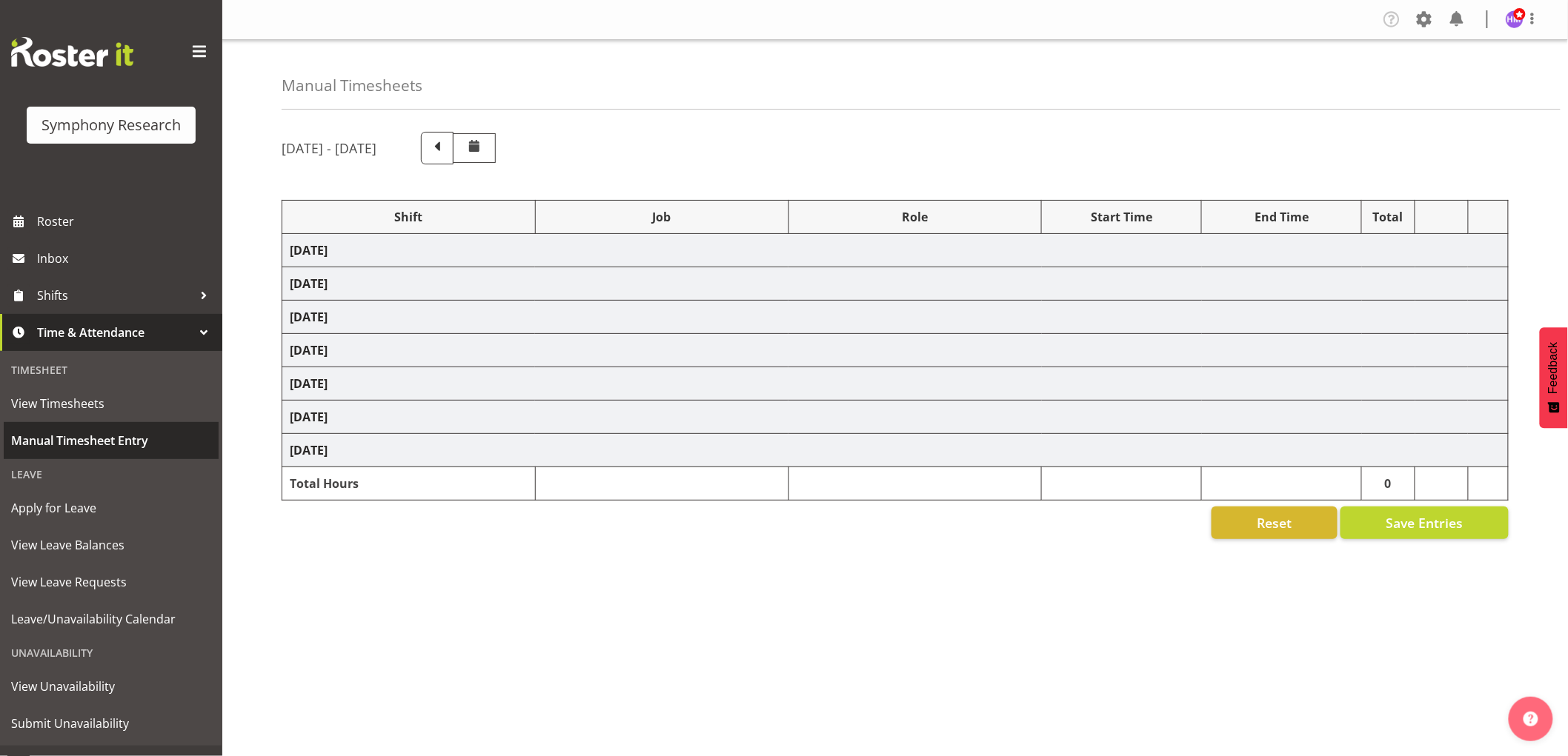
select select "10587"
select select "1607"
select select "743"
select select "1607"
select select "10631"
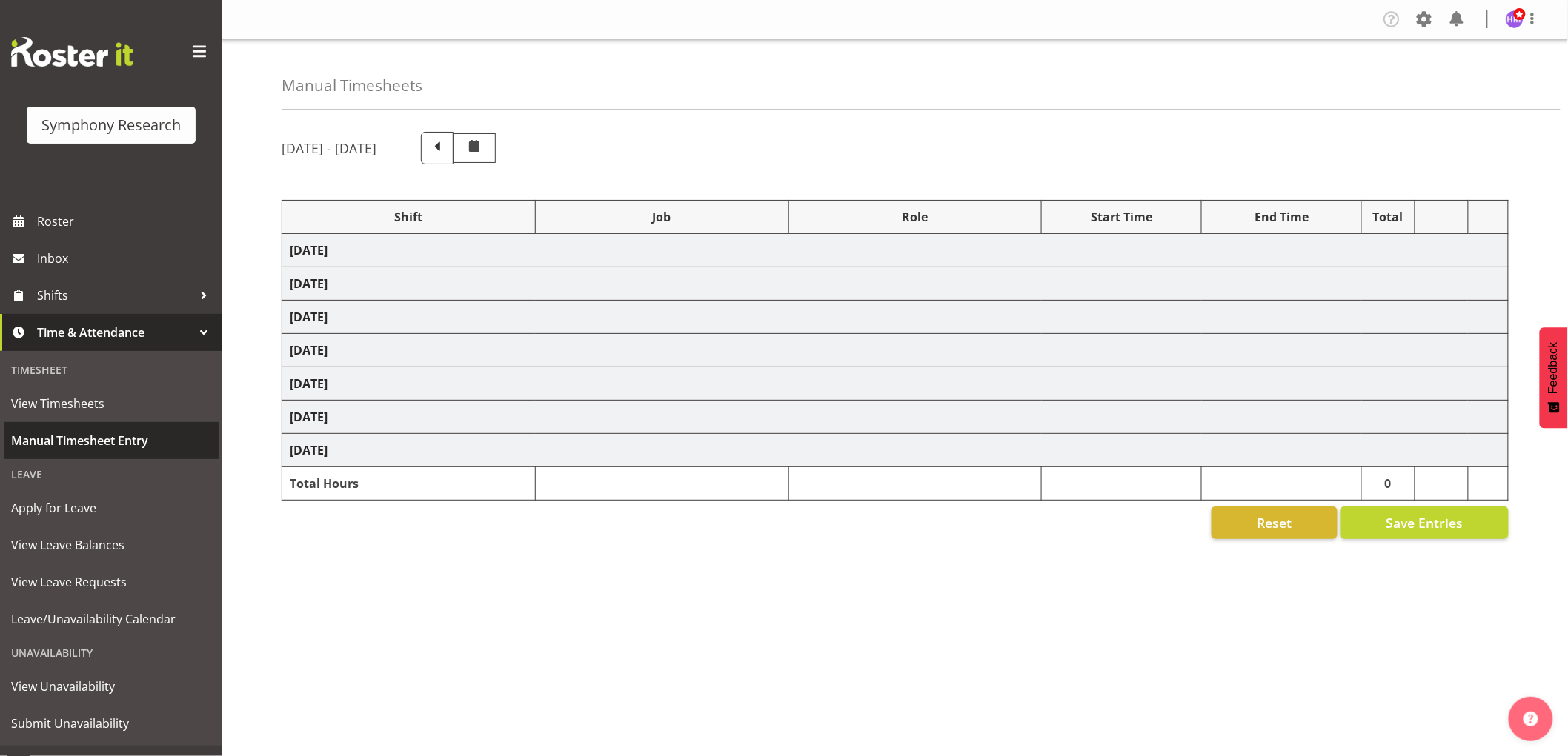
select select "1607"
select select "10633"
select select "1607"
select select "10585"
select select "1607"
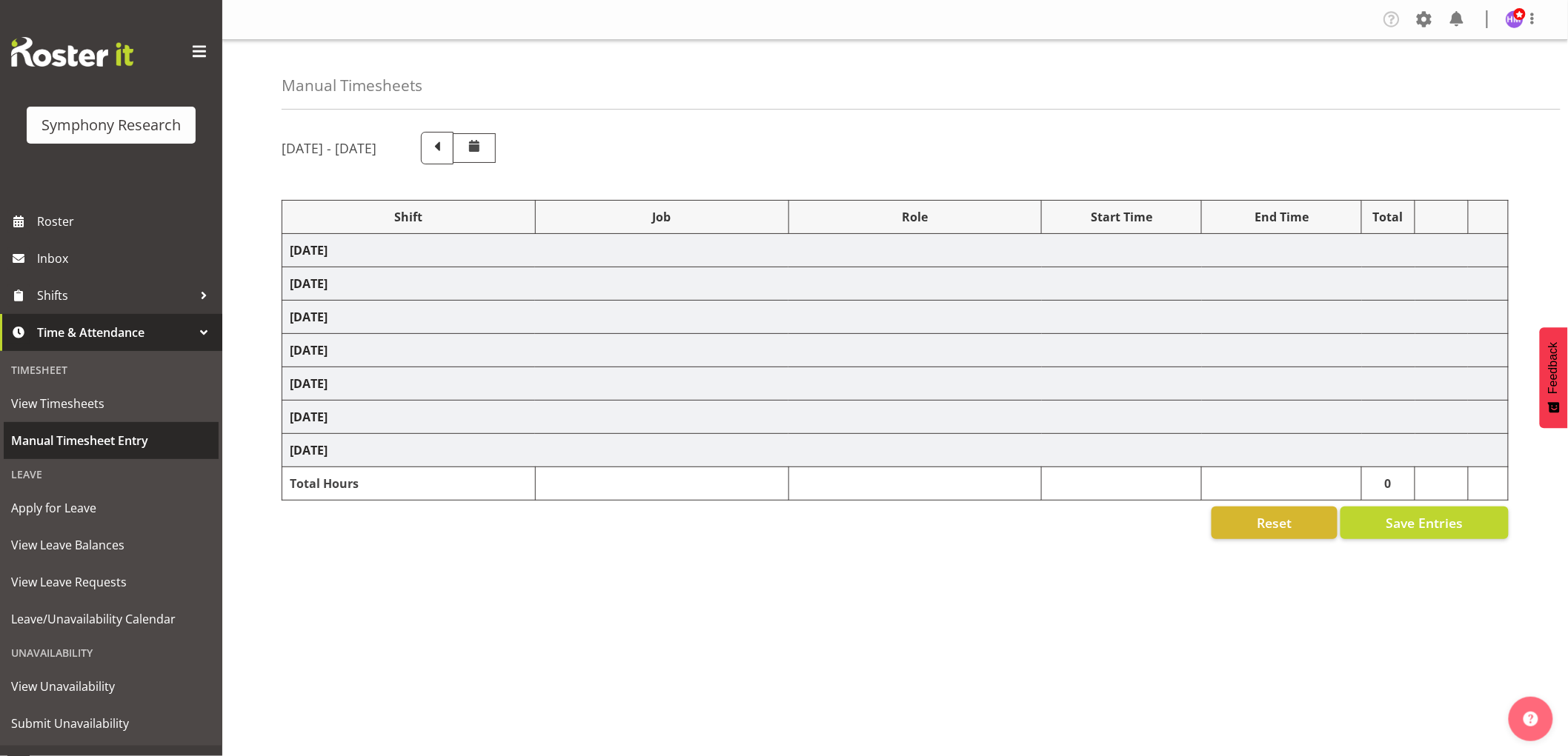
select select "10499"
select select "1607"
select select "10527"
select select "1607"
select select "10485"
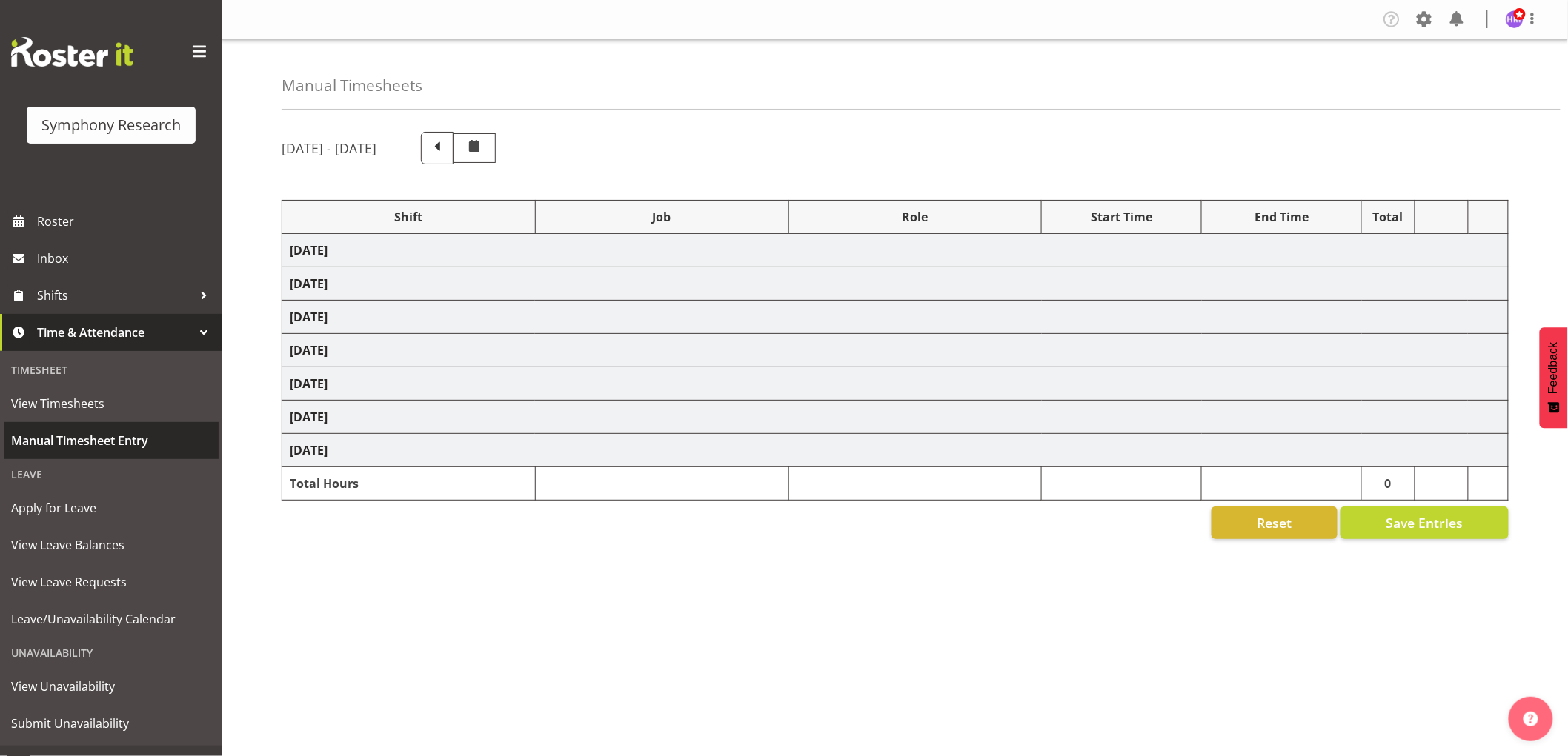
select select "1607"
select select "10632"
select select "1607"
select select "10242"
select select "1607"
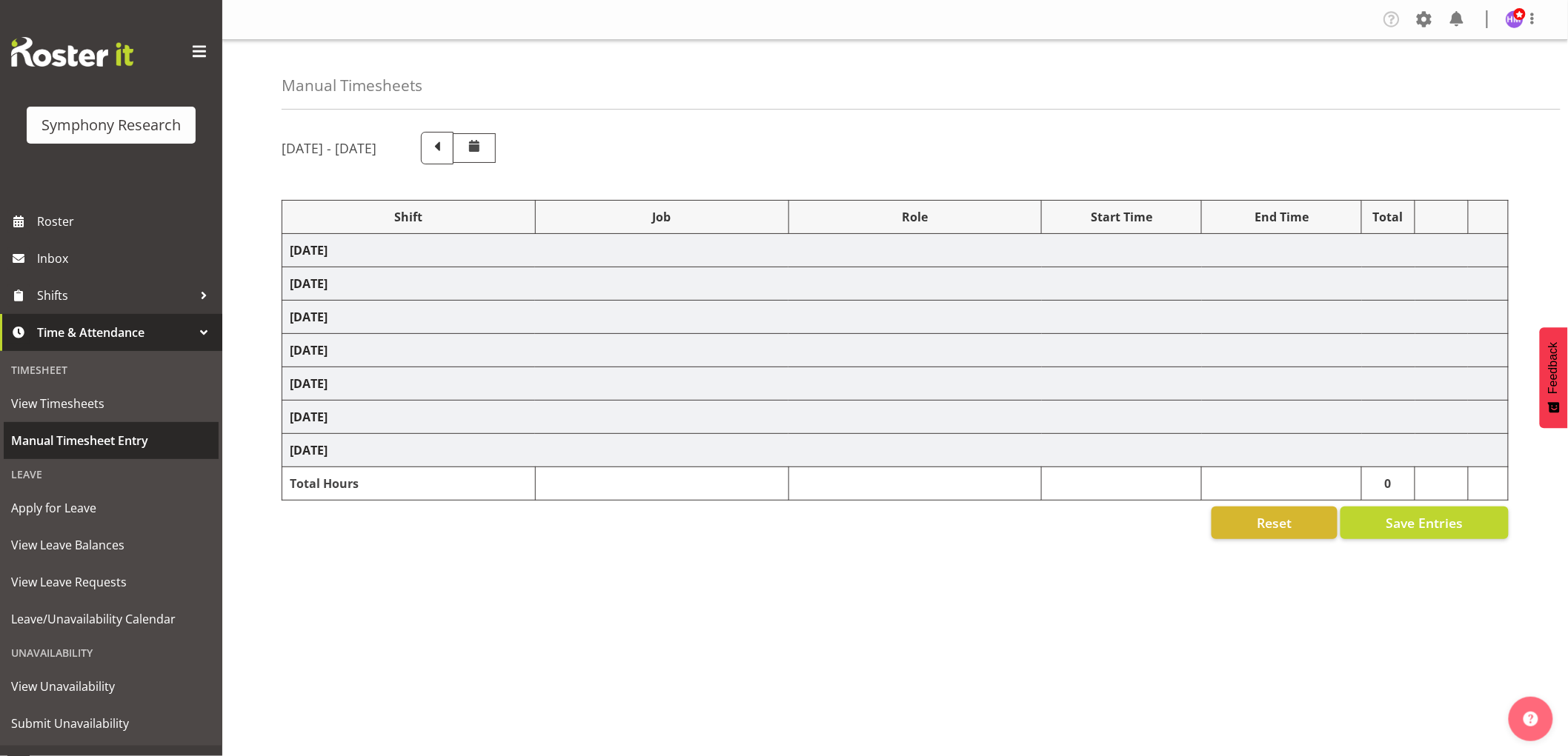
select select "10587"
select select "1607"
select select "10527"
select select "1607"
select select "10587"
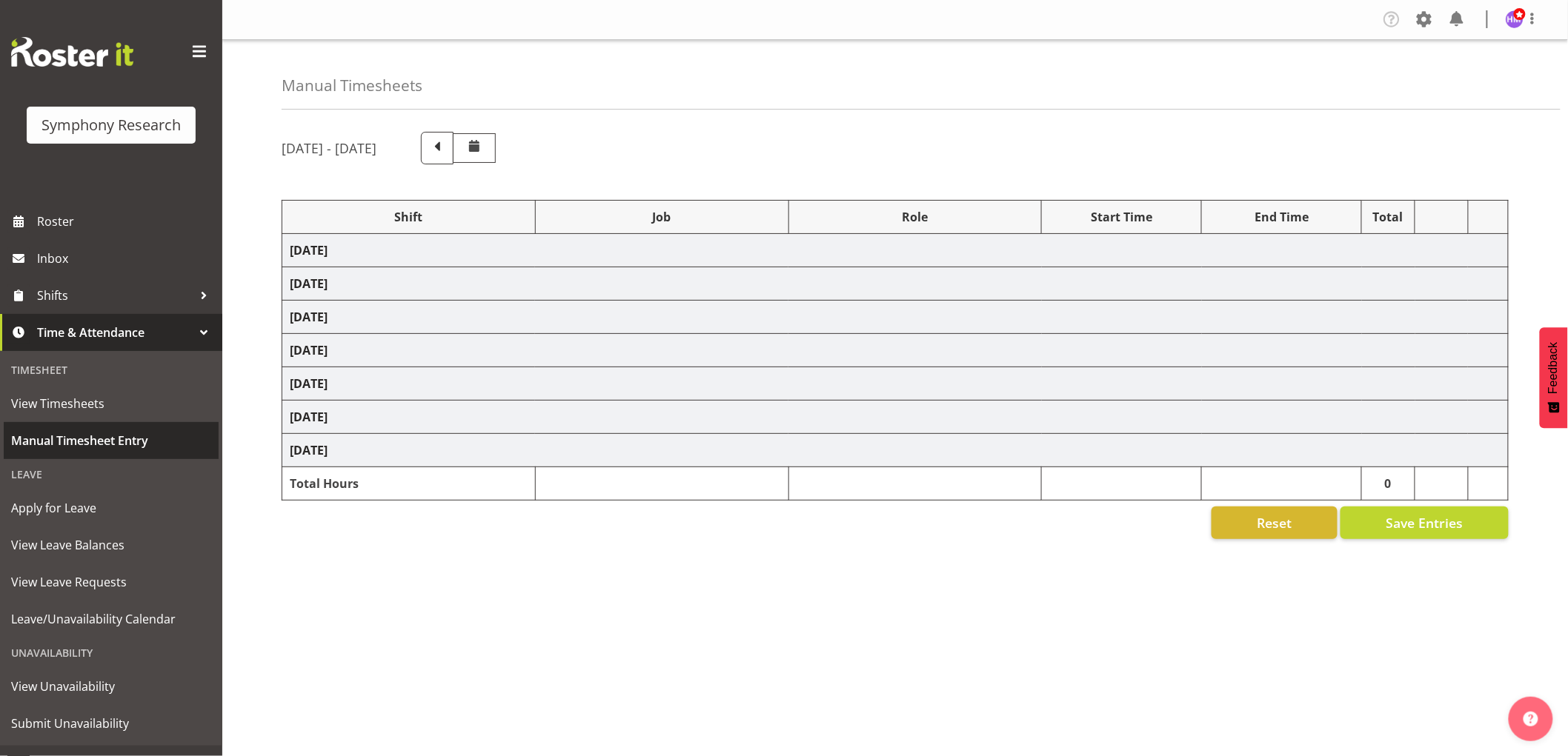
select select "1607"
select select "10499"
select select "1607"
select select "10527"
select select "1607"
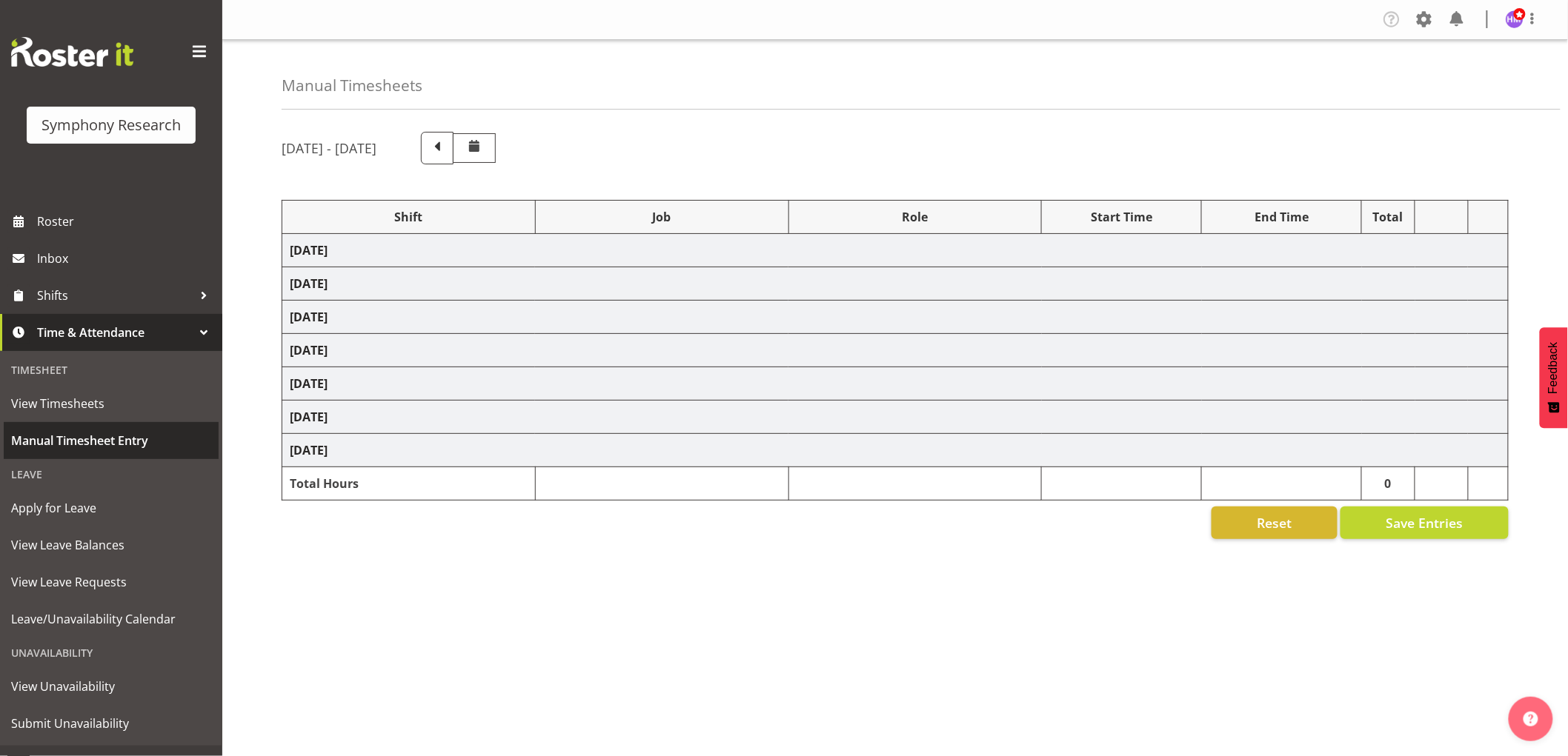
select select "10587"
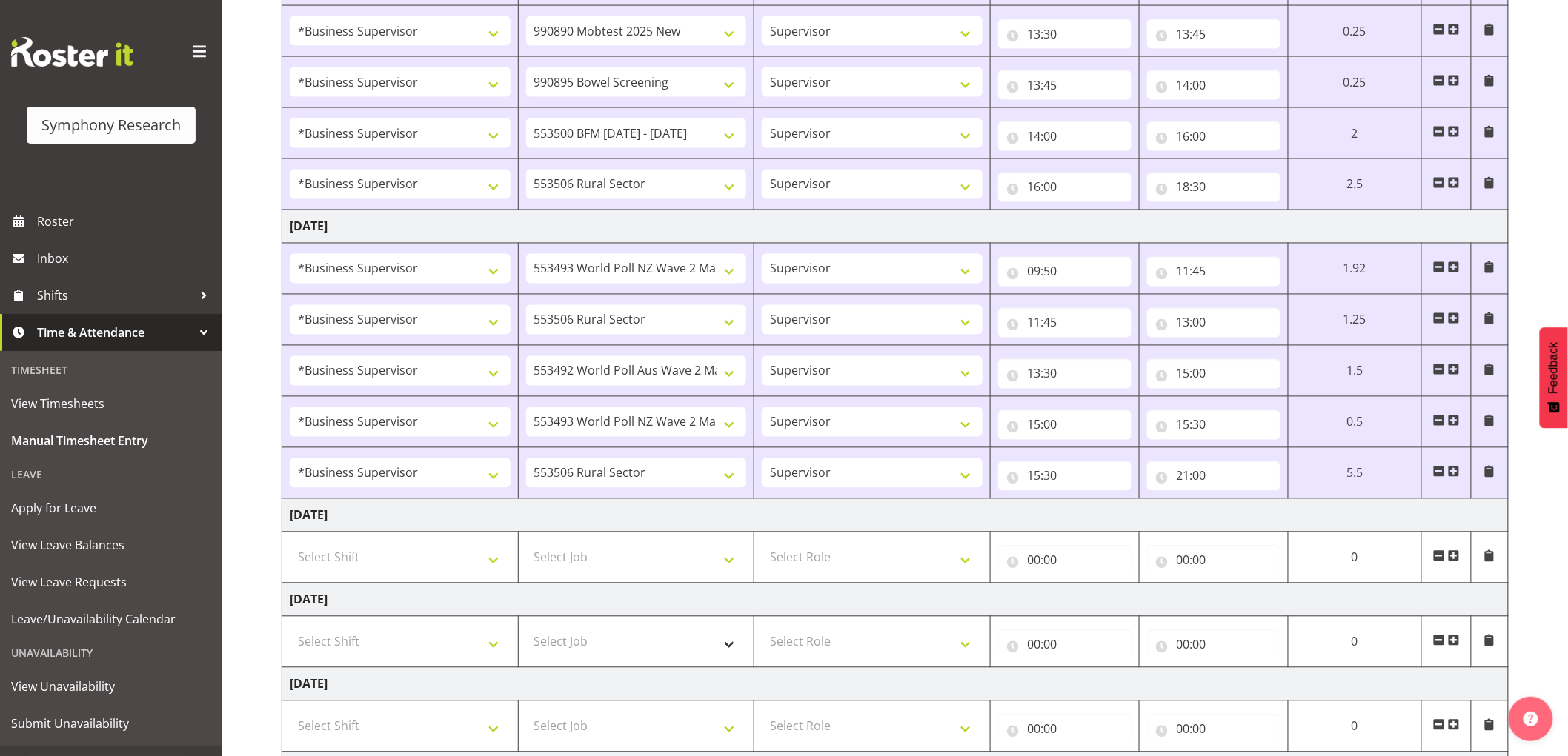
scroll to position [1189, 0]
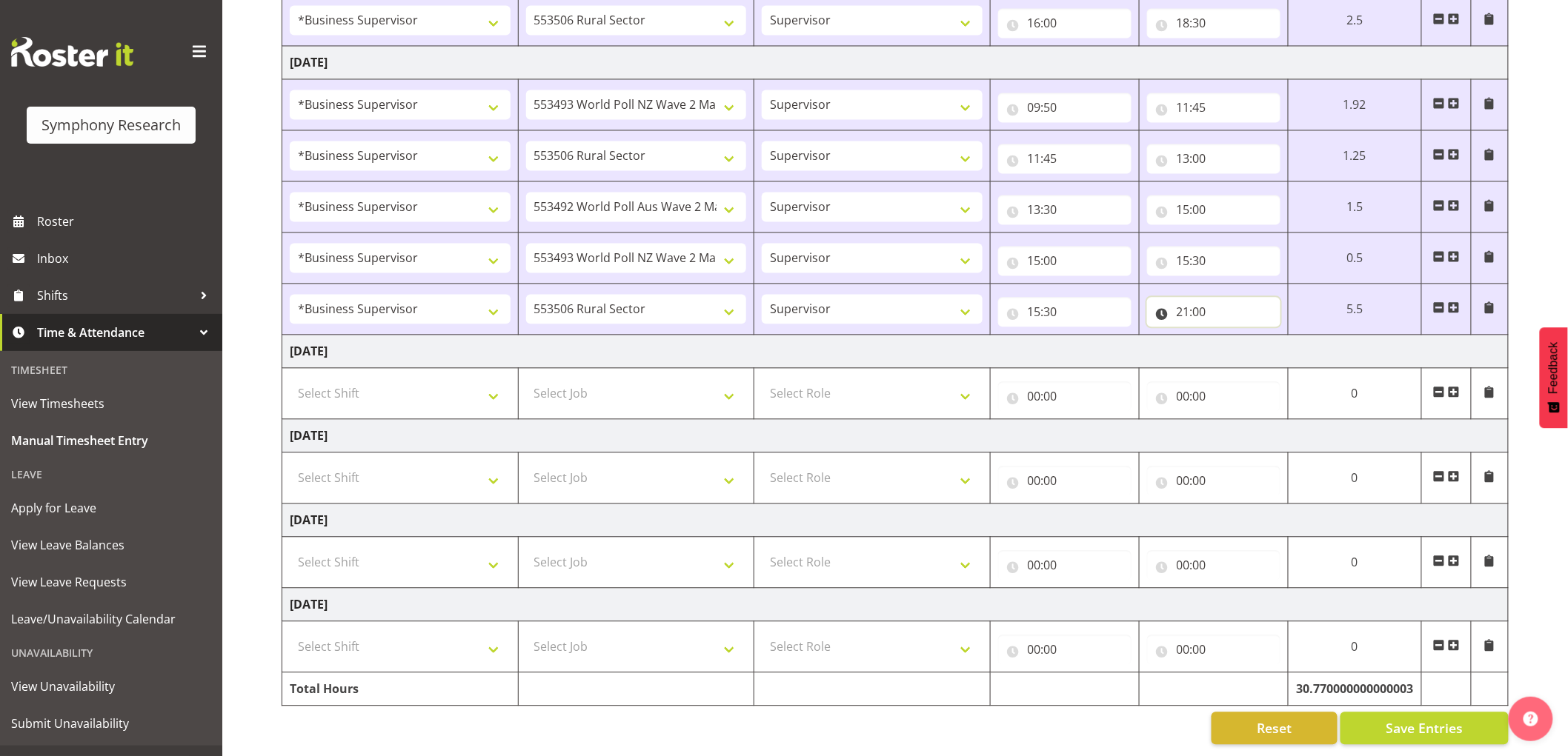
click at [1196, 299] on input "21:00" at bounding box center [1213, 312] width 133 height 29
click at [1240, 336] on select "00 01 02 03 04 05 06 07 08 09 10 11 12 13 14 15 16 17 18 19 20 21 22 23" at bounding box center [1247, 350] width 33 height 29
select select "15"
click at [1265, 336] on select "00 01 02 03 04 05 06 07 08 09 10 11 12 13 14 15 16 17 18 19 20 21 22 23" at bounding box center [1247, 350] width 33 height 29
type input "15:00"
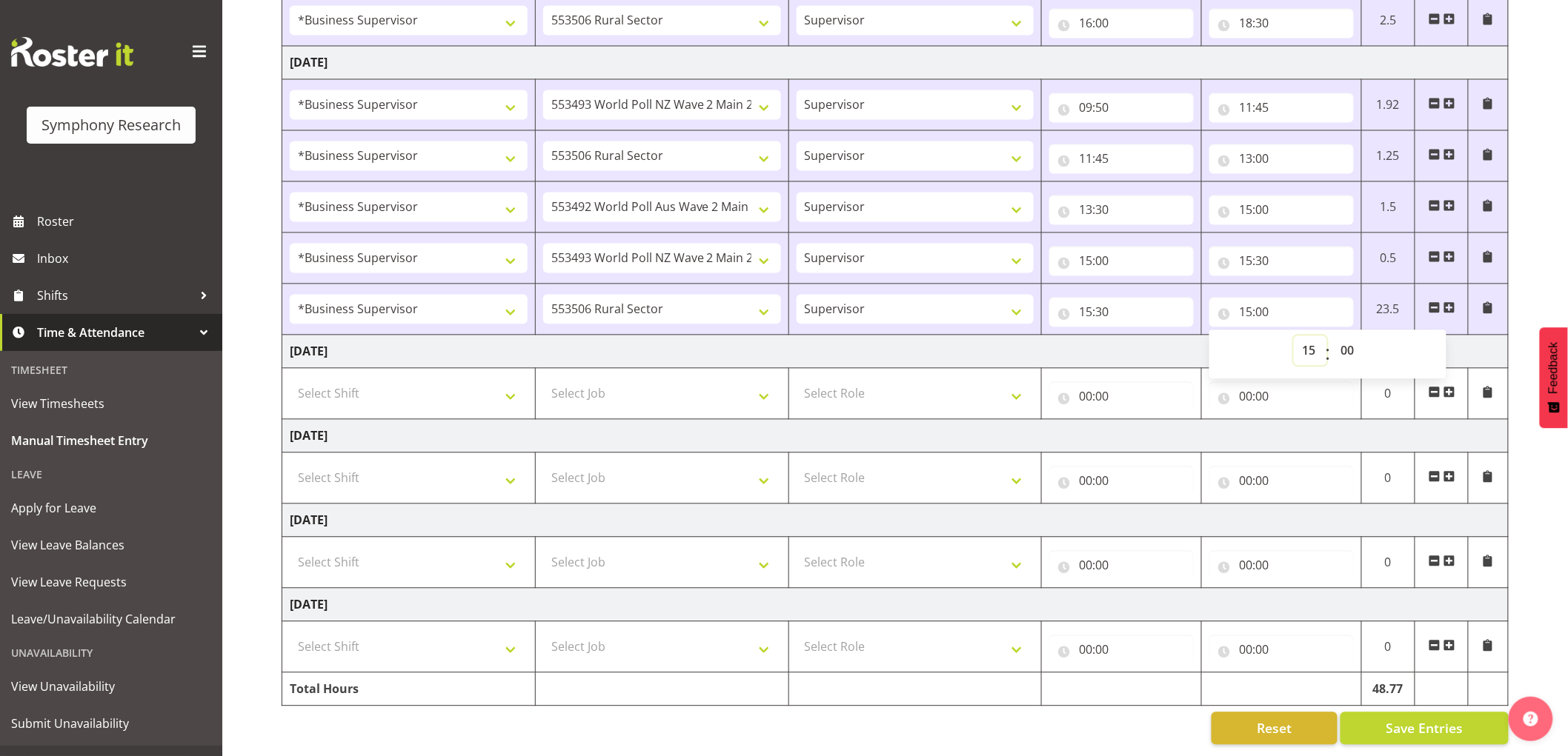
click at [1315, 341] on select "00 01 02 03 04 05 06 07 08 09 10 11 12 13 14 15 16 17 18 19 20 21 22 23" at bounding box center [1309, 350] width 33 height 29
select select "16"
click at [1293, 336] on select "00 01 02 03 04 05 06 07 08 09 10 11 12 13 14 15 16 17 18 19 20 21 22 23" at bounding box center [1309, 350] width 33 height 29
type input "16:00"
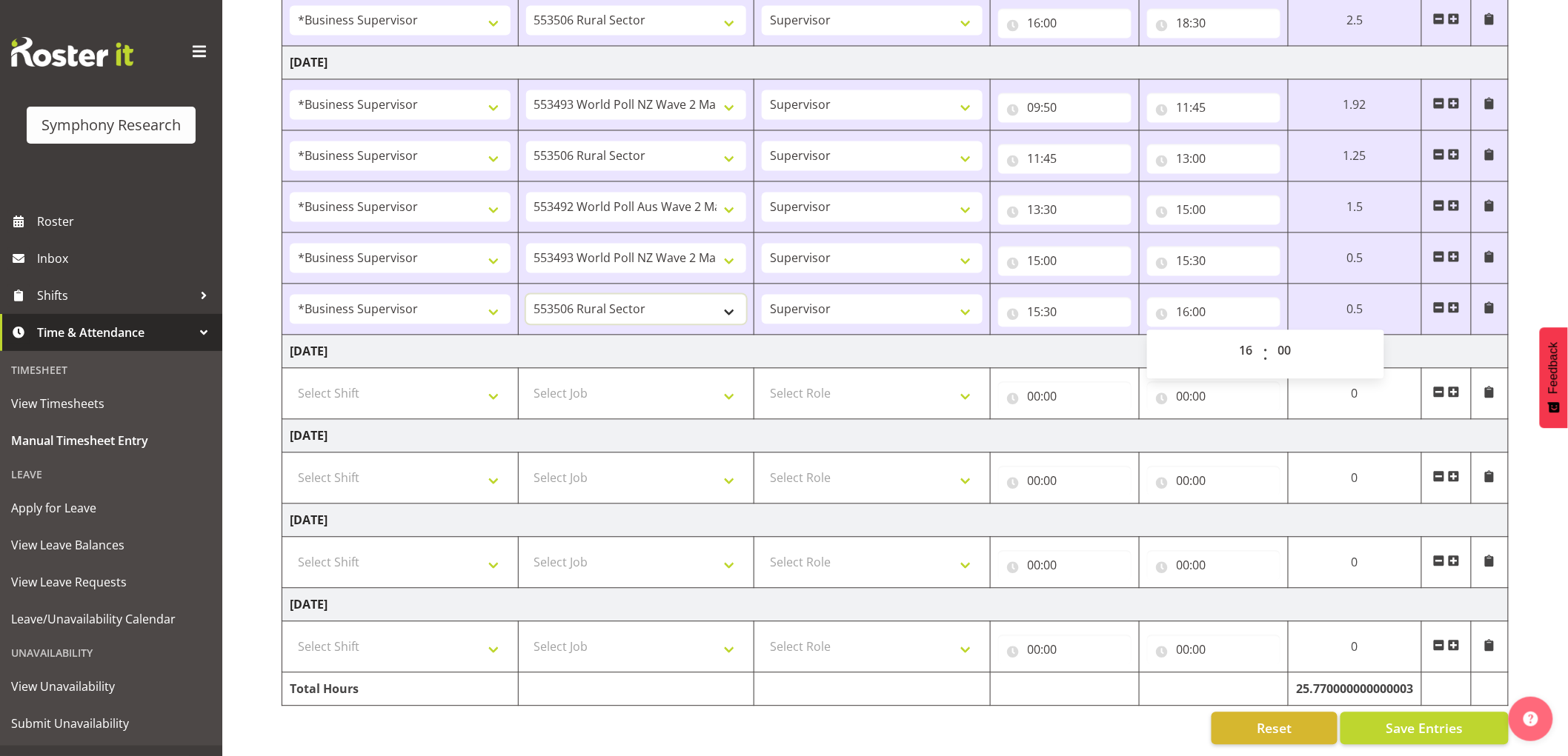
click at [612, 295] on select "550060 IF Admin 553492 World Poll Aus Wave 2 Main 2025 553493 World Poll NZ Wav…" at bounding box center [636, 310] width 221 height 29
select select "10242"
click at [526, 295] on select "550060 IF Admin 553492 World Poll Aus Wave 2 Main 2025 553493 World Poll NZ Wav…" at bounding box center [636, 310] width 221 height 29
drag, startPoint x: 1457, startPoint y: 296, endPoint x: 1428, endPoint y: 300, distance: 29.3
click at [1457, 302] on span at bounding box center [1453, 308] width 12 height 12
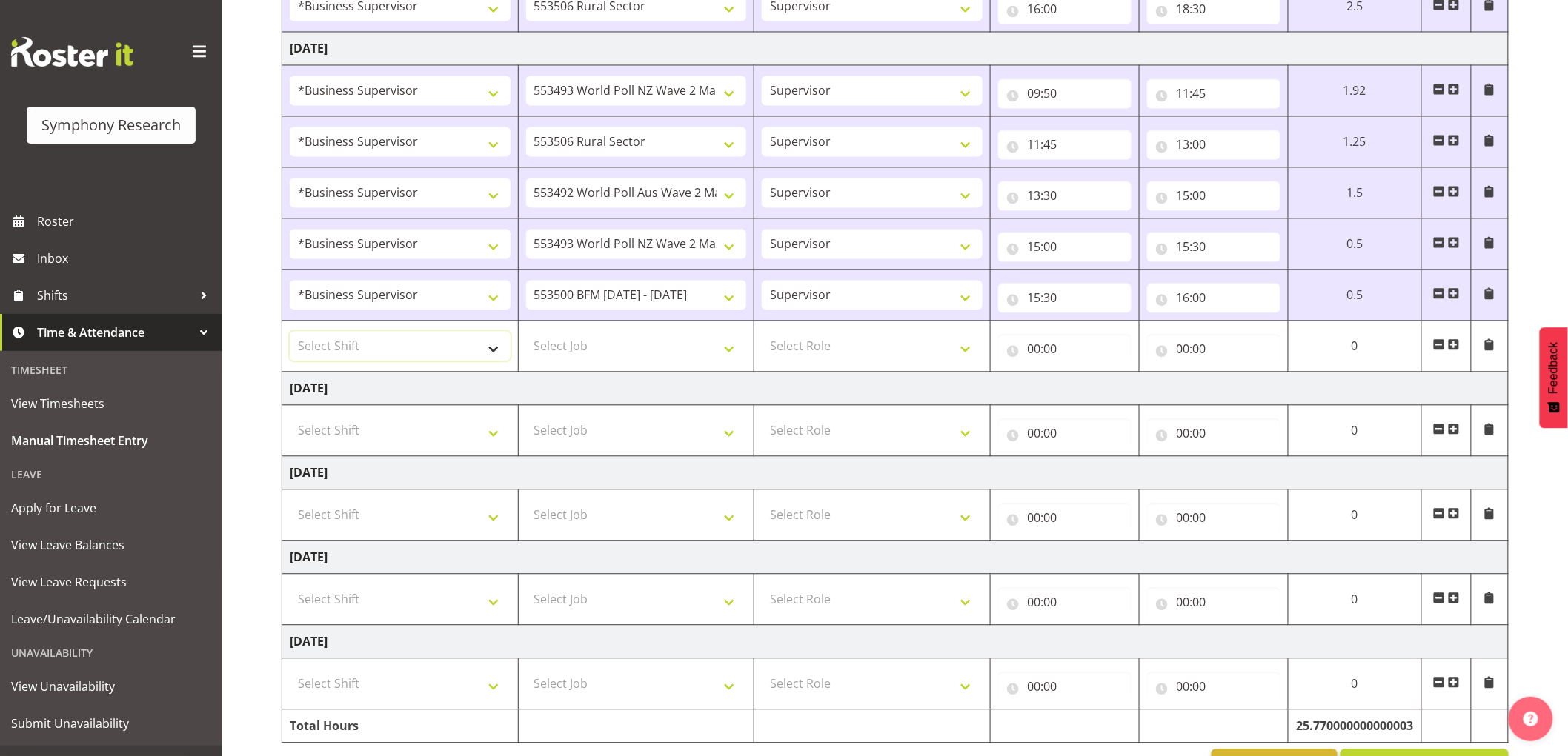
drag, startPoint x: 467, startPoint y: 344, endPoint x: 490, endPoint y: 343, distance: 23.0
click at [467, 344] on select "Select Shift !!Weekend Residential (Roster IT Shift Label) *Business 9/10am ~ 4…" at bounding box center [400, 345] width 221 height 29
select select "1607"
click at [290, 333] on select "Select Shift !!Weekend Residential (Roster IT Shift Label) *Business 9/10am ~ 4…" at bounding box center [400, 345] width 221 height 29
click at [601, 360] on select "Select Job 550060 IF Admin 553492 World Poll Aus Wave 2 Main 2025 553493 World …" at bounding box center [636, 345] width 221 height 29
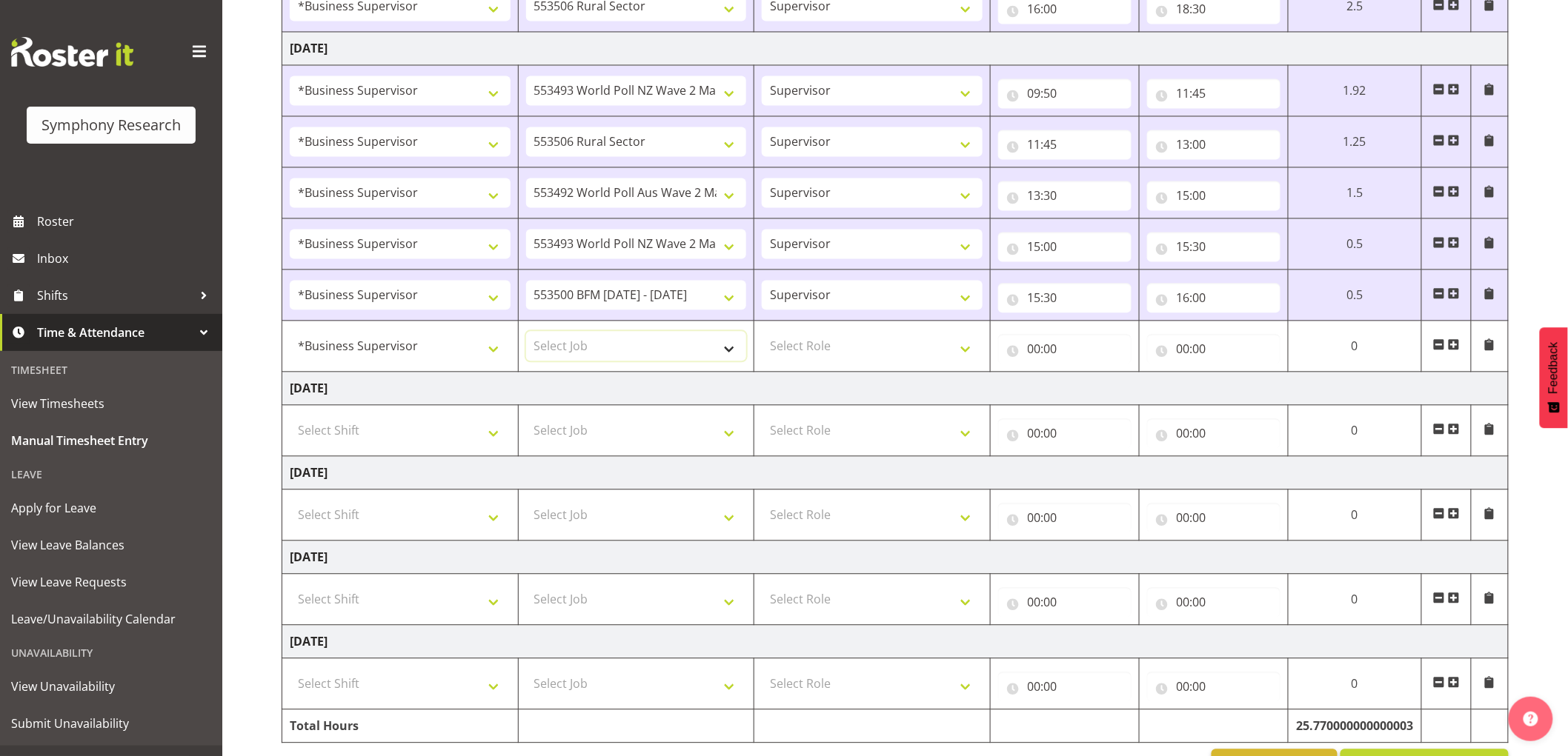
select select "9426"
click at [526, 333] on select "Select Job 550060 IF Admin 553492 World Poll Aus Wave 2 Main 2025 553493 World …" at bounding box center [636, 345] width 221 height 29
click at [840, 358] on select "Select Role Supervisor Interviewing Briefing" at bounding box center [872, 345] width 221 height 29
select select "45"
click at [761, 333] on select "Select Role Supervisor Interviewing Briefing" at bounding box center [872, 345] width 221 height 29
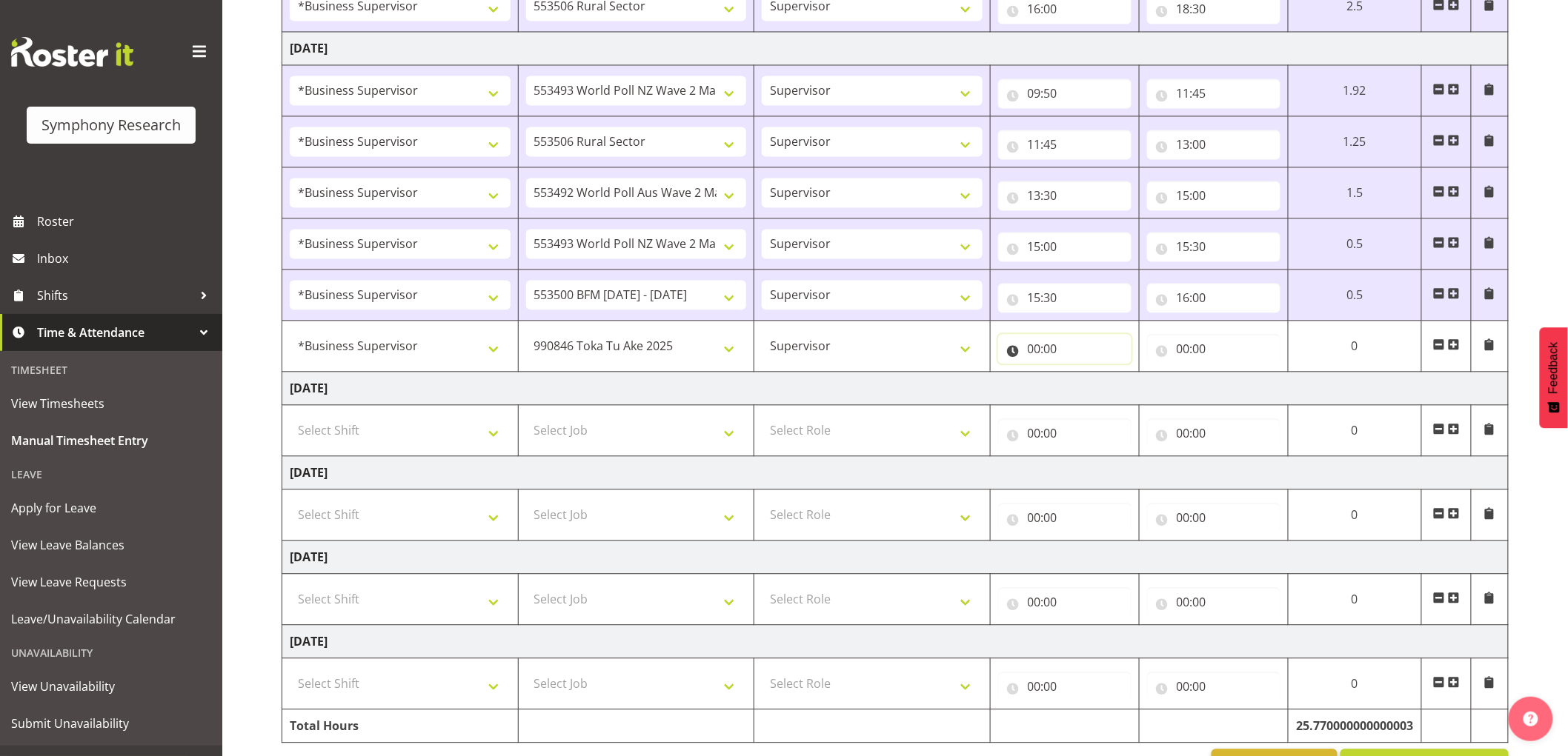
click at [1034, 348] on input "00:00" at bounding box center [1065, 349] width 133 height 29
click at [1088, 376] on select "00 01 02 03 04 05 06 07 08 09 10 11 12 13 14 15 16 17 18 19 20 21 22 23" at bounding box center [1098, 387] width 33 height 29
select select "16"
click at [1115, 374] on select "00 01 02 03 04 05 06 07 08 09 10 11 12 13 14 15 16 17 18 19 20 21 22 23" at bounding box center [1098, 387] width 33 height 29
type input "16:00"
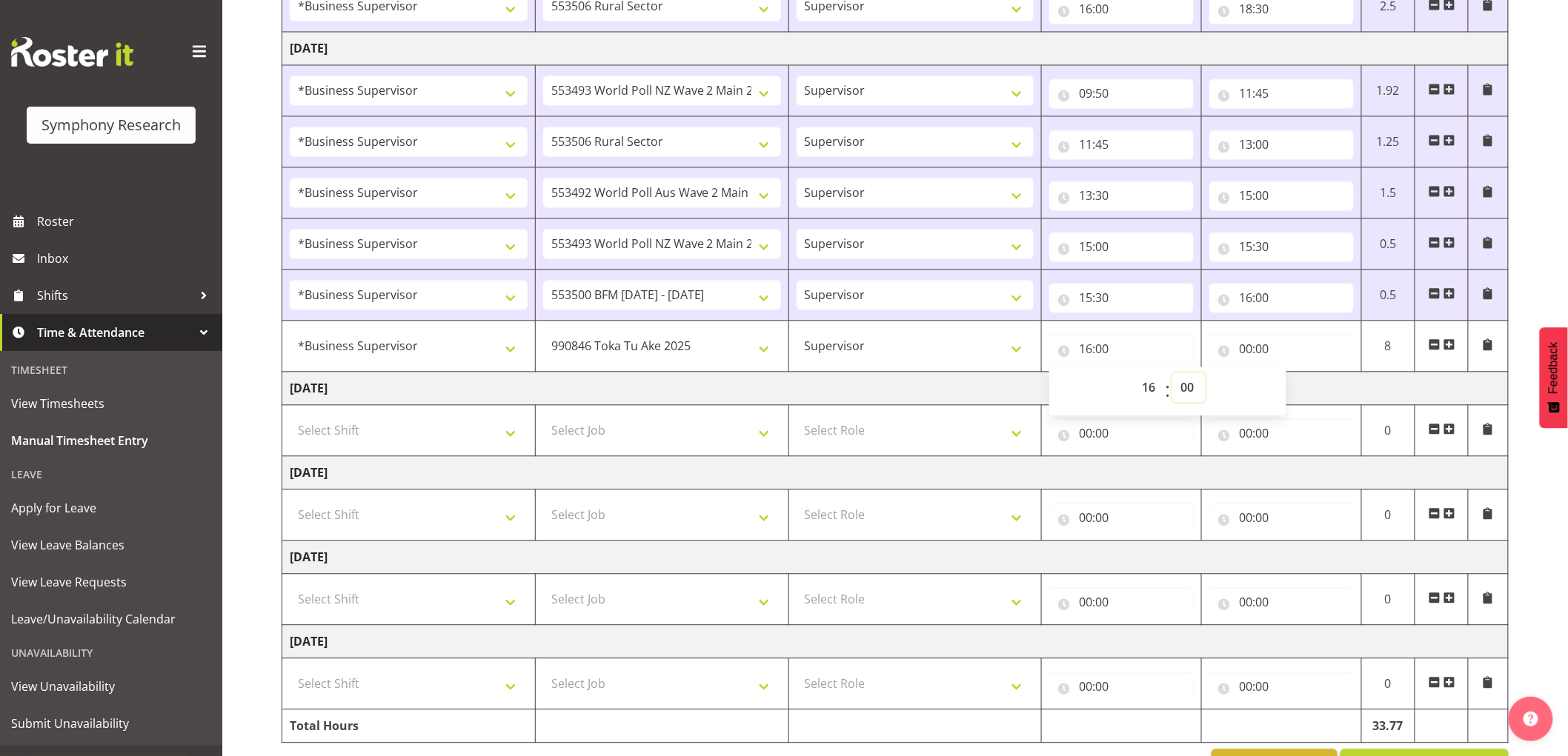
click at [1198, 385] on select "00 01 02 03 04 05 06 07 08 09 10 11 12 13 14 15 16 17 18 19 20 21 22 23 24 25 2…" at bounding box center [1188, 387] width 33 height 29
click at [1272, 345] on input "00:00" at bounding box center [1281, 349] width 144 height 29
click at [1299, 385] on select "00 01 02 03 04 05 06 07 08 09 10 11 12 13 14 15 16 17 18 19 20 21 22 23" at bounding box center [1309, 387] width 33 height 29
select select "16"
click at [1293, 374] on select "00 01 02 03 04 05 06 07 08 09 10 11 12 13 14 15 16 17 18 19 20 21 22 23" at bounding box center [1309, 387] width 33 height 29
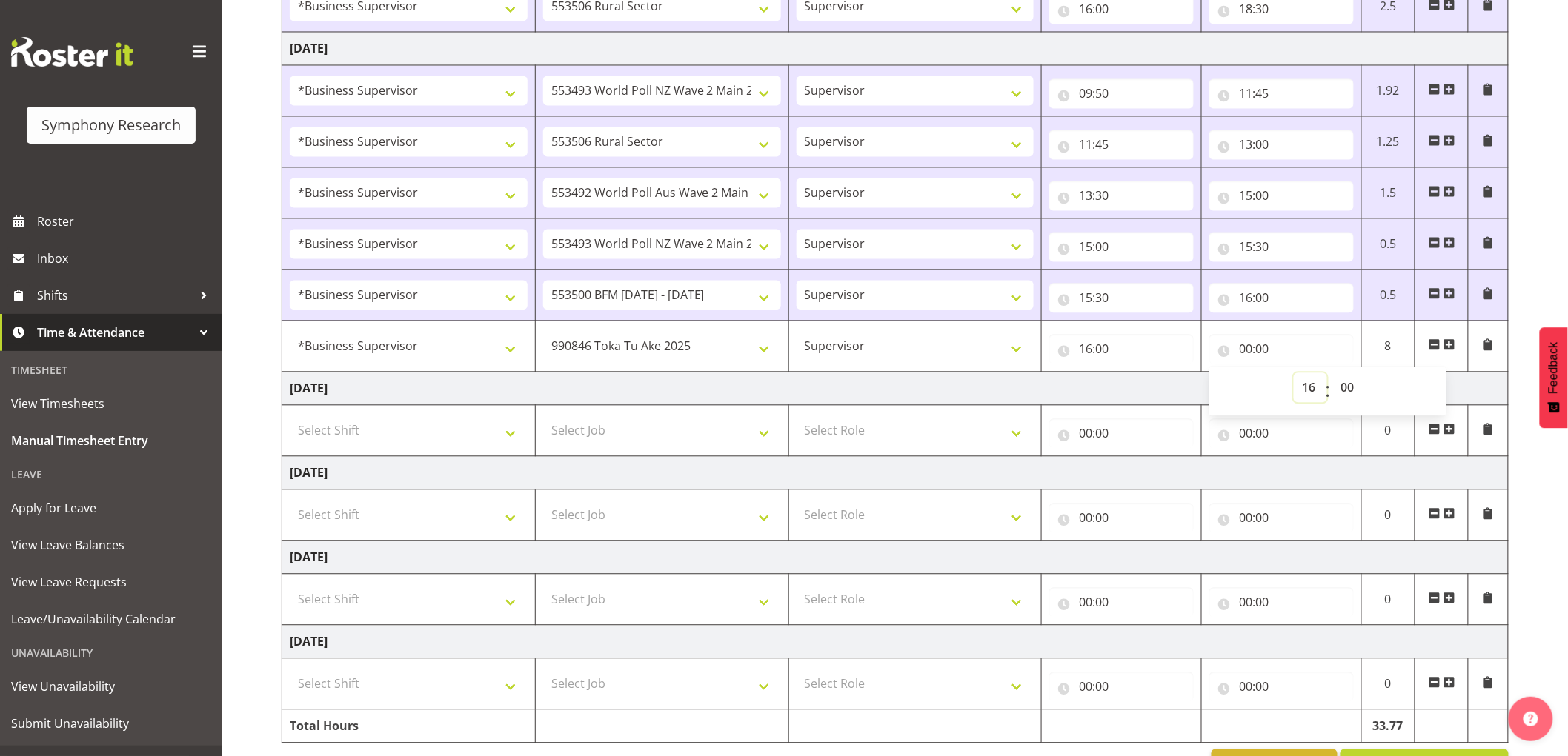
type input "16:00"
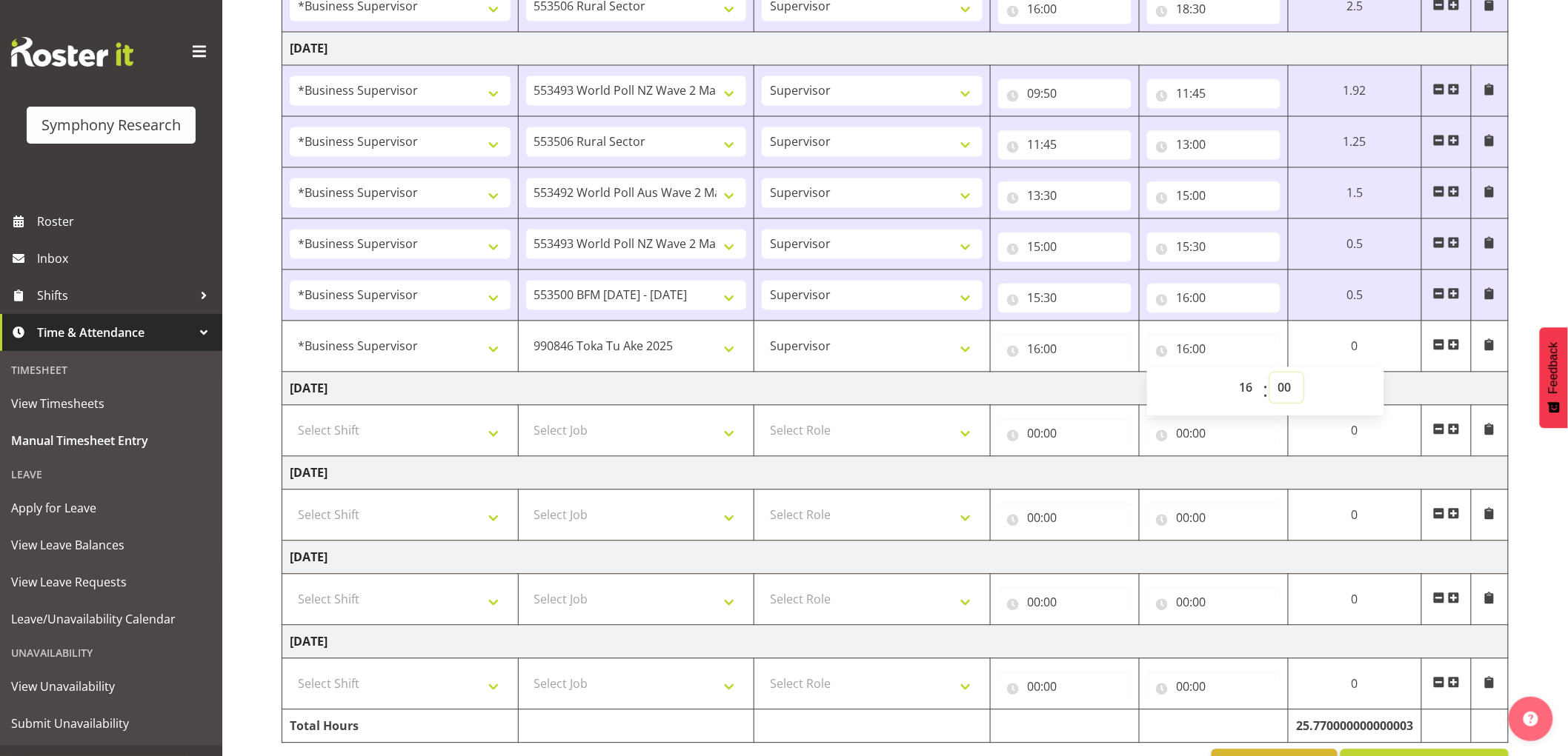
click at [1299, 381] on select "00 01 02 03 04 05 06 07 08 09 10 11 12 13 14 15 16 17 18 19 20 21 22 23 24 25 2…" at bounding box center [1286, 387] width 33 height 29
select select "15"
click at [1270, 374] on select "00 01 02 03 04 05 06 07 08 09 10 11 12 13 14 15 16 17 18 19 20 21 22 23 24 25 2…" at bounding box center [1286, 387] width 33 height 29
type input "16:15"
click at [1452, 342] on span at bounding box center [1453, 344] width 12 height 12
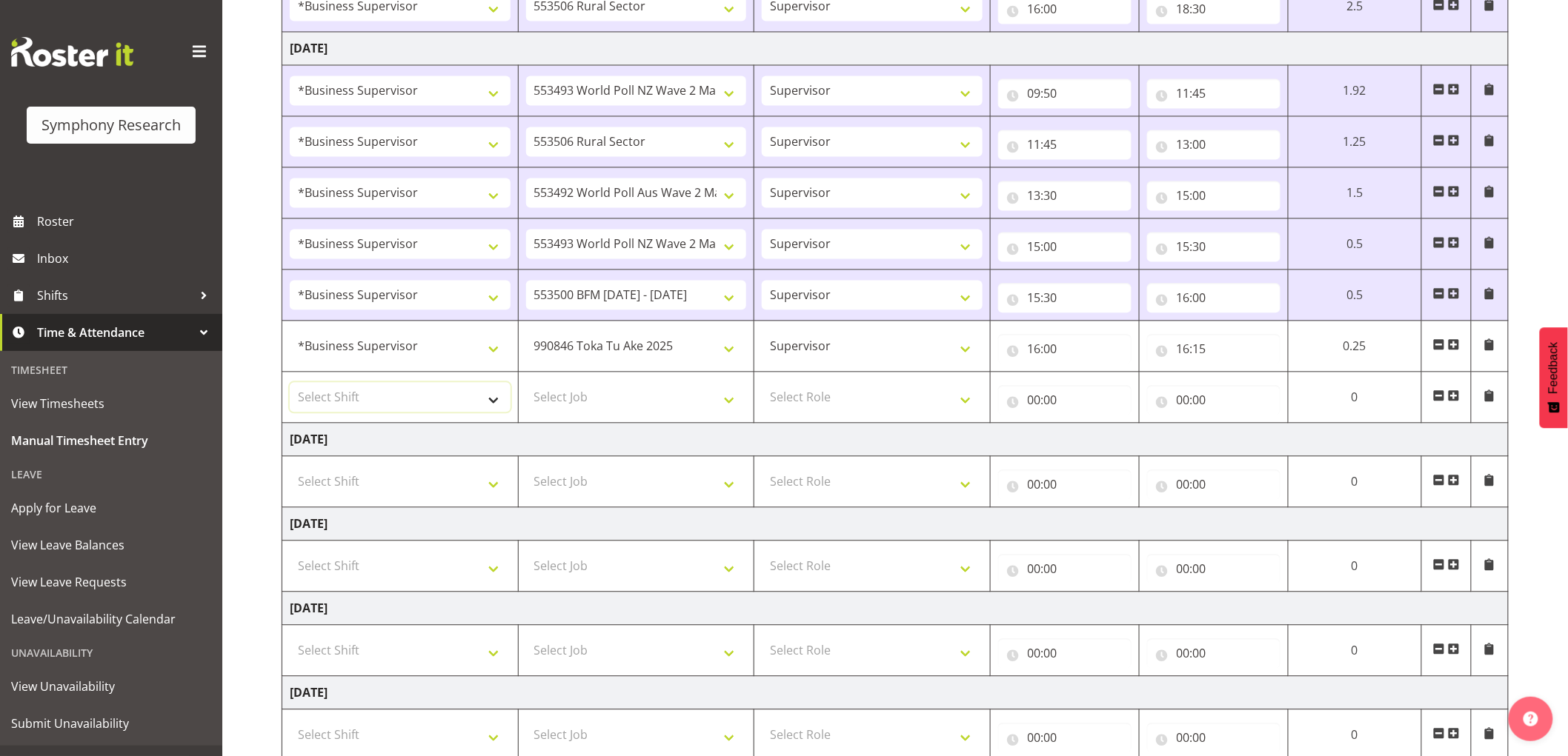
drag, startPoint x: 416, startPoint y: 389, endPoint x: 383, endPoint y: 395, distance: 33.5
click at [416, 389] on select "Select Shift !!Weekend Residential (Roster IT Shift Label) *Business 9/10am ~ 4…" at bounding box center [400, 397] width 221 height 29
select select "1607"
click at [290, 383] on select "Select Shift !!Weekend Residential (Roster IT Shift Label) *Business 9/10am ~ 4…" at bounding box center [400, 397] width 221 height 29
click at [646, 414] on td "Select Job 550060 IF Admin 553492 World Poll Aus Wave 2 Main 2025 553493 World …" at bounding box center [636, 397] width 237 height 51
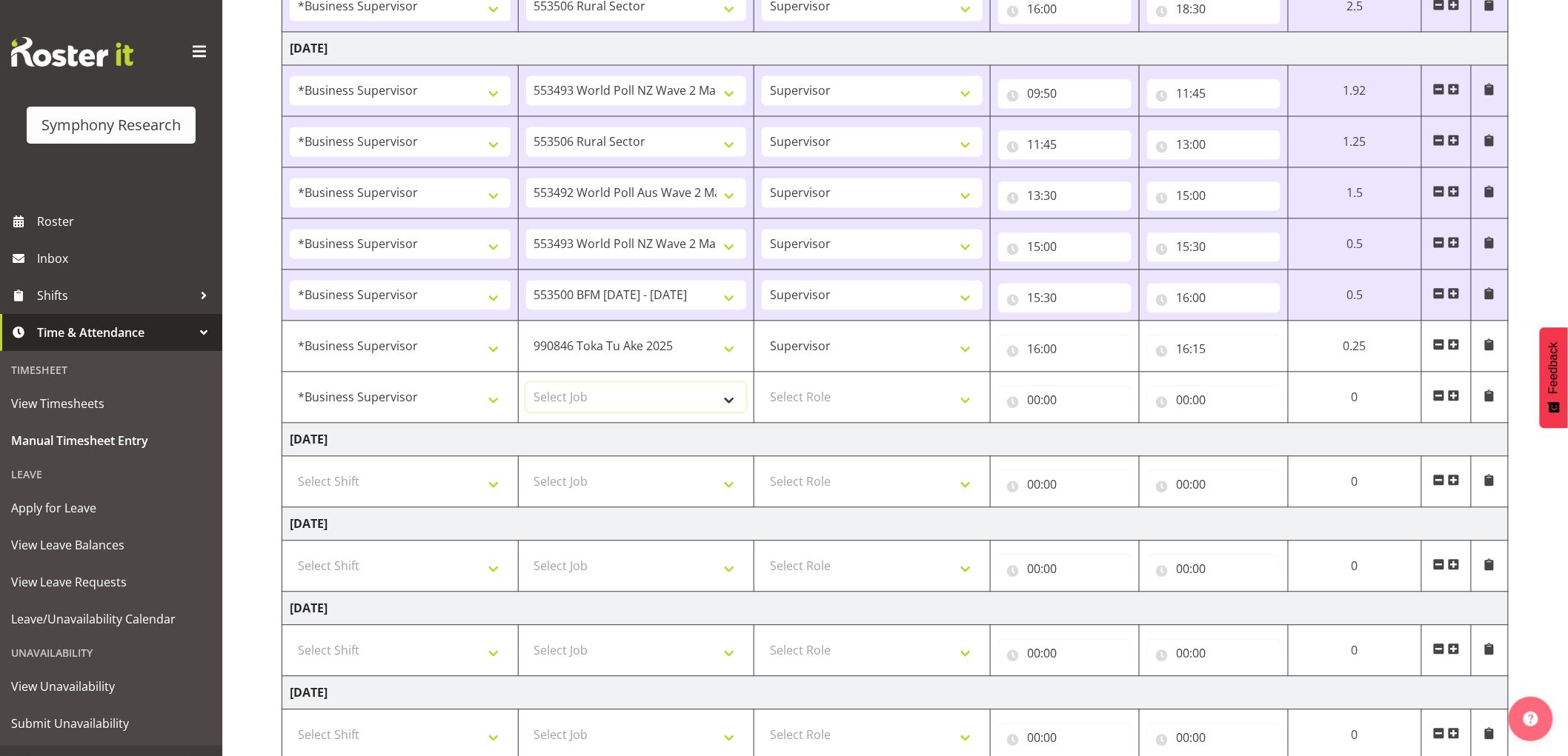
click at [649, 405] on select "Select Job 550060 IF Admin 553492 World Poll Aus Wave 2 Main 2025 553493 World …" at bounding box center [636, 397] width 221 height 29
select select "10632"
click at [526, 383] on select "Select Job 550060 IF Admin 553492 World Poll Aus Wave 2 Main 2025 553493 World …" at bounding box center [636, 397] width 221 height 29
click at [914, 412] on select "Select Role Supervisor Interviewing Briefing" at bounding box center [872, 397] width 221 height 29
select select "45"
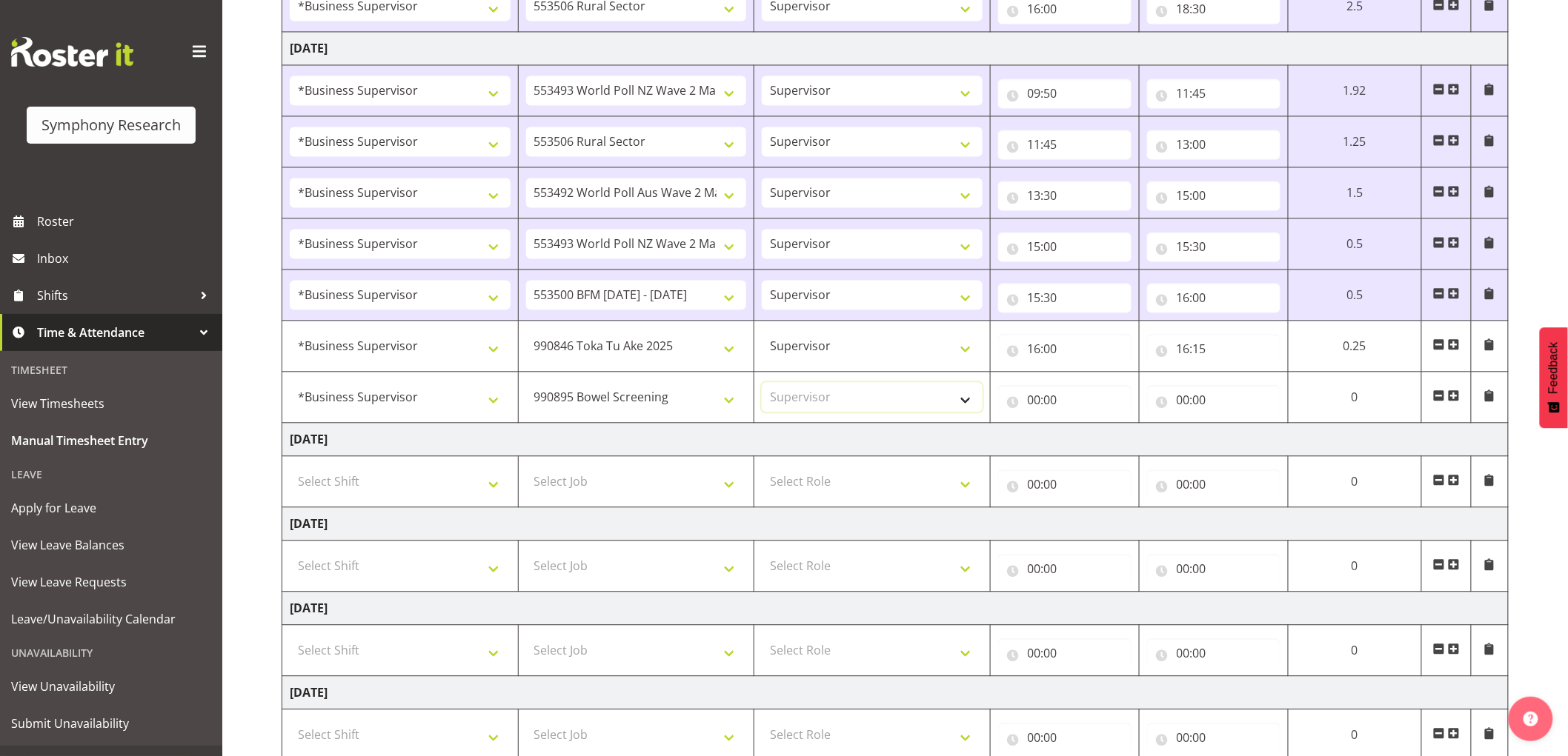
click at [761, 383] on select "Select Role Supervisor Interviewing Briefing" at bounding box center [872, 397] width 221 height 29
drag, startPoint x: 1049, startPoint y: 403, endPoint x: 1075, endPoint y: 424, distance: 33.4
click at [1049, 404] on input "00:00" at bounding box center [1065, 399] width 133 height 29
click at [1097, 442] on select "00 01 02 03 04 05 06 07 08 09 10 11 12 13 14 15 16 17 18 19 20 21 22 23" at bounding box center [1098, 438] width 33 height 29
select select "16"
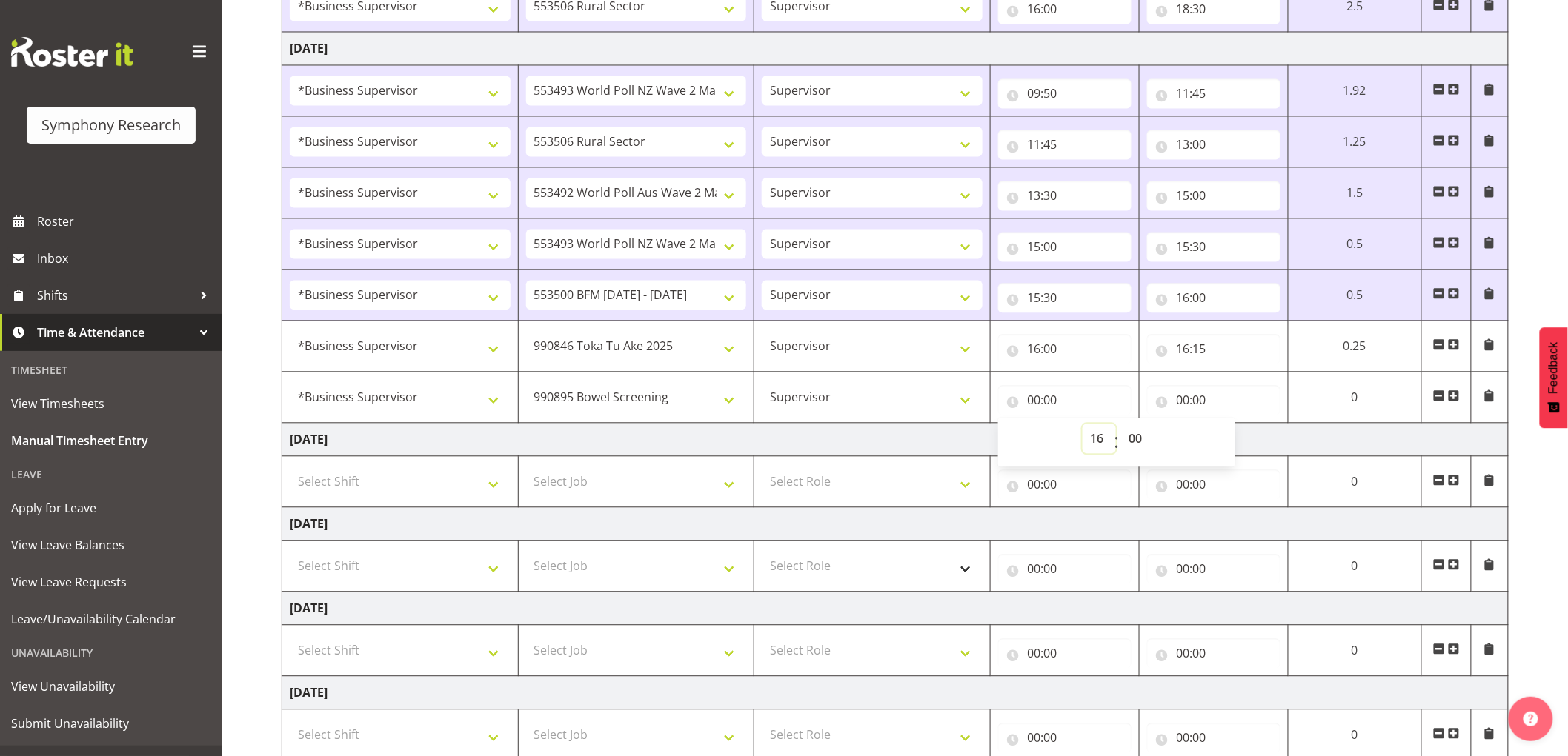
click at [1115, 425] on select "00 01 02 03 04 05 06 07 08 09 10 11 12 13 14 15 16 17 18 19 20 21 22 23" at bounding box center [1098, 438] width 33 height 29
type input "16:00"
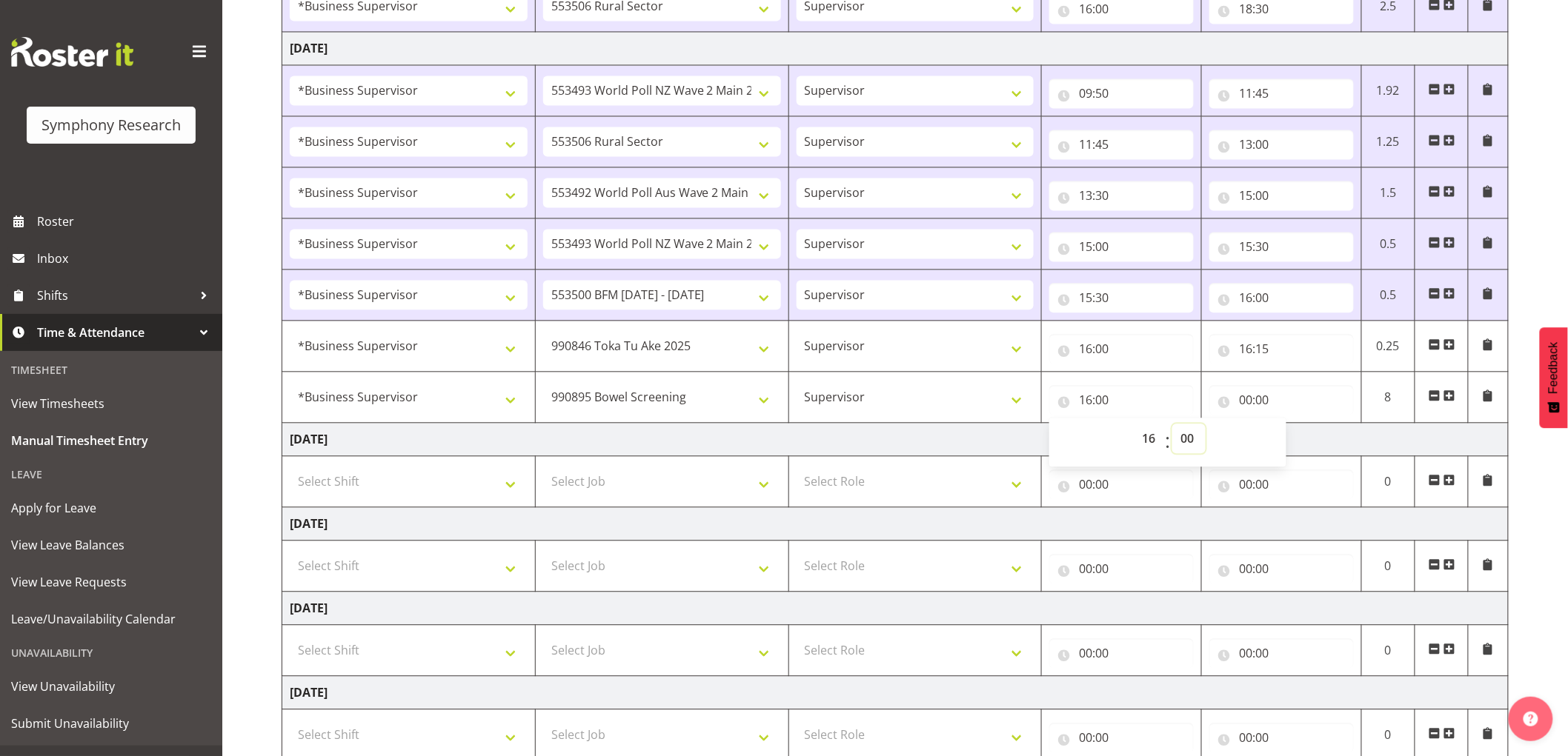
drag, startPoint x: 1186, startPoint y: 442, endPoint x: 1178, endPoint y: 450, distance: 11.3
click at [1186, 442] on select "00 01 02 03 04 05 06 07 08 09 10 11 12 13 14 15 16 17 18 19 20 21 22 23 24 25 2…" at bounding box center [1188, 438] width 33 height 29
select select "15"
click at [1172, 425] on select "00 01 02 03 04 05 06 07 08 09 10 11 12 13 14 15 16 17 18 19 20 21 22 23 24 25 2…" at bounding box center [1188, 438] width 33 height 29
type input "16:15"
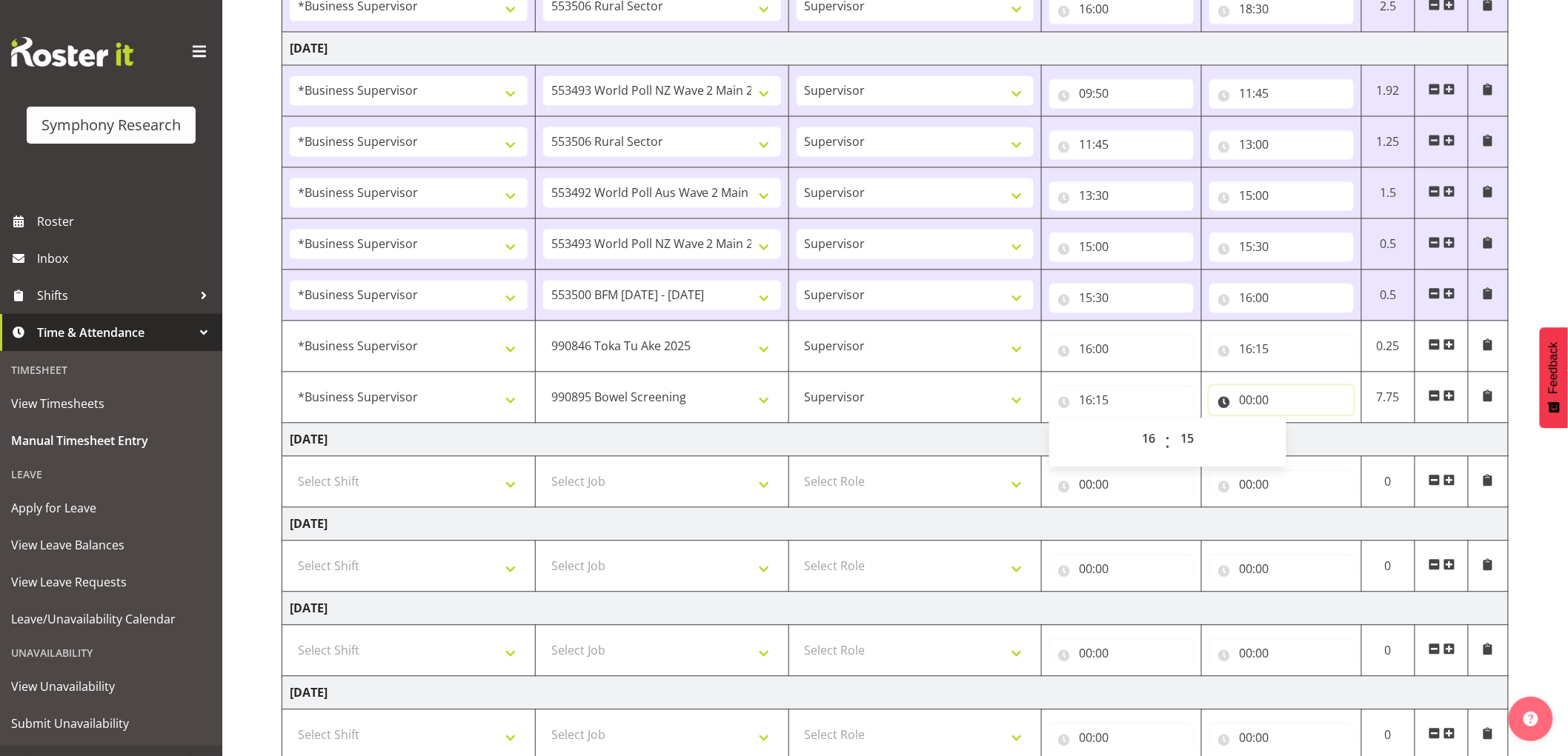
click at [1247, 405] on input "00:00" at bounding box center [1281, 399] width 144 height 29
drag, startPoint x: 1298, startPoint y: 441, endPoint x: 1293, endPoint y: 463, distance: 22.6
click at [1298, 441] on select "00 01 02 03 04 05 06 07 08 09 10 11 12 13 14 15 16 17 18 19 20 21 22 23" at bounding box center [1309, 438] width 33 height 29
select select "16"
click at [1293, 425] on select "00 01 02 03 04 05 06 07 08 09 10 11 12 13 14 15 16 17 18 19 20 21 22 23" at bounding box center [1309, 438] width 33 height 29
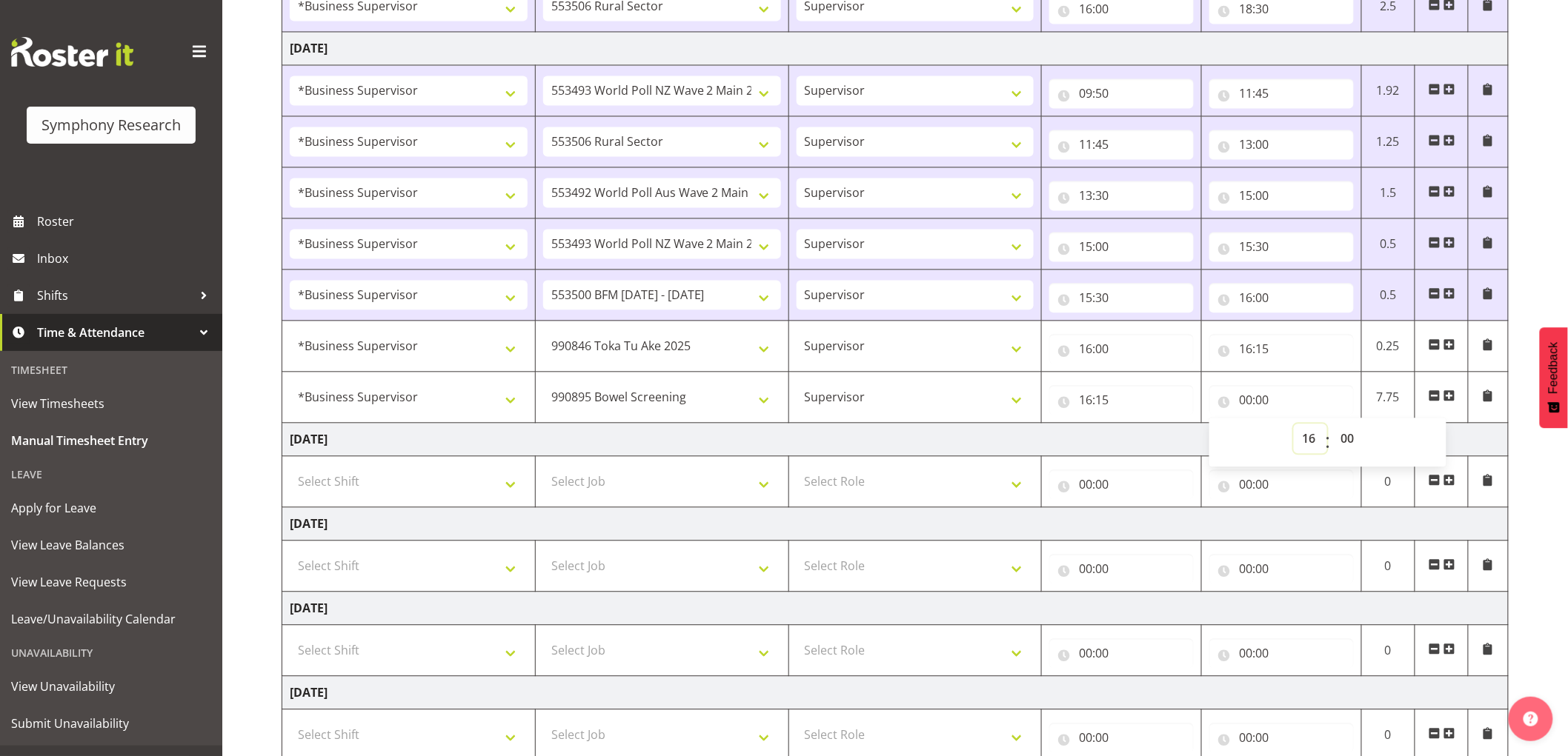
type input "16:00"
drag, startPoint x: 1351, startPoint y: 441, endPoint x: 1355, endPoint y: 449, distance: 8.9
click at [1351, 442] on select "00 01 02 03 04 05 06 07 08 09 10 11 12 13 14 15 16 17 18 19 20 21 22 23 24 25 2…" at bounding box center [1348, 438] width 33 height 29
select select "30"
click at [1332, 425] on select "00 01 02 03 04 05 06 07 08 09 10 11 12 13 14 15 16 17 18 19 20 21 22 23 24 25 2…" at bounding box center [1348, 438] width 33 height 29
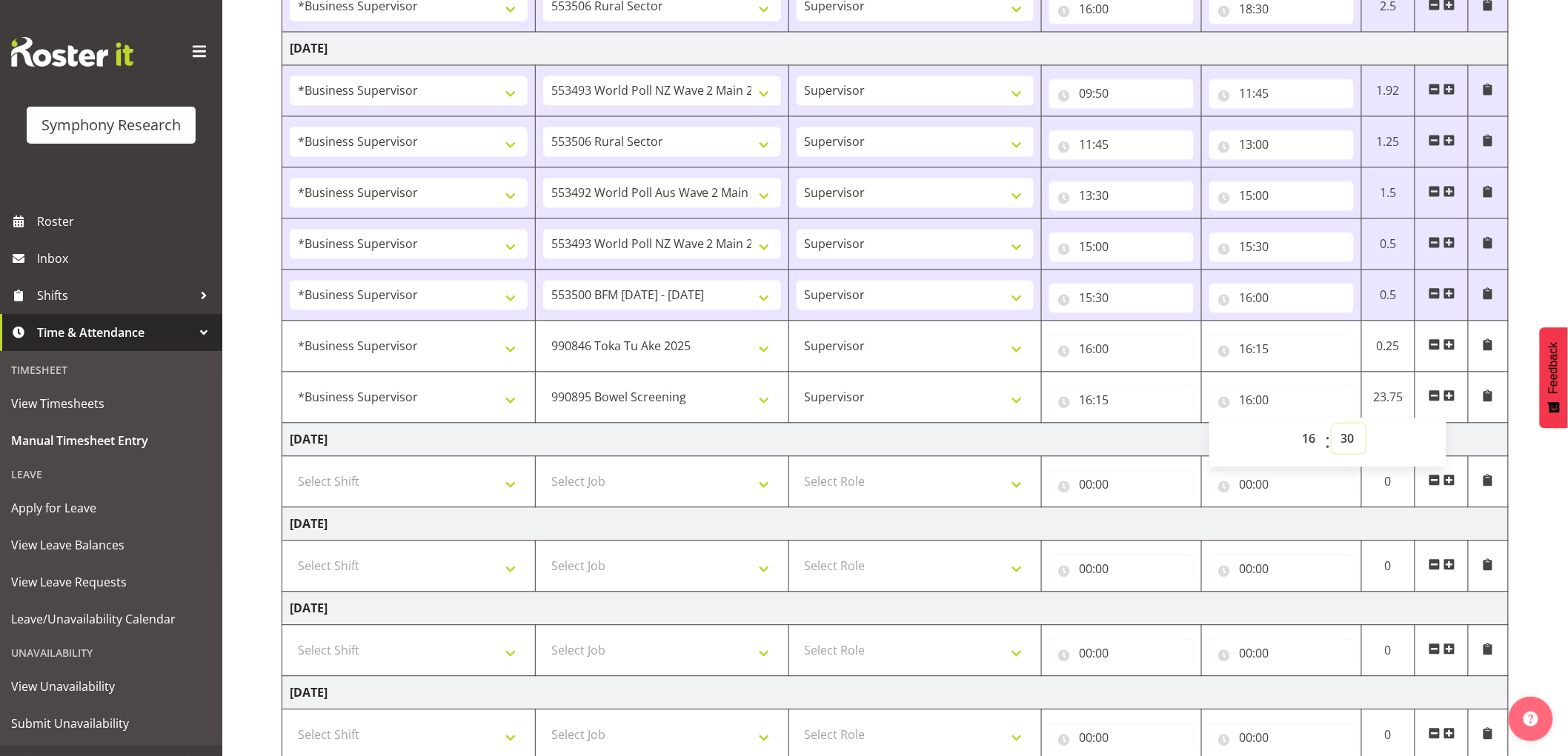
type input "16:30"
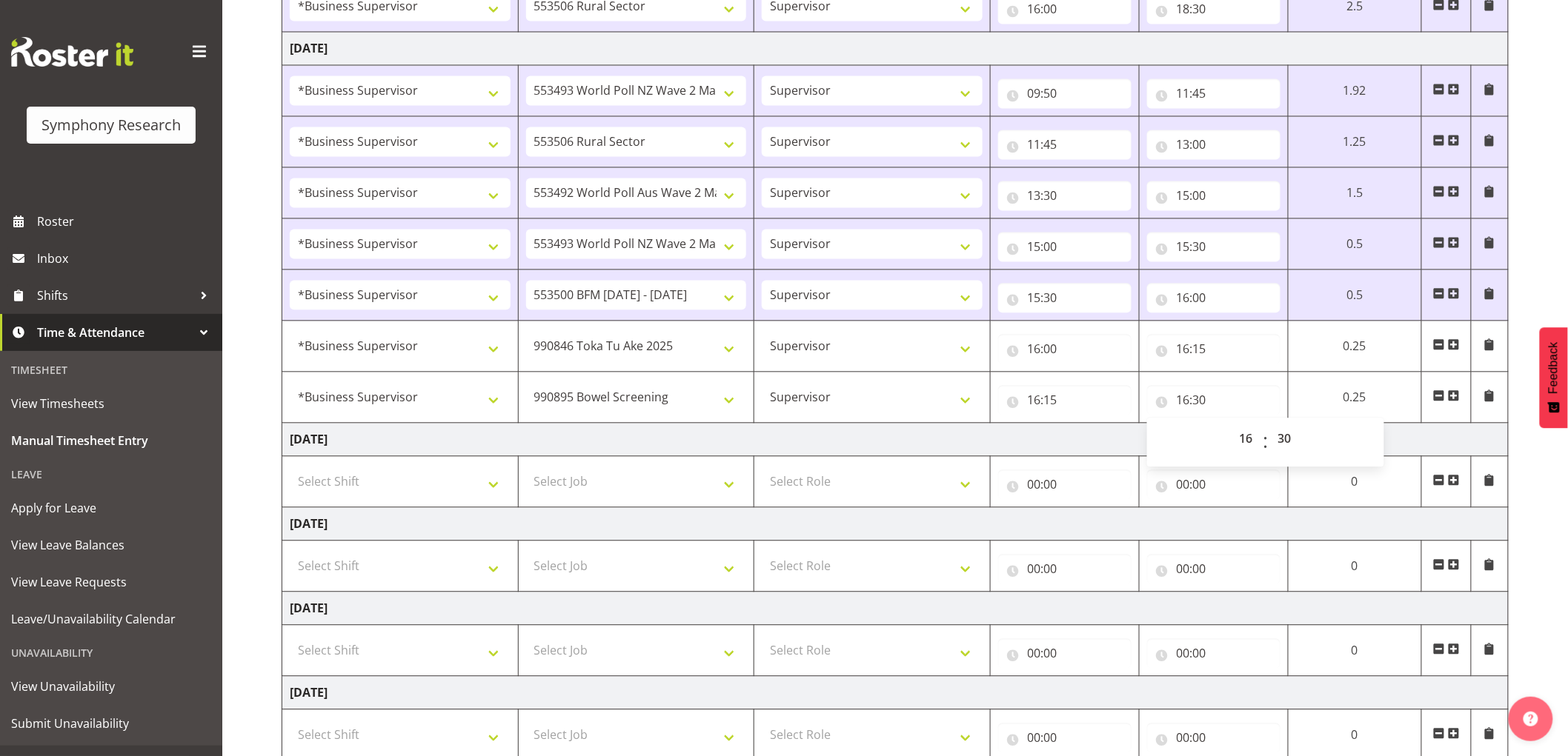
click at [1459, 400] on span at bounding box center [1453, 395] width 12 height 12
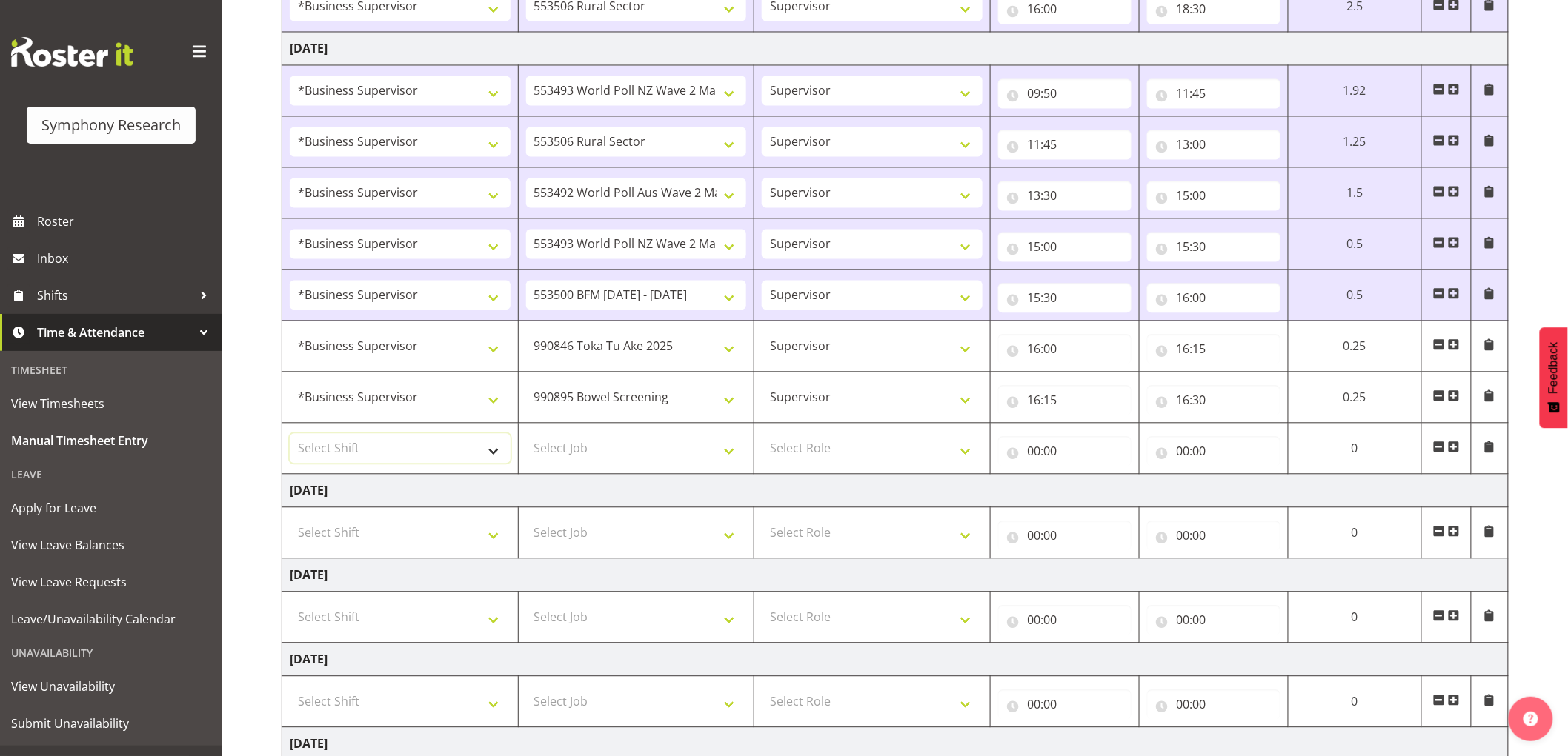
drag, startPoint x: 366, startPoint y: 446, endPoint x: 361, endPoint y: 456, distance: 11.2
click at [366, 446] on select "Select Shift !!Weekend Residential (Roster IT Shift Label) *Business 9/10am ~ 4…" at bounding box center [400, 447] width 221 height 29
select select "1607"
click at [290, 435] on select "Select Shift !!Weekend Residential (Roster IT Shift Label) *Business 9/10am ~ 4…" at bounding box center [400, 447] width 221 height 29
click at [703, 448] on select "Select Job 550060 IF Admin 553492 World Poll Aus Wave 2 Main 2025 553493 World …" at bounding box center [636, 447] width 221 height 29
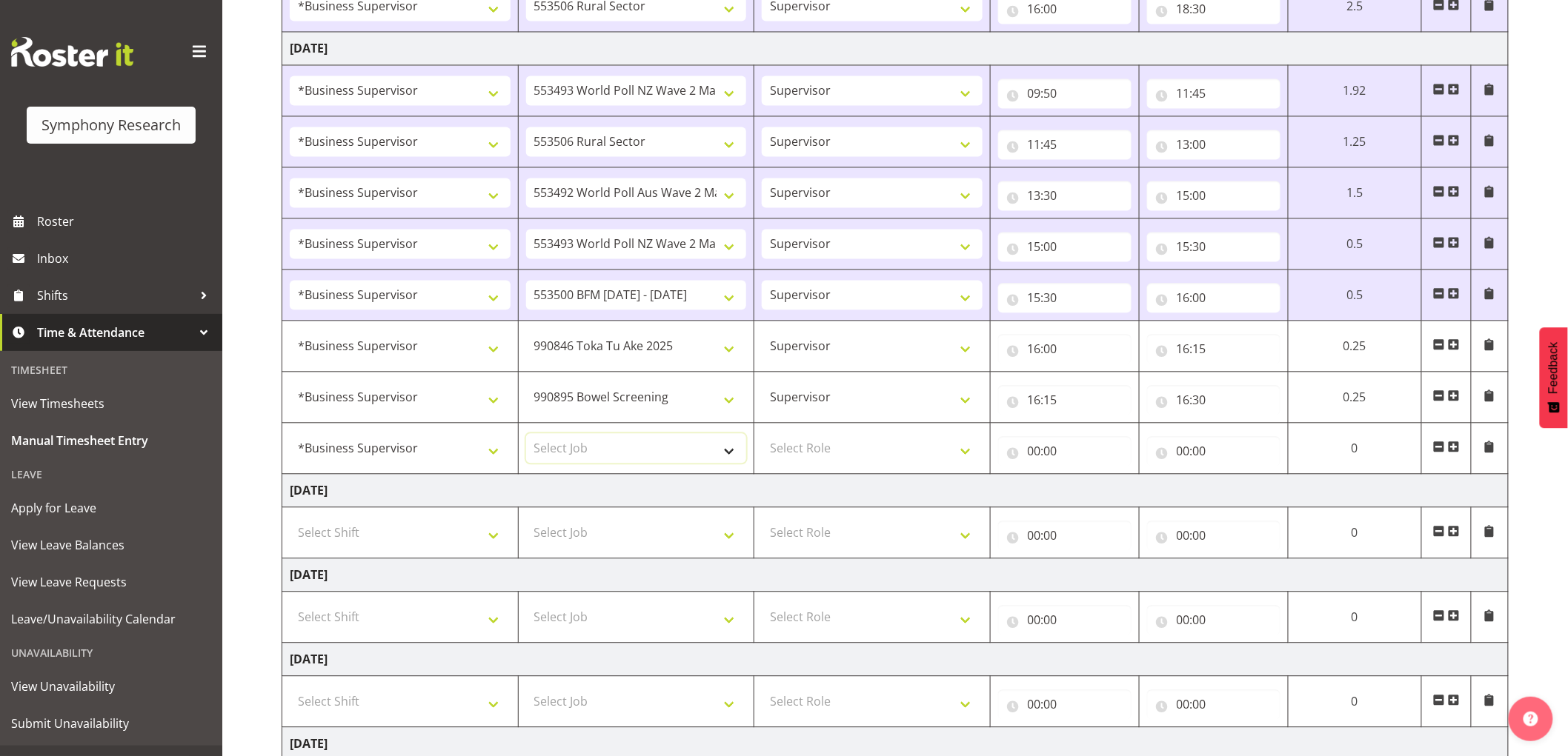
select select "10633"
click at [526, 435] on select "Select Job 550060 IF Admin 553492 World Poll Aus Wave 2 Main 2025 553493 World …" at bounding box center [636, 447] width 221 height 29
click at [856, 455] on select "Select Role Supervisor Interviewing Briefing" at bounding box center [872, 447] width 221 height 29
select select "45"
click at [761, 435] on select "Select Role Supervisor Interviewing Briefing" at bounding box center [872, 447] width 221 height 29
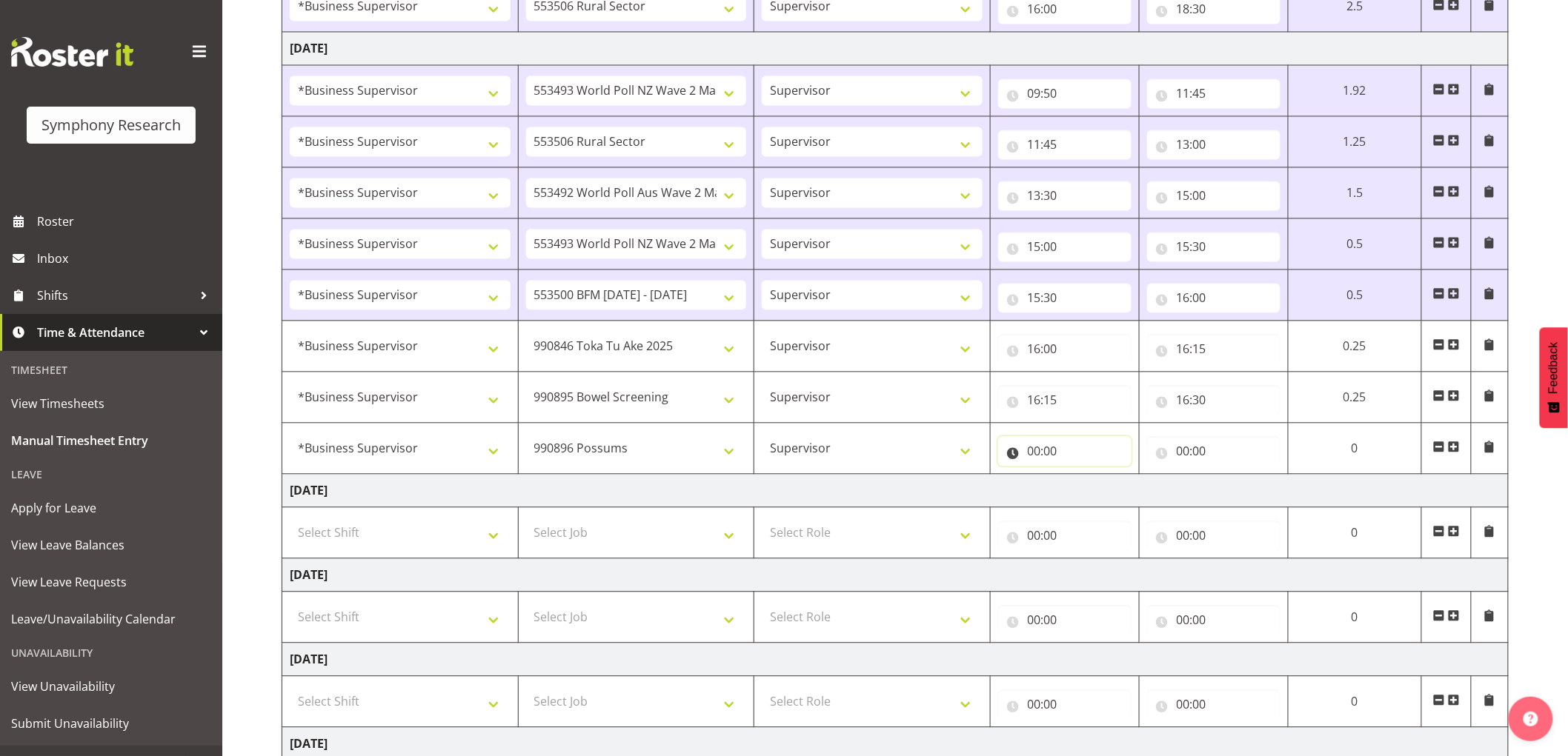
click at [1057, 461] on input "00:00" at bounding box center [1065, 451] width 133 height 29
drag, startPoint x: 1097, startPoint y: 501, endPoint x: 1084, endPoint y: 511, distance: 16.4
click at [1097, 501] on select "00 01 02 03 04 05 06 07 08 09 10 11 12 13 14 15 16 17 18 19 20 21 22 23" at bounding box center [1098, 489] width 33 height 29
select select "16"
click at [1115, 477] on select "00 01 02 03 04 05 06 07 08 09 10 11 12 13 14 15 16 17 18 19 20 21 22 23" at bounding box center [1098, 489] width 33 height 29
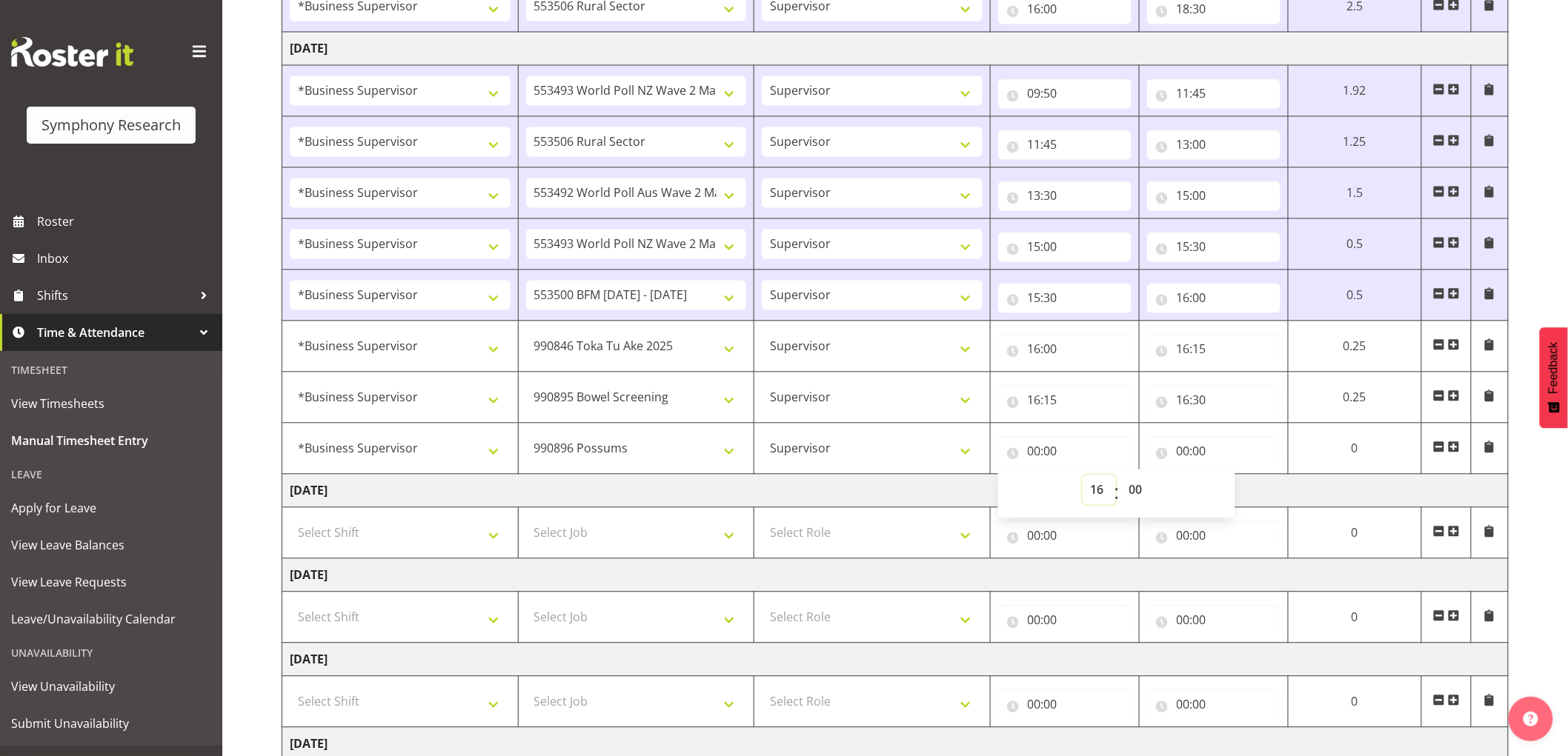
type input "16:00"
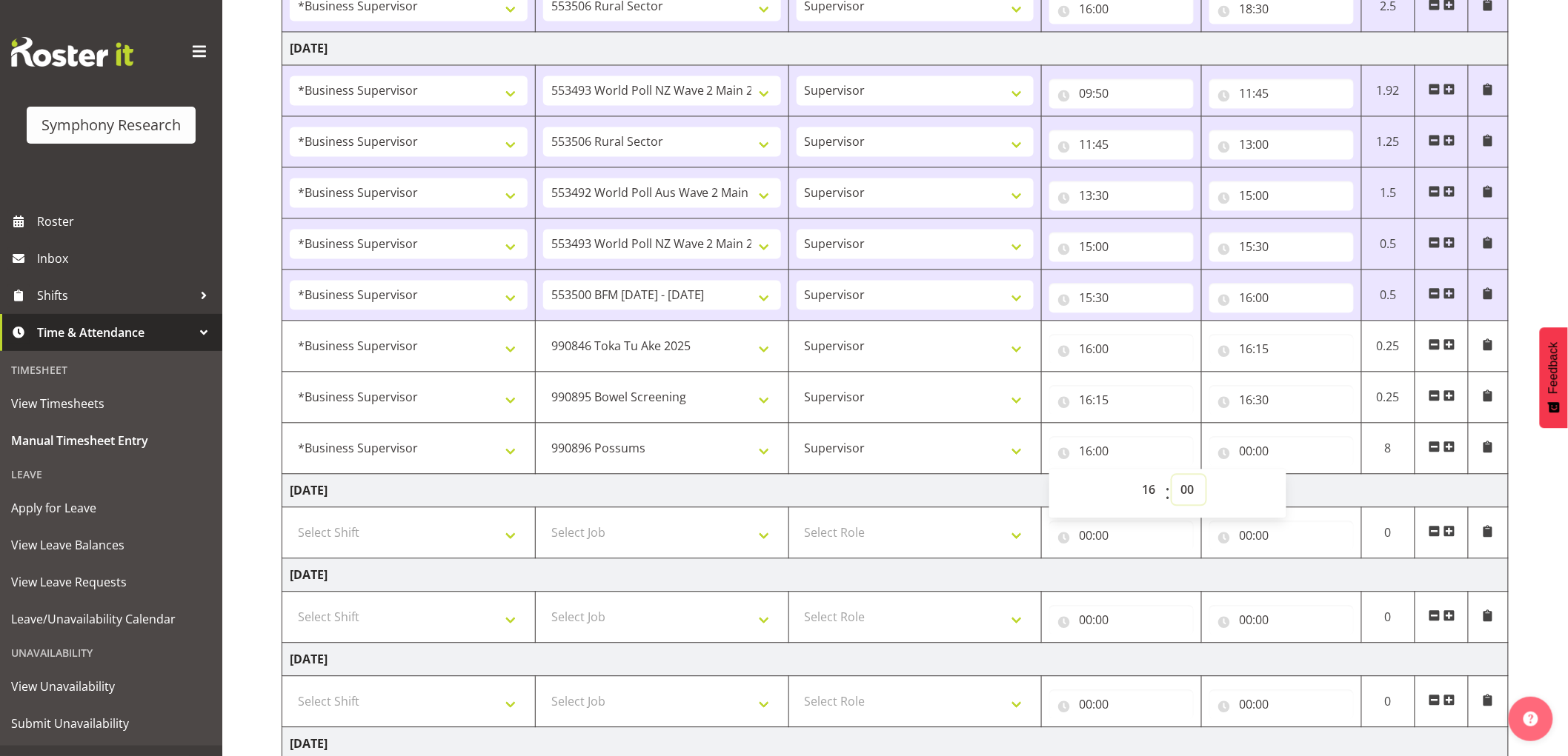
click at [1195, 494] on select "00 01 02 03 04 05 06 07 08 09 10 11 12 13 14 15 16 17 18 19 20 21 22 23 24 25 2…" at bounding box center [1188, 489] width 33 height 29
select select "30"
click at [1172, 477] on select "00 01 02 03 04 05 06 07 08 09 10 11 12 13 14 15 16 17 18 19 20 21 22 23 24 25 2…" at bounding box center [1188, 489] width 33 height 29
type input "16:30"
drag, startPoint x: 1247, startPoint y: 448, endPoint x: 1287, endPoint y: 468, distance: 44.7
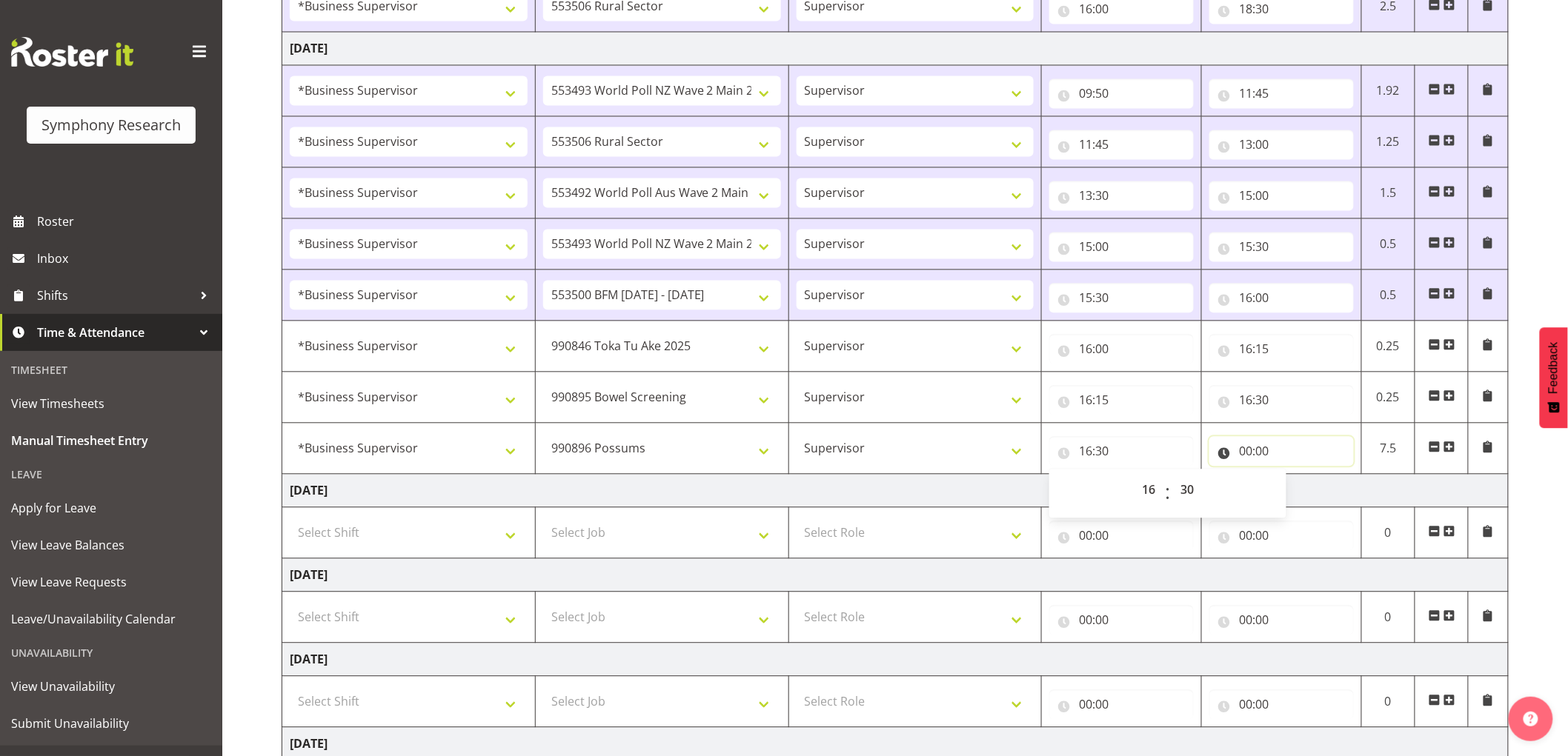
click at [1249, 448] on input "00:00" at bounding box center [1281, 451] width 144 height 29
click at [1295, 500] on select "00 01 02 03 04 05 06 07 08 09 10 11 12 13 14 15 16 17 18 19 20 21 22 23" at bounding box center [1309, 489] width 33 height 29
select select "16"
click at [1293, 477] on select "00 01 02 03 04 05 06 07 08 09 10 11 12 13 14 15 16 17 18 19 20 21 22 23" at bounding box center [1309, 489] width 33 height 29
type input "16:00"
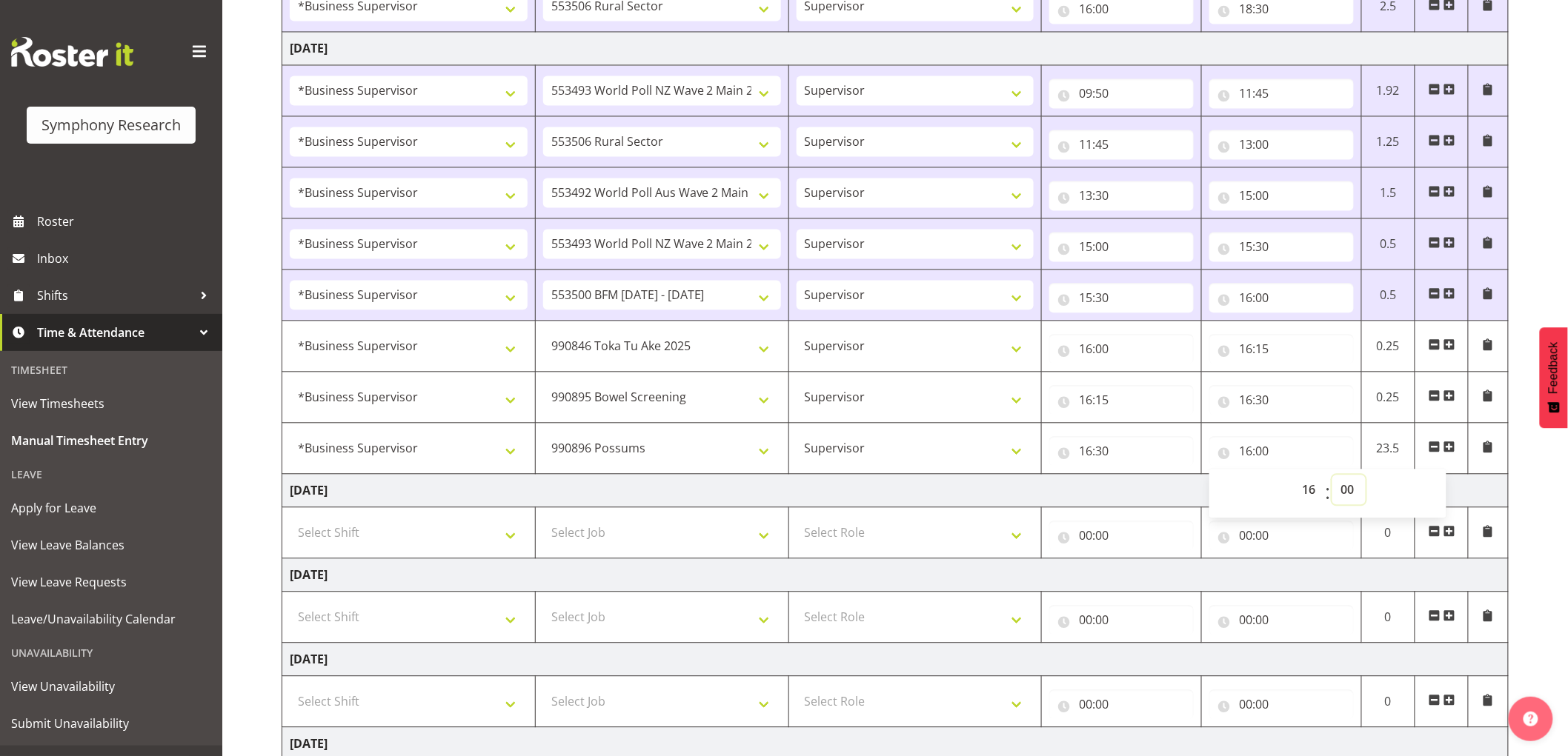
drag, startPoint x: 1363, startPoint y: 490, endPoint x: 1313, endPoint y: 525, distance: 61.0
click at [1363, 490] on select "00 01 02 03 04 05 06 07 08 09 10 11 12 13 14 15 16 17 18 19 20 21 22 23 24 25 2…" at bounding box center [1348, 489] width 33 height 29
select select "54"
click at [1332, 477] on select "00 01 02 03 04 05 06 07 08 09 10 11 12 13 14 15 16 17 18 19 20 21 22 23 24 25 2…" at bounding box center [1348, 489] width 33 height 29
type input "16:54"
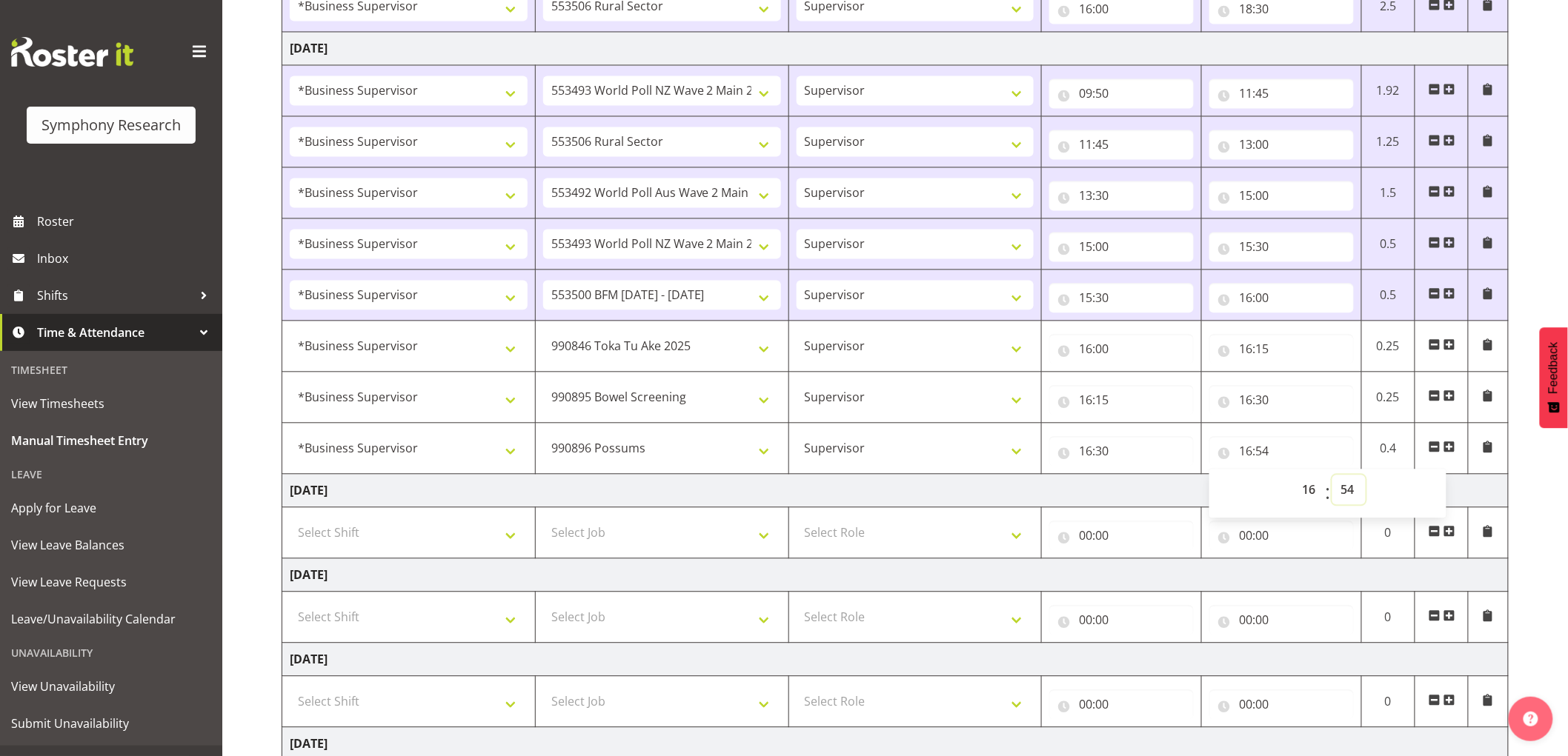
drag, startPoint x: 1353, startPoint y: 486, endPoint x: 1346, endPoint y: 516, distance: 30.8
click at [1353, 487] on select "00 01 02 03 04 05 06 07 08 09 10 11 12 13 14 15 16 17 18 19 20 21 22 23 24 25 2…" at bounding box center [1348, 489] width 33 height 29
select select "45"
click at [1332, 477] on select "00 01 02 03 04 05 06 07 08 09 10 11 12 13 14 15 16 17 18 19 20 21 22 23 24 25 2…" at bounding box center [1348, 489] width 33 height 29
type input "16:45"
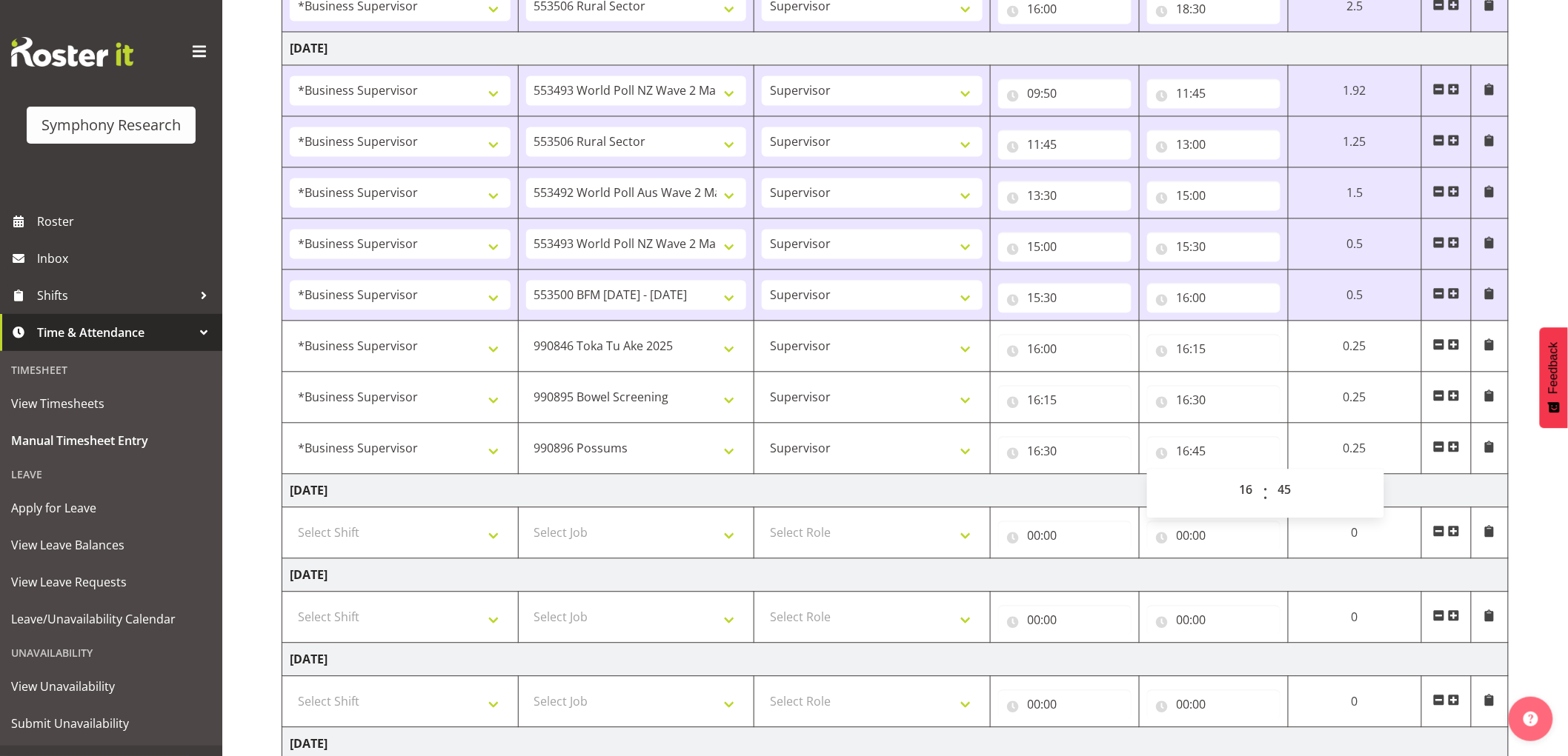
click at [1454, 447] on span at bounding box center [1453, 446] width 12 height 12
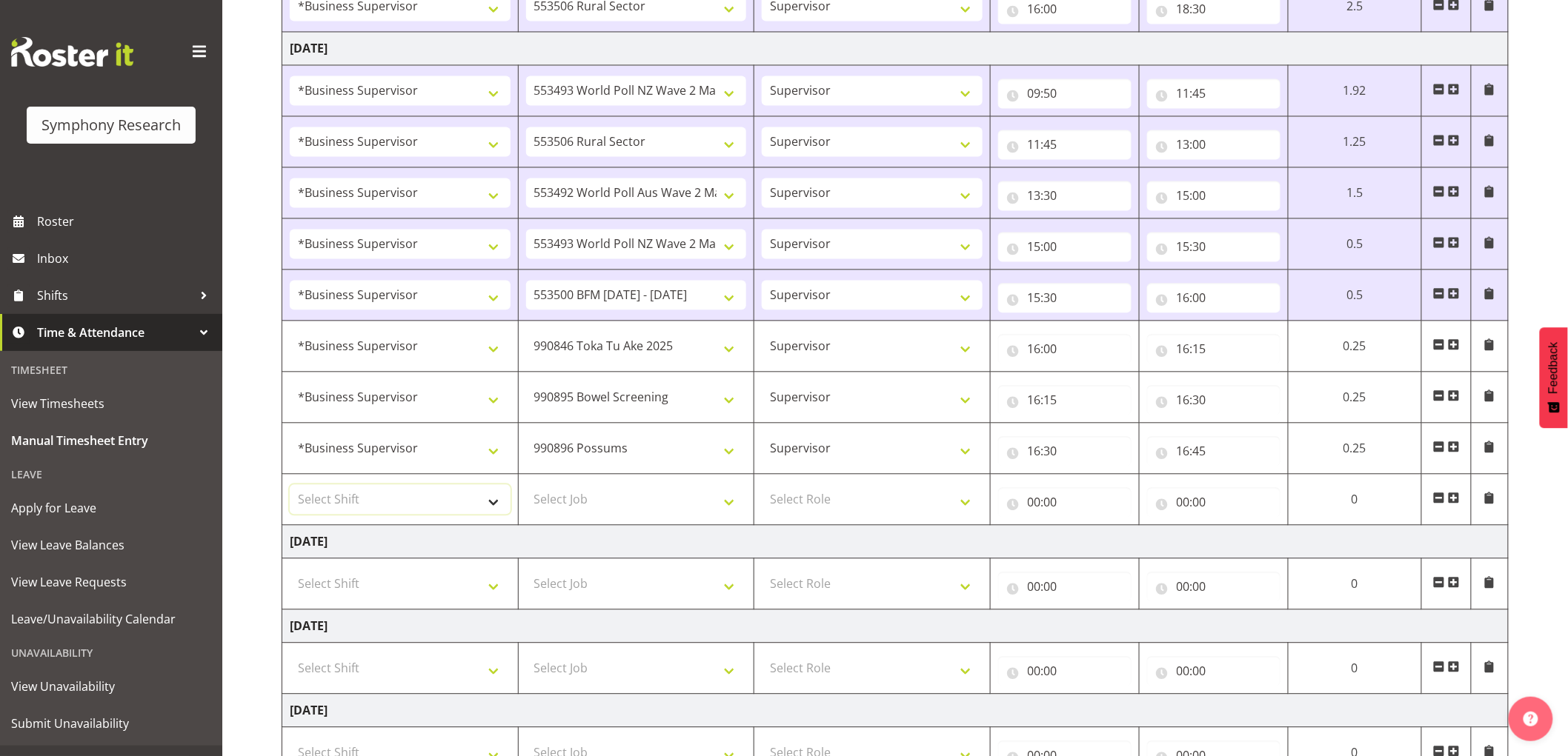
click at [409, 514] on select "Select Shift !!Weekend Residential (Roster IT Shift Label) *Business 9/10am ~ 4…" at bounding box center [400, 499] width 221 height 29
select select "48116"
click at [290, 487] on select "Select Shift !!Weekend Residential (Roster IT Shift Label) *Business 9/10am ~ 4…" at bounding box center [400, 499] width 221 height 29
drag, startPoint x: 657, startPoint y: 497, endPoint x: 613, endPoint y: 489, distance: 44.7
click at [657, 497] on select "Select Job 550060 IF Admin 553492 World Poll Aus Wave 2 Main 2025 553493 World …" at bounding box center [636, 499] width 221 height 29
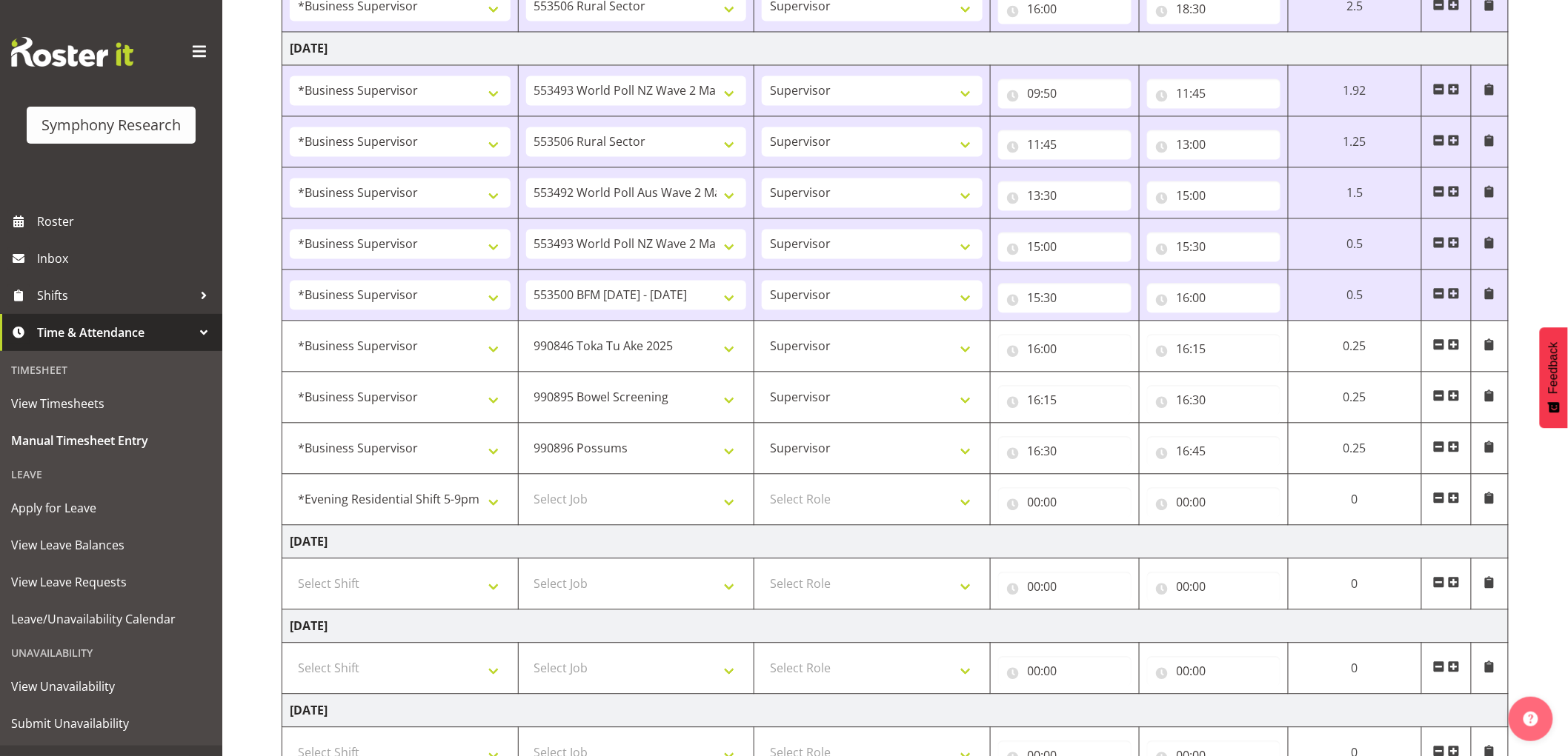
click at [793, 565] on td "Select Role Supervisor Interviewing Briefing" at bounding box center [872, 583] width 237 height 51
click at [655, 503] on select "Select Job 550060 IF Admin 553492 World Poll Aus Wave 2 Main 2025 553493 World …" at bounding box center [636, 499] width 221 height 29
select select "10631"
click at [526, 487] on select "Select Job 550060 IF Admin 553492 World Poll Aus Wave 2 Main 2025 553493 World …" at bounding box center [636, 499] width 221 height 29
click at [912, 513] on select "Select Role Supervisor Interviewing Briefing" at bounding box center [872, 499] width 221 height 29
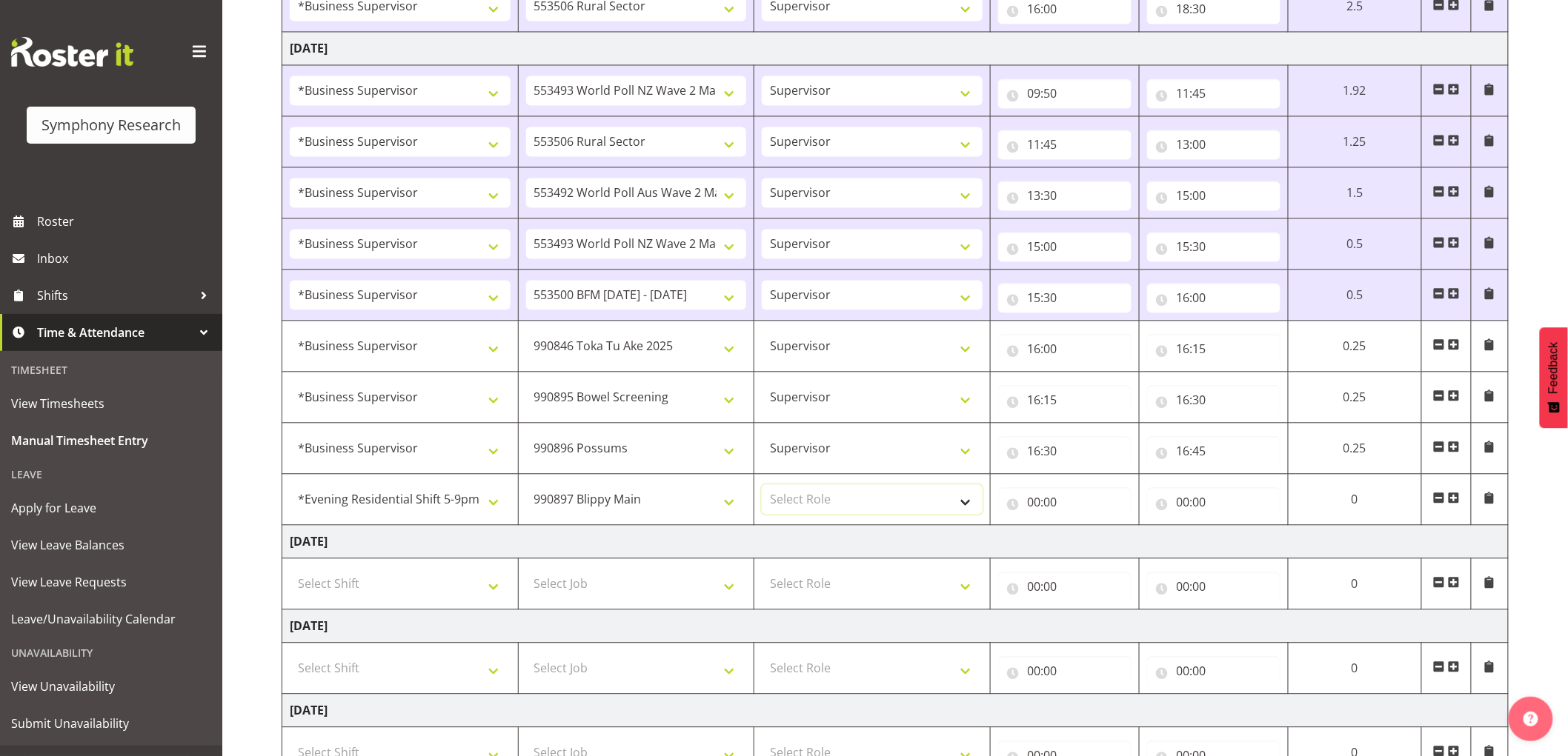
select select "45"
click at [761, 487] on select "Select Role Supervisor Interviewing Briefing" at bounding box center [872, 499] width 221 height 29
drag, startPoint x: 1038, startPoint y: 504, endPoint x: 1068, endPoint y: 519, distance: 33.5
click at [1040, 504] on input "00:00" at bounding box center [1065, 502] width 133 height 29
drag, startPoint x: 1095, startPoint y: 547, endPoint x: 1090, endPoint y: 552, distance: 7.1
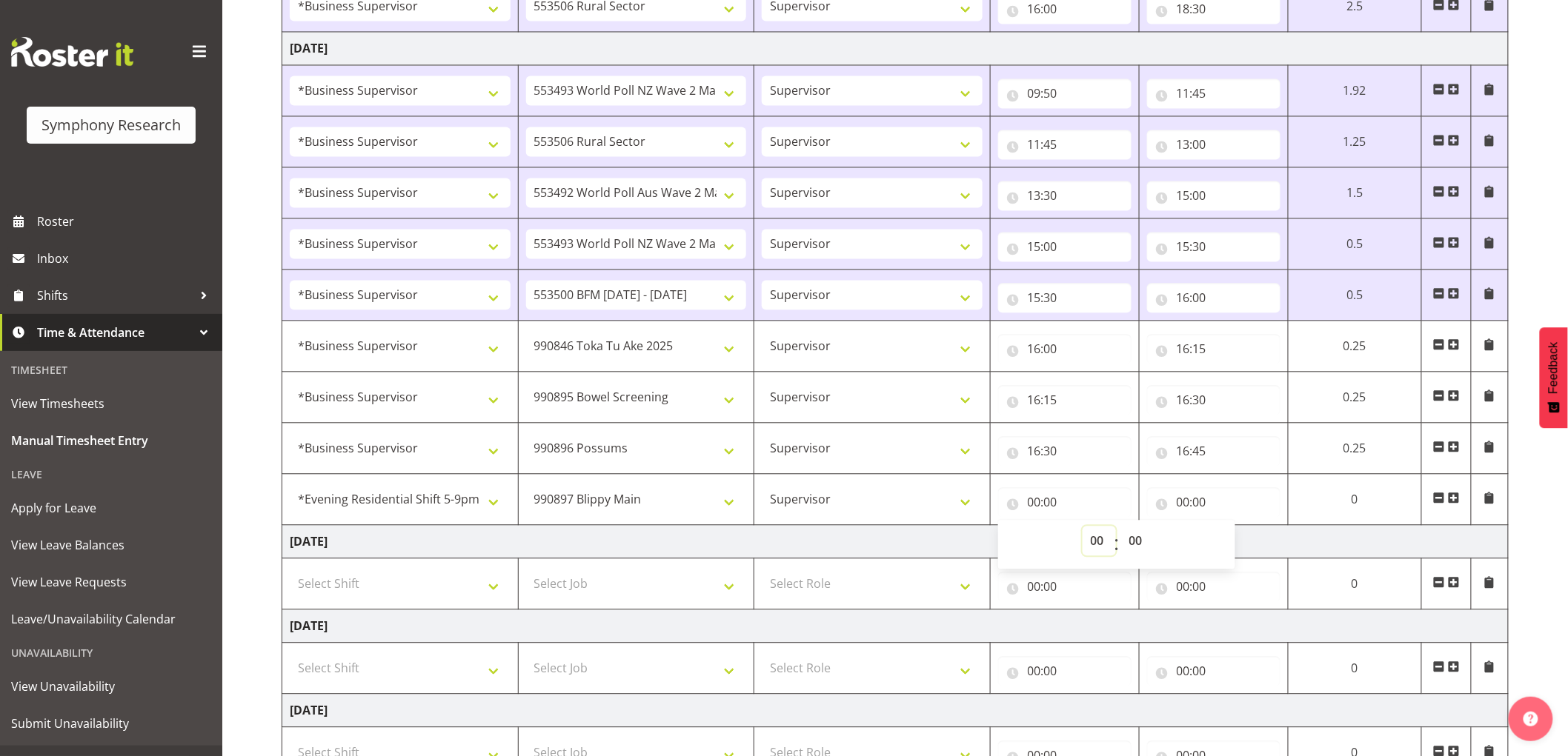
click at [1095, 547] on select "00 01 02 03 04 05 06 07 08 09 10 11 12 13 14 15 16 17 18 19 20 21 22 23" at bounding box center [1098, 540] width 33 height 29
select select "16"
click at [1115, 528] on select "00 01 02 03 04 05 06 07 08 09 10 11 12 13 14 15 16 17 18 19 20 21 22 23" at bounding box center [1098, 540] width 33 height 29
type input "16:00"
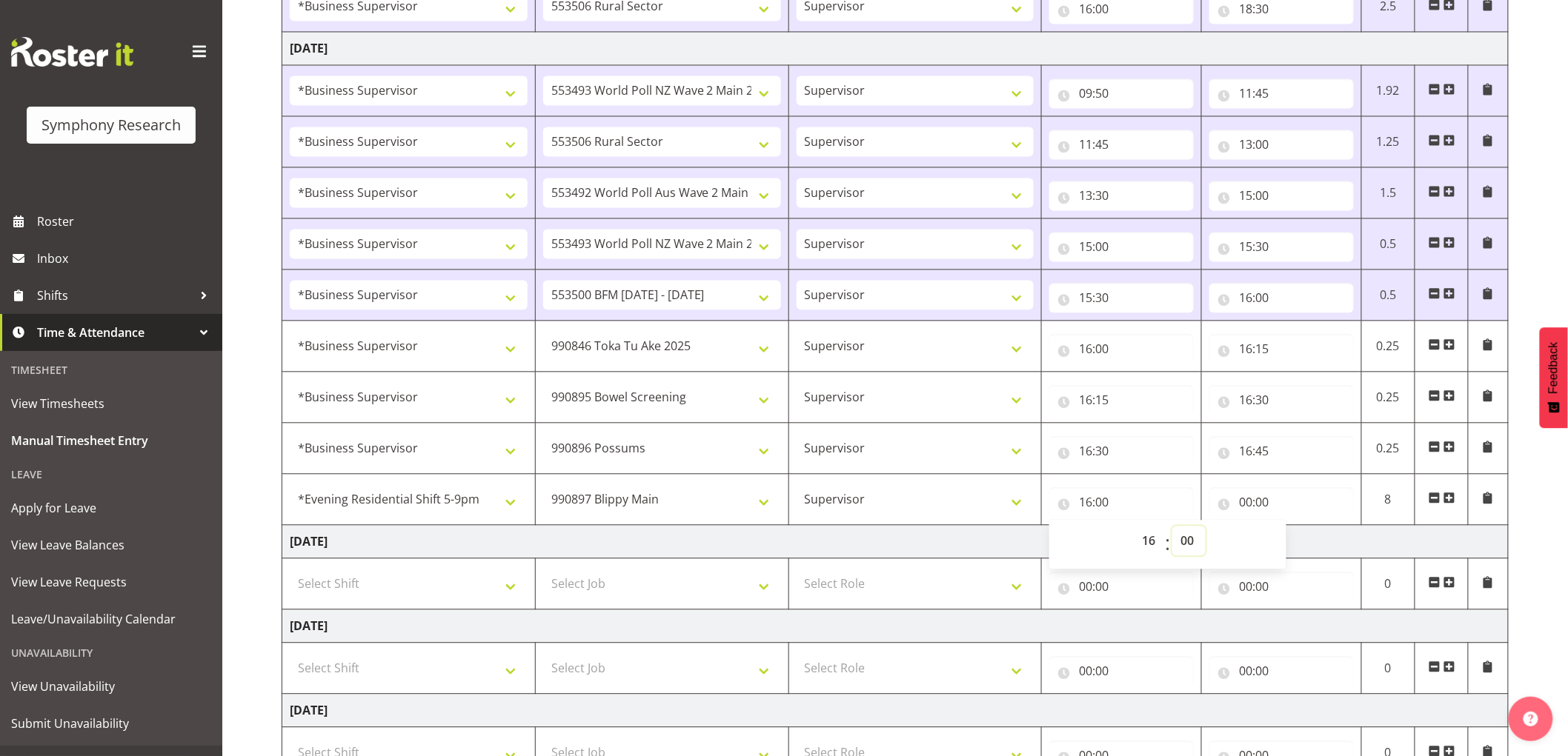
drag, startPoint x: 1193, startPoint y: 543, endPoint x: 1182, endPoint y: 544, distance: 11.0
click at [1193, 543] on select "00 01 02 03 04 05 06 07 08 09 10 11 12 13 14 15 16 17 18 19 20 21 22 23 24 25 2…" at bounding box center [1188, 540] width 33 height 29
select select "45"
click at [1172, 528] on select "00 01 02 03 04 05 06 07 08 09 10 11 12 13 14 15 16 17 18 19 20 21 22 23 24 25 2…" at bounding box center [1188, 540] width 33 height 29
type input "16:45"
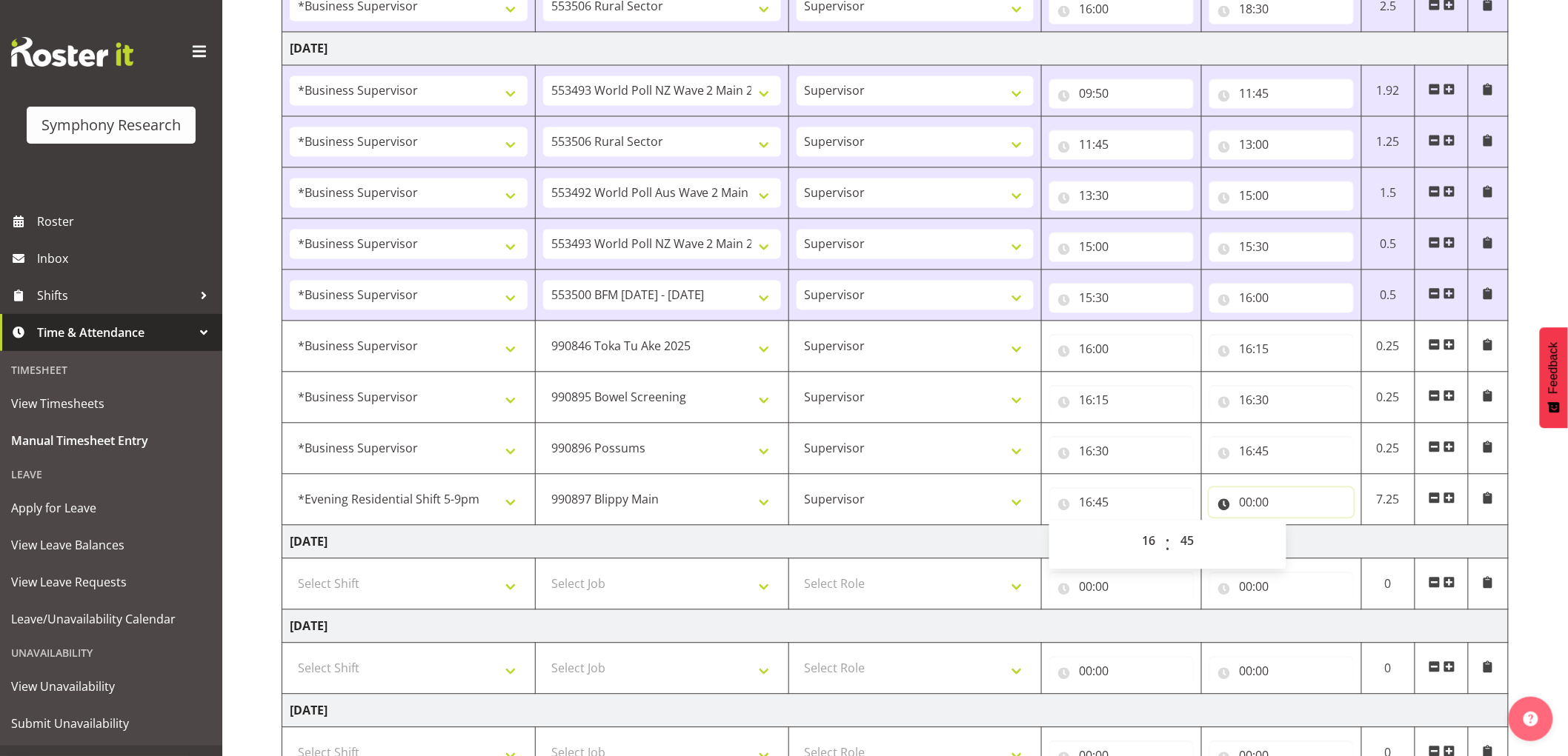
click at [1240, 506] on input "00:00" at bounding box center [1281, 502] width 144 height 29
drag, startPoint x: 1284, startPoint y: 534, endPoint x: 1298, endPoint y: 539, distance: 14.9
click at [1298, 539] on div "00 01 02 03 04 05 06 07 08 09 10 11 12 13 14 15 16 17 18 19 20 21 22 23 : 00 01…" at bounding box center [1327, 544] width 237 height 37
click at [1299, 541] on select "00 01 02 03 04 05 06 07 08 09 10 11 12 13 14 15 16 17 18 19 20 21 22 23" at bounding box center [1309, 540] width 33 height 29
select select "17"
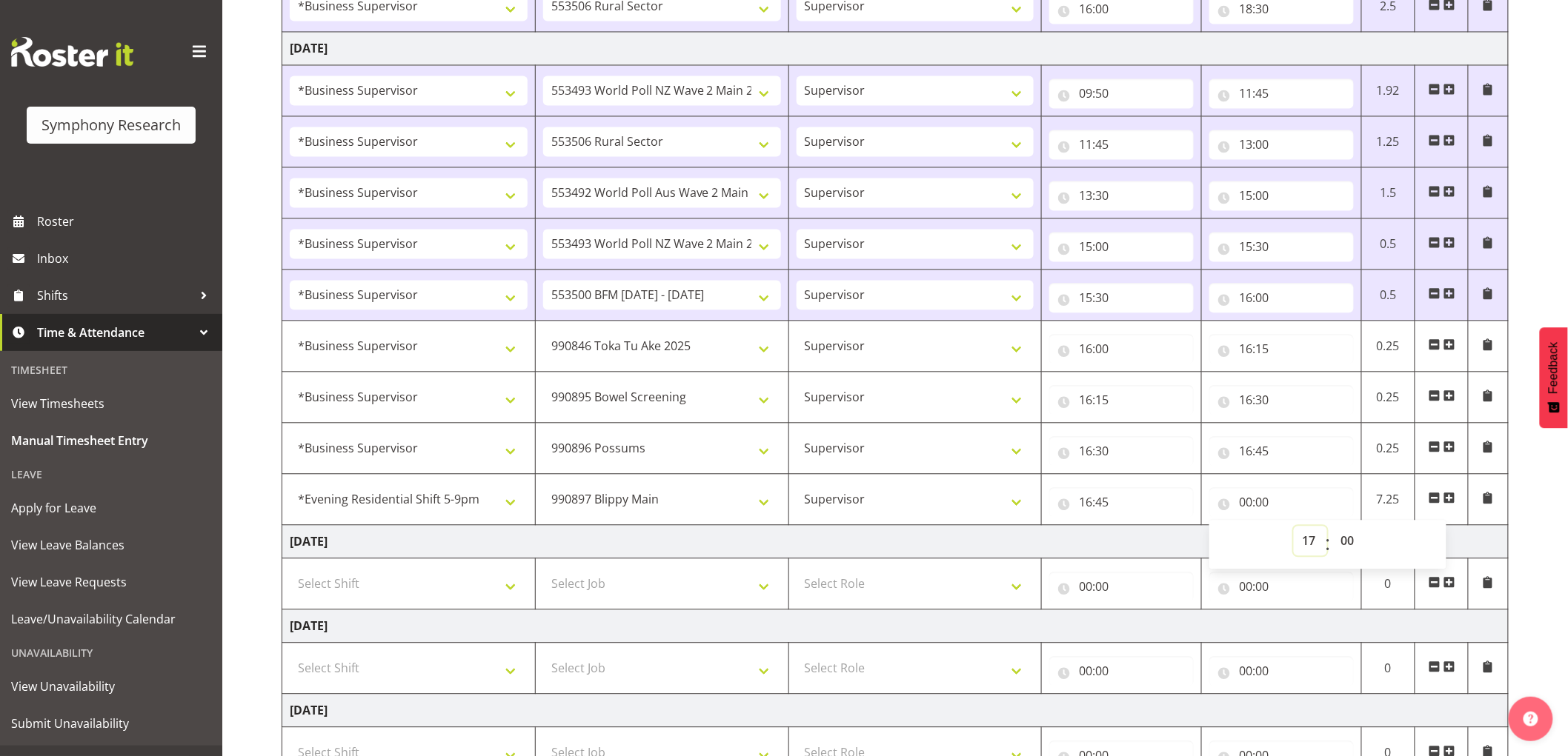
click at [1293, 528] on select "00 01 02 03 04 05 06 07 08 09 10 11 12 13 14 15 16 17 18 19 20 21 22 23" at bounding box center [1309, 540] width 33 height 29
type input "17:00"
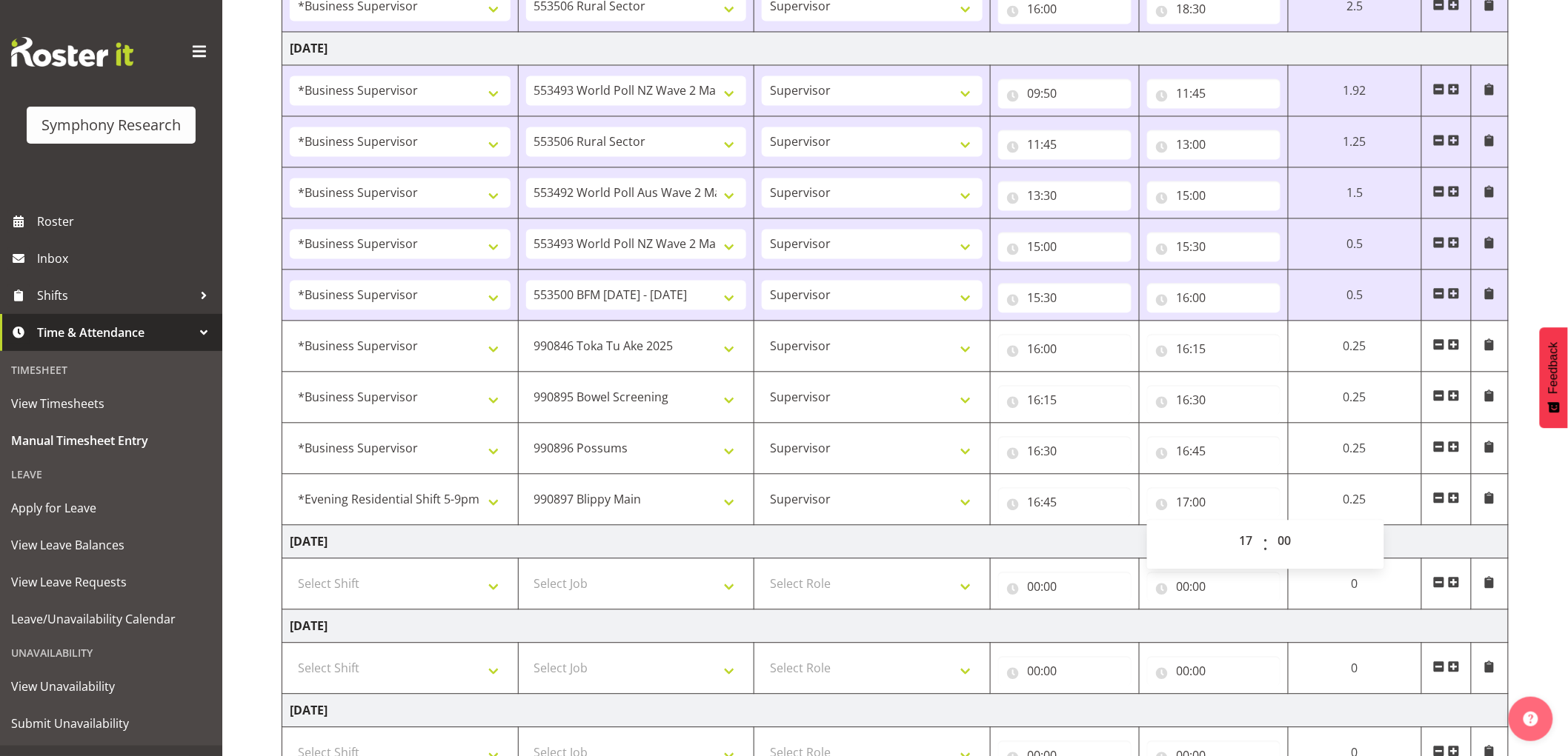
click at [1459, 494] on span at bounding box center [1453, 497] width 12 height 12
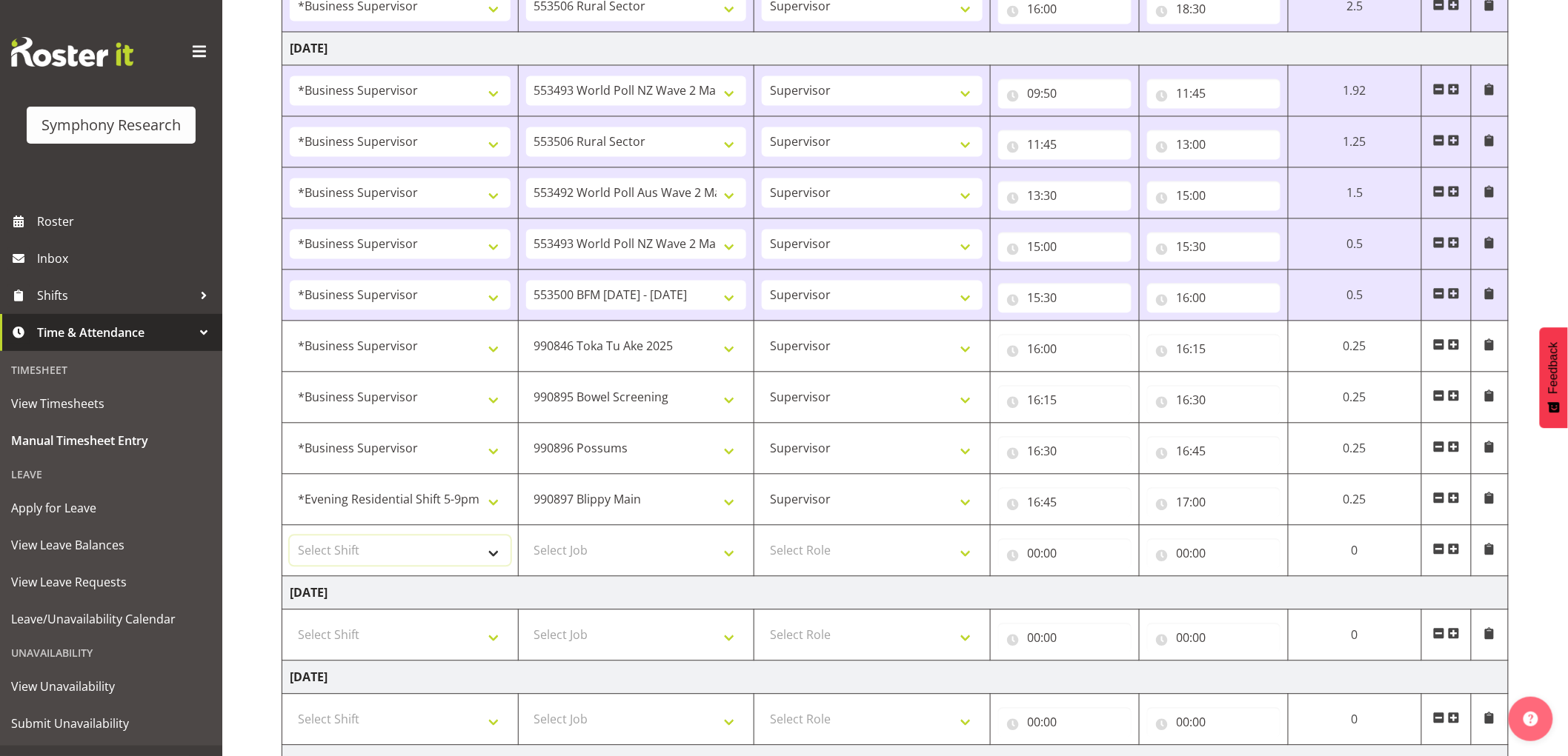
click at [424, 547] on select "Select Shift !!Weekend Residential (Roster IT Shift Label) *Business 9/10am ~ 4…" at bounding box center [400, 550] width 221 height 29
select select "1607"
click at [290, 538] on select "Select Shift !!Weekend Residential (Roster IT Shift Label) *Business 9/10am ~ 4…" at bounding box center [400, 550] width 221 height 29
click at [423, 496] on select "!!Weekend Residential (Roster IT Shift Label) *Business 9/10am ~ 4:30pm *Busine…" at bounding box center [400, 499] width 221 height 29
select select "1607"
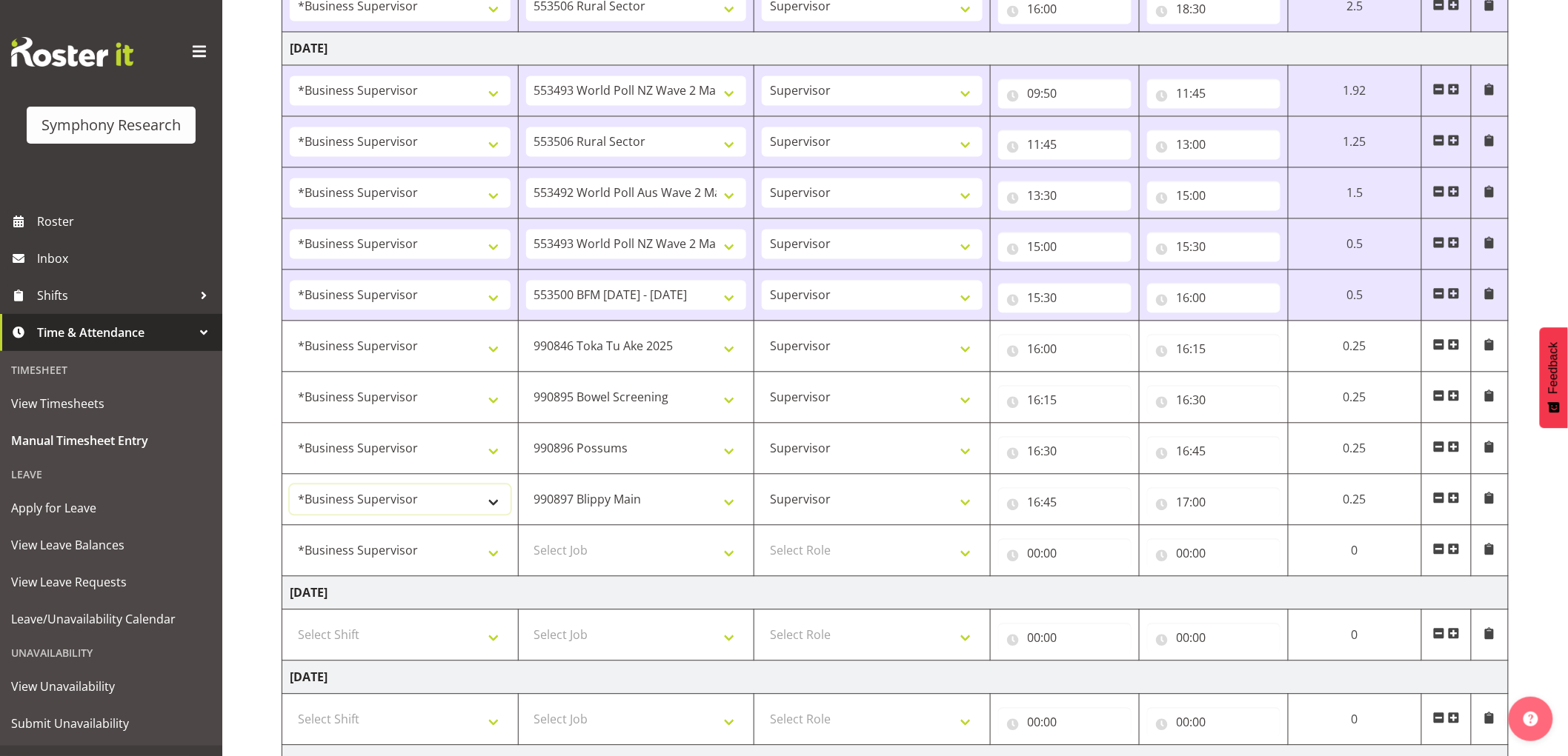
click at [290, 487] on select "!!Weekend Residential (Roster IT Shift Label) *Business 9/10am ~ 4:30pm *Busine…" at bounding box center [400, 499] width 221 height 29
click at [625, 545] on select "Select Job 550060 IF Admin 553492 World Poll Aus Wave 2 Main 2025 553493 World …" at bounding box center [636, 550] width 221 height 29
click at [649, 601] on td "[DATE]" at bounding box center [895, 592] width 1226 height 33
click at [638, 558] on select "Select Job 550060 IF Admin 553492 World Poll Aus Wave 2 Main 2025 553493 World …" at bounding box center [636, 550] width 221 height 29
click at [526, 538] on select "Select Job 550060 IF Admin 553492 World Poll Aus Wave 2 Main 2025 553493 World …" at bounding box center [636, 550] width 221 height 29
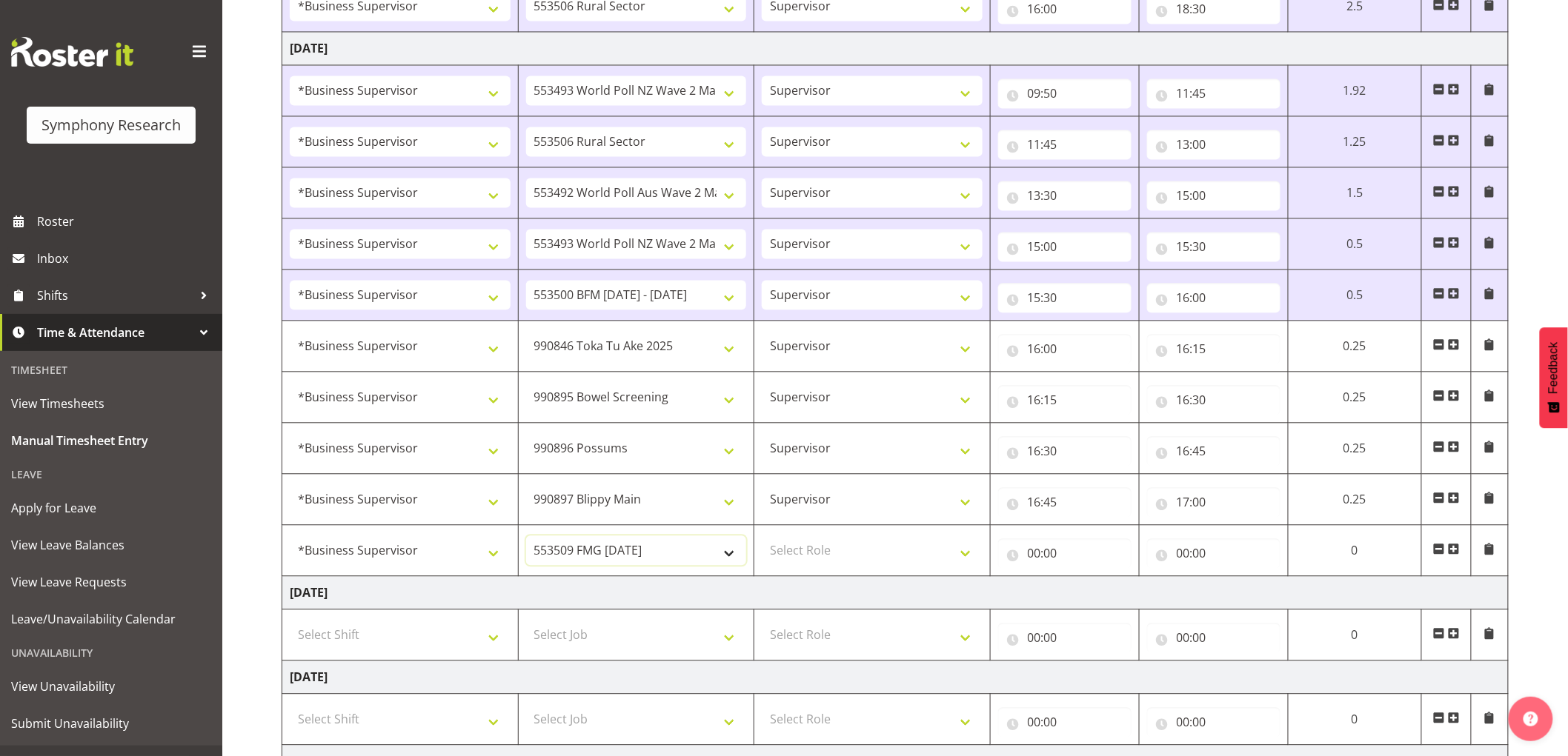
click at [659, 545] on select "550060 IF Admin 553492 World Poll Aus Wave 2 Main 2025 553493 World Poll NZ Wav…" at bounding box center [636, 550] width 221 height 29
select select "10587"
click at [526, 538] on select "550060 IF Admin 553492 World Poll Aus Wave 2 Main 2025 553493 World Poll NZ Wav…" at bounding box center [636, 550] width 221 height 29
drag, startPoint x: 854, startPoint y: 585, endPoint x: 840, endPoint y: 550, distance: 37.7
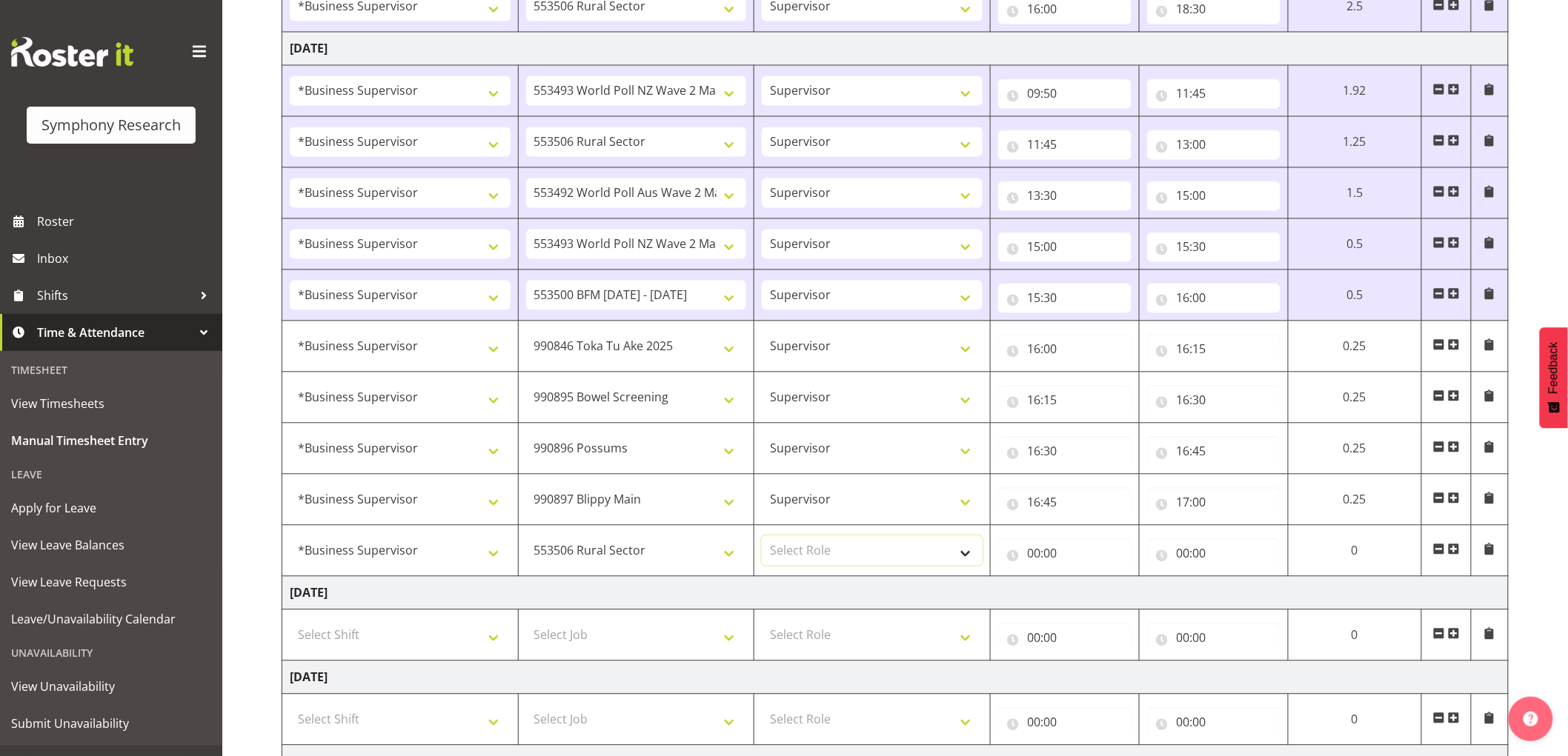
drag, startPoint x: 840, startPoint y: 550, endPoint x: 840, endPoint y: 566, distance: 16.0
click at [840, 550] on select "Select Role Supervisor Interviewing Briefing" at bounding box center [872, 550] width 221 height 29
select select "45"
click at [761, 538] on select "Select Role Supervisor Interviewing Briefing" at bounding box center [872, 550] width 221 height 29
click at [1060, 561] on input "00:00" at bounding box center [1065, 553] width 133 height 29
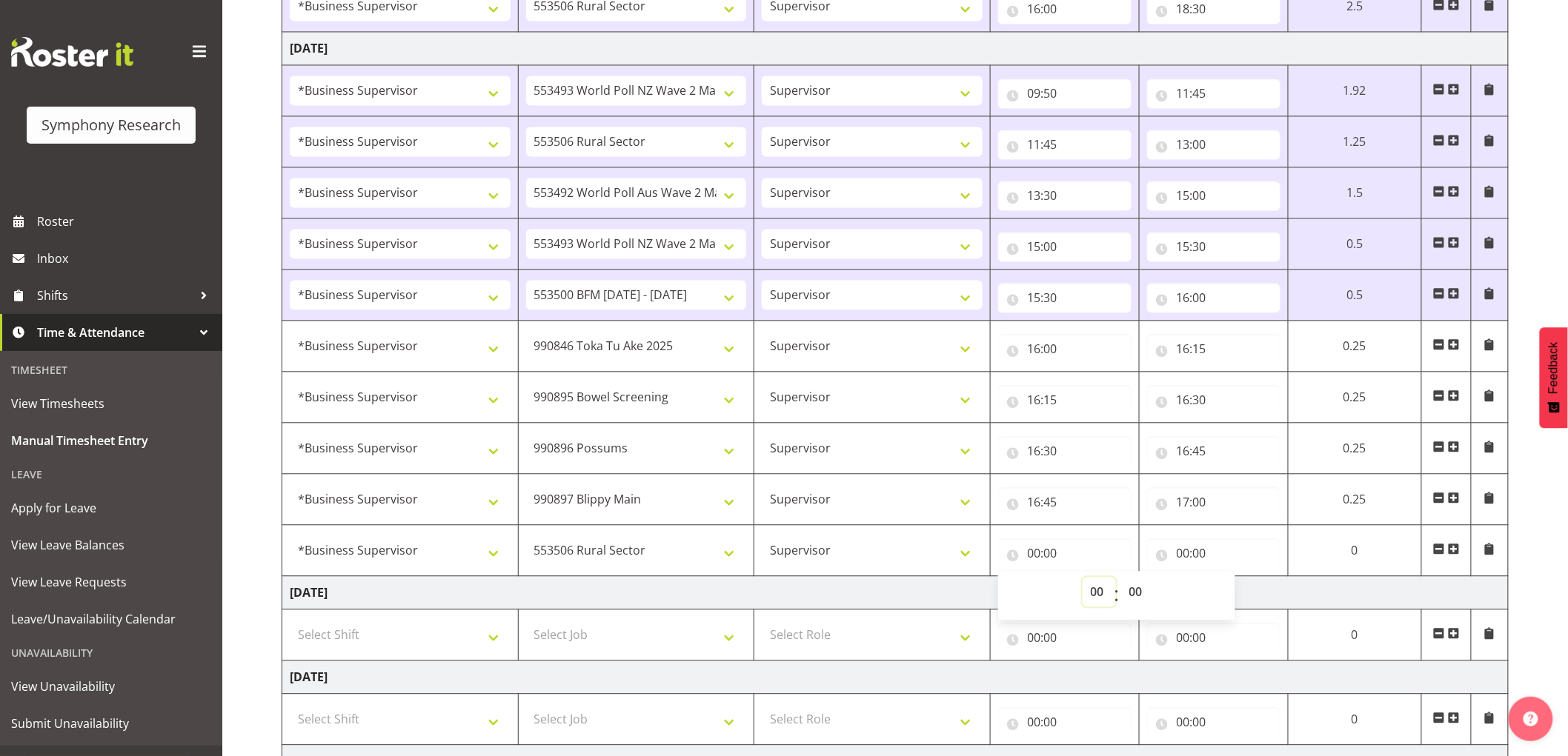
drag, startPoint x: 1104, startPoint y: 601, endPoint x: 1184, endPoint y: 632, distance: 85.8
click at [1108, 602] on select "00 01 02 03 04 05 06 07 08 09 10 11 12 13 14 15 16 17 18 19 20 21 22 23" at bounding box center [1098, 591] width 33 height 29
select select "17"
click at [1115, 579] on select "00 01 02 03 04 05 06 07 08 09 10 11 12 13 14 15 16 17 18 19 20 21 22 23" at bounding box center [1098, 591] width 33 height 29
type input "17:00"
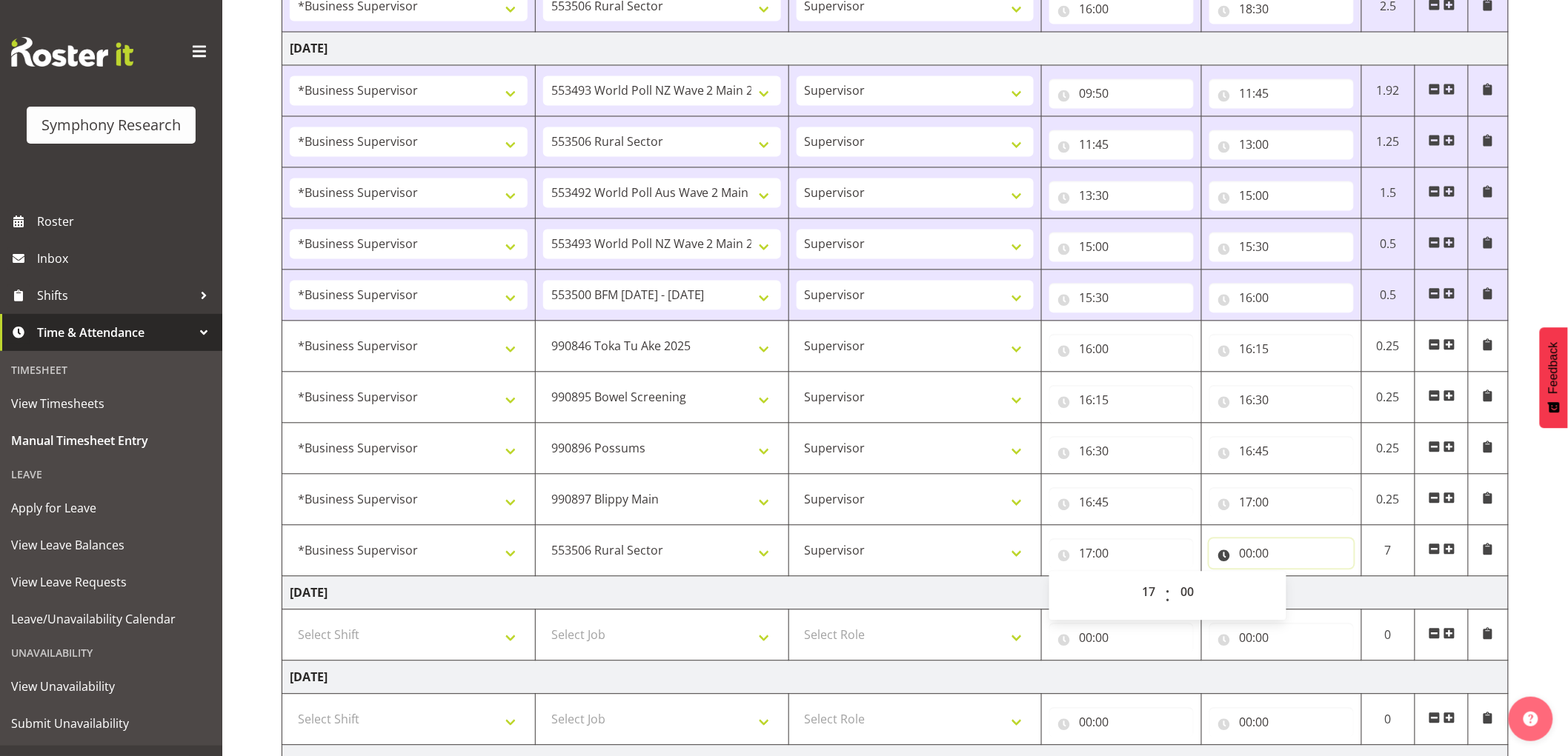
drag, startPoint x: 1241, startPoint y: 557, endPoint x: 1286, endPoint y: 611, distance: 70.3
click at [1242, 557] on input "00:00" at bounding box center [1281, 553] width 144 height 29
click at [1305, 598] on select "00 01 02 03 04 05 06 07 08 09 10 11 12 13 14 15 16 17 18 19 20 21 22 23" at bounding box center [1309, 591] width 33 height 29
select select "21"
click at [1293, 579] on select "00 01 02 03 04 05 06 07 08 09 10 11 12 13 14 15 16 17 18 19 20 21 22 23" at bounding box center [1309, 591] width 33 height 29
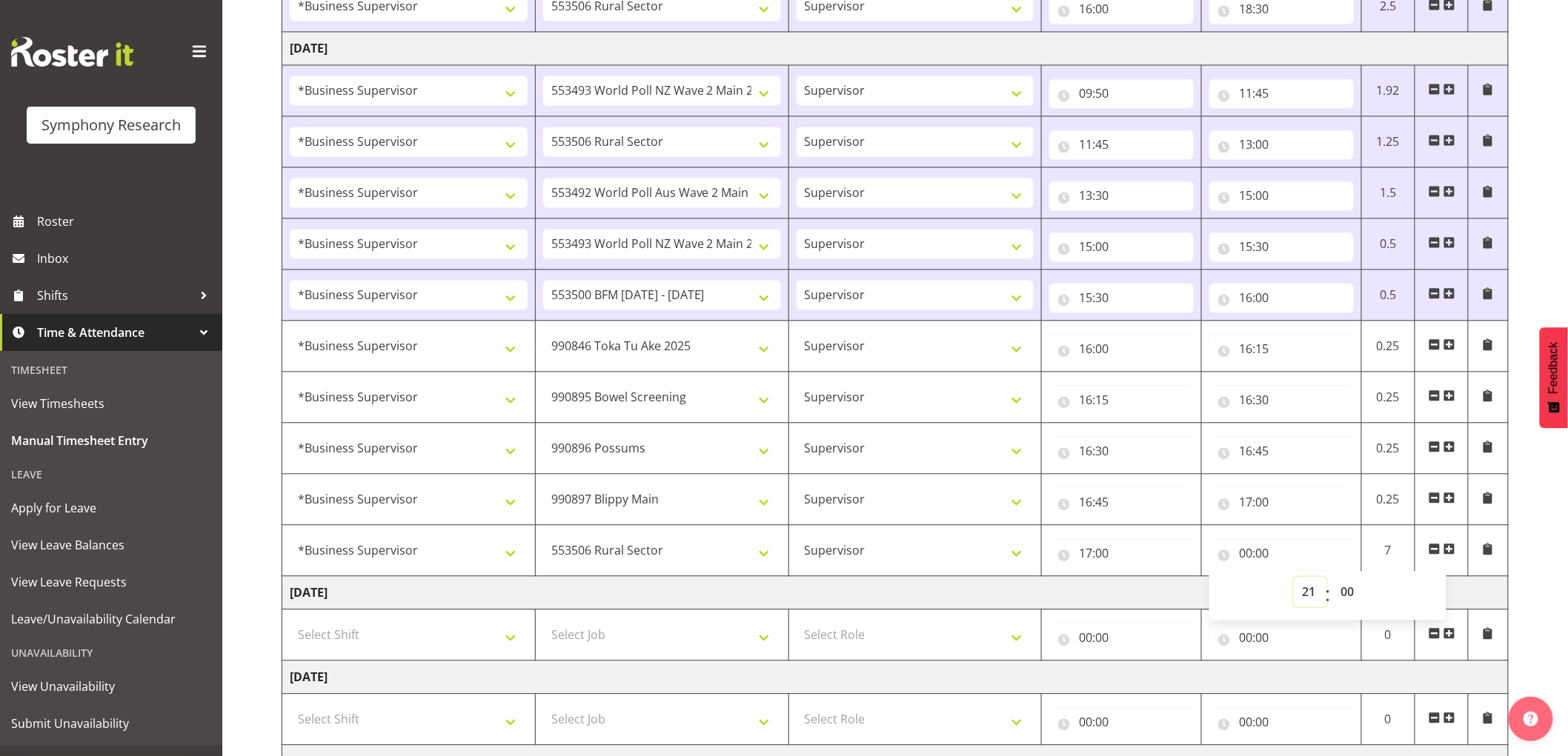
type input "21:00"
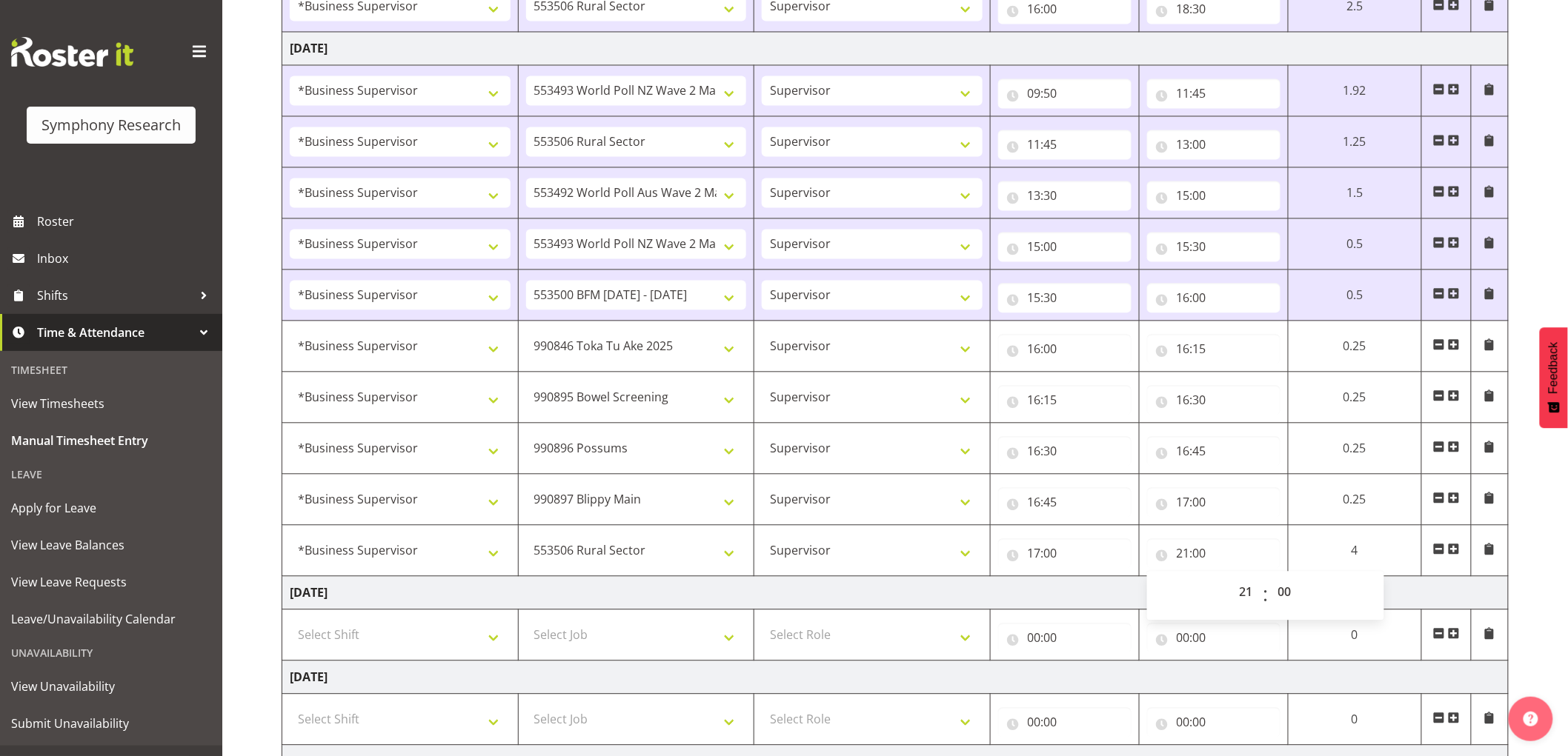
click at [1050, 610] on td "[DATE]" at bounding box center [895, 592] width 1226 height 33
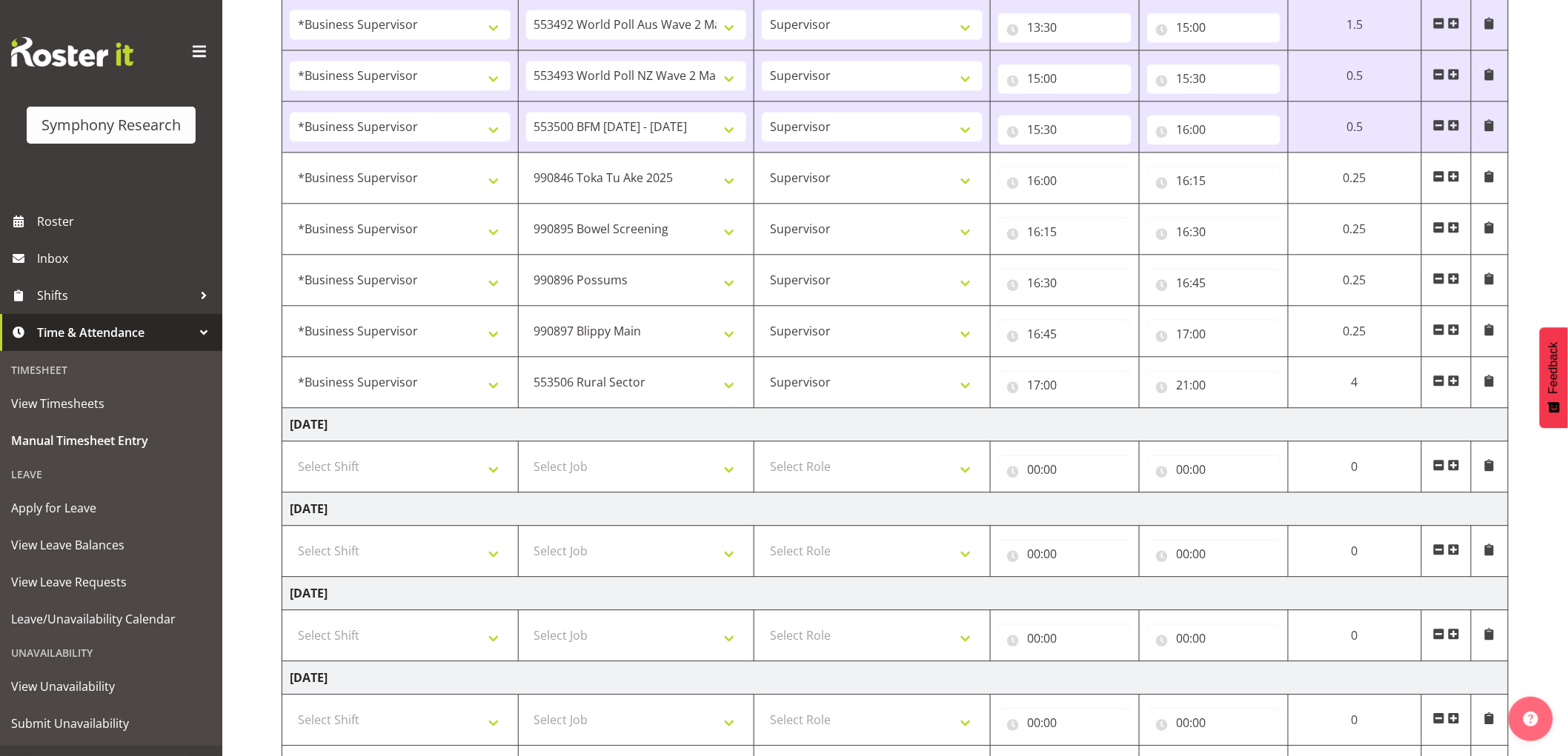
scroll to position [1445, 0]
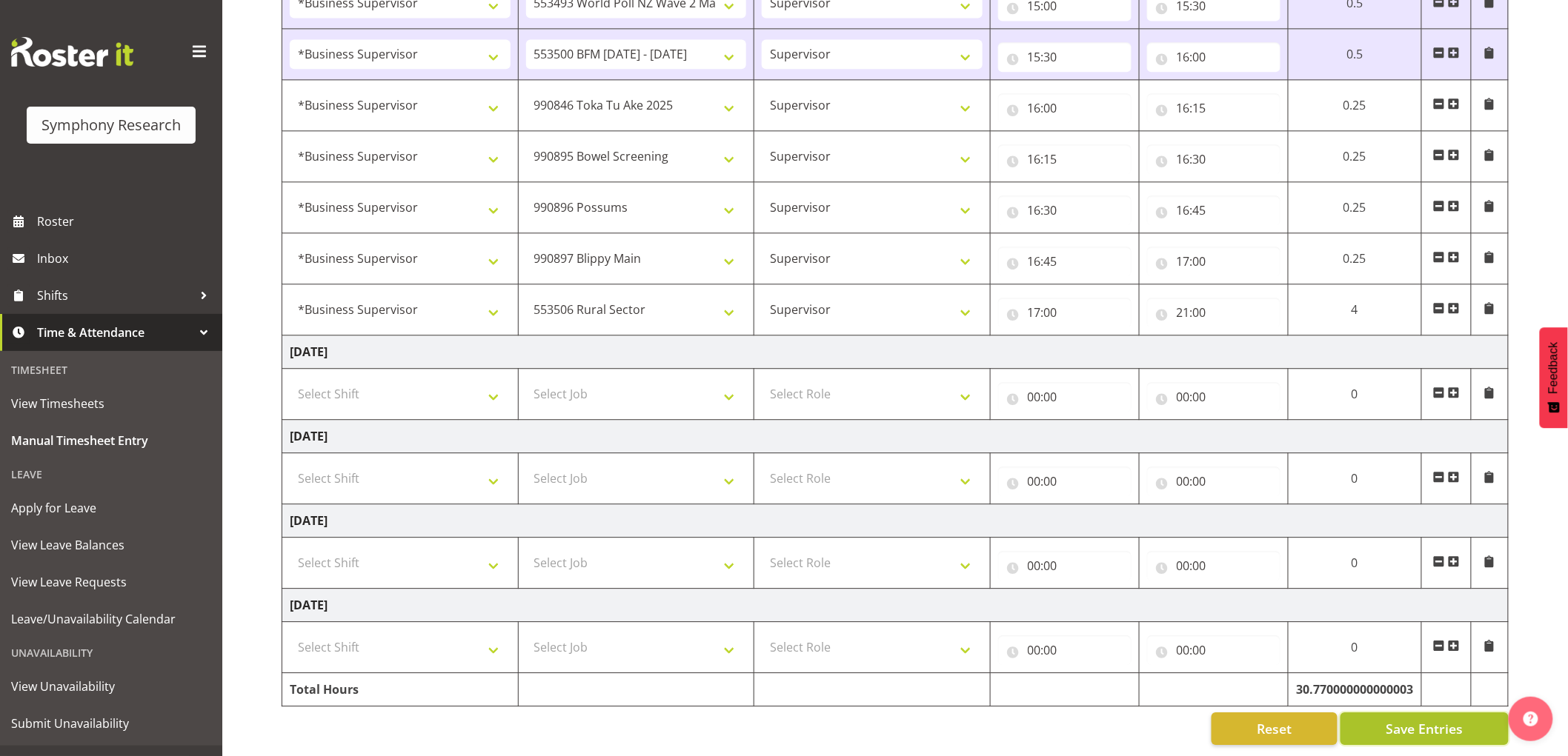
click at [1438, 725] on span "Save Entries" at bounding box center [1424, 729] width 77 height 20
